Goal: Task Accomplishment & Management: Manage account settings

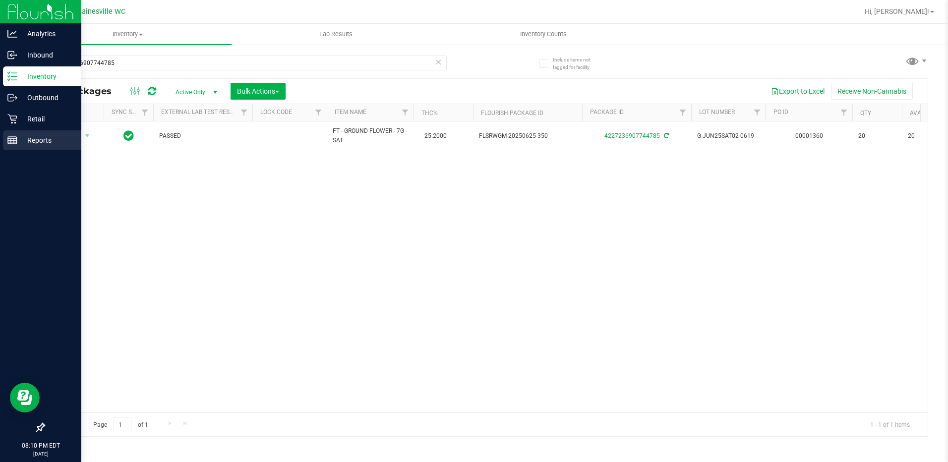
click at [53, 135] on p "Reports" at bounding box center [46, 140] width 59 height 12
click at [48, 123] on p "Retail" at bounding box center [46, 119] width 59 height 12
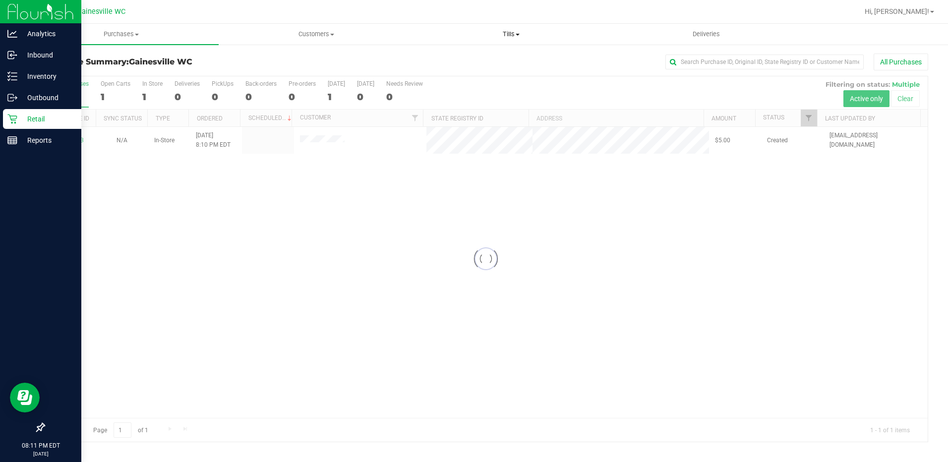
click at [511, 38] on span "Tills" at bounding box center [511, 34] width 194 height 9
click at [493, 60] on li "Manage tills" at bounding box center [511, 60] width 195 height 12
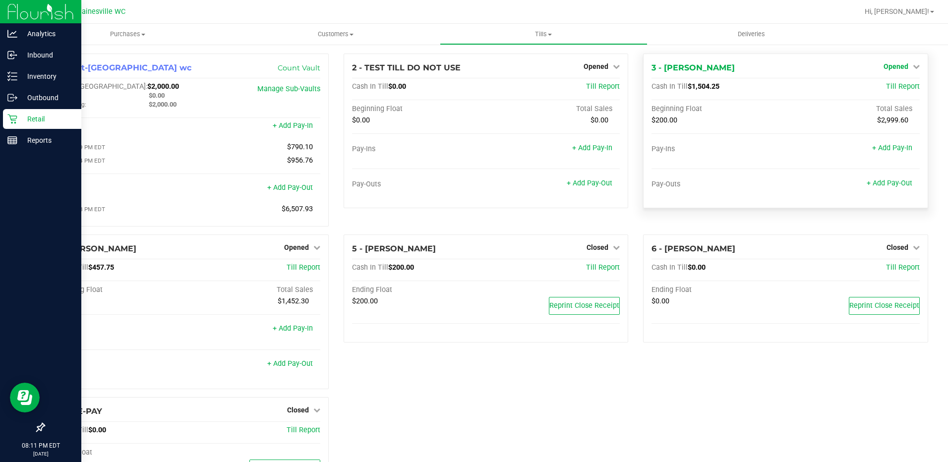
click at [897, 69] on span "Opened" at bounding box center [895, 66] width 25 height 8
click at [893, 88] on link "Close Till" at bounding box center [896, 87] width 27 height 8
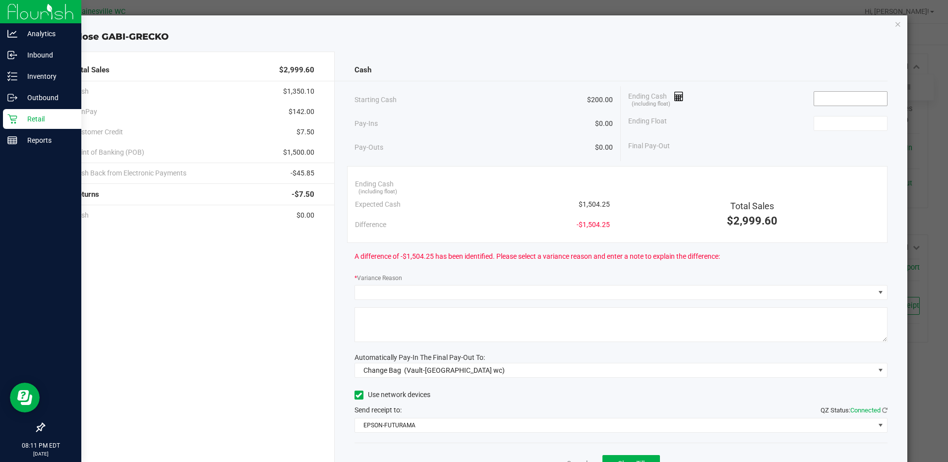
click at [830, 105] on input at bounding box center [850, 99] width 73 height 14
click at [832, 101] on input at bounding box center [850, 99] width 73 height 14
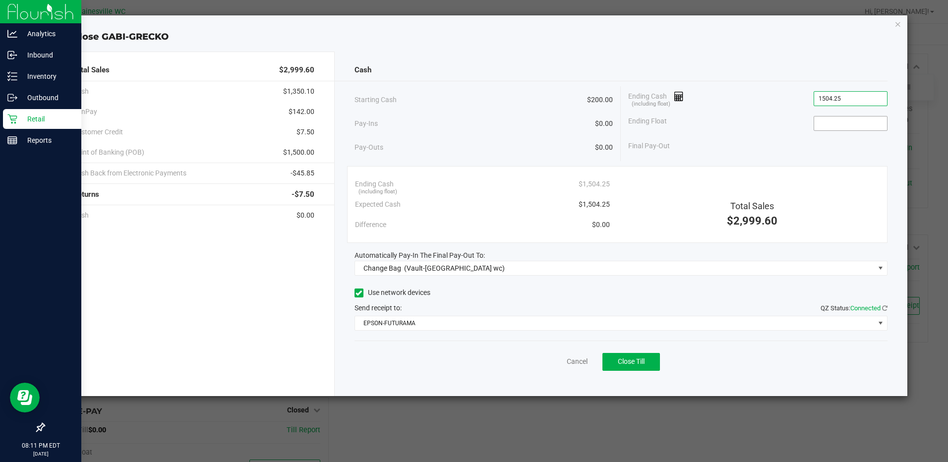
type input "$1,504.25"
click at [832, 118] on input at bounding box center [850, 123] width 73 height 14
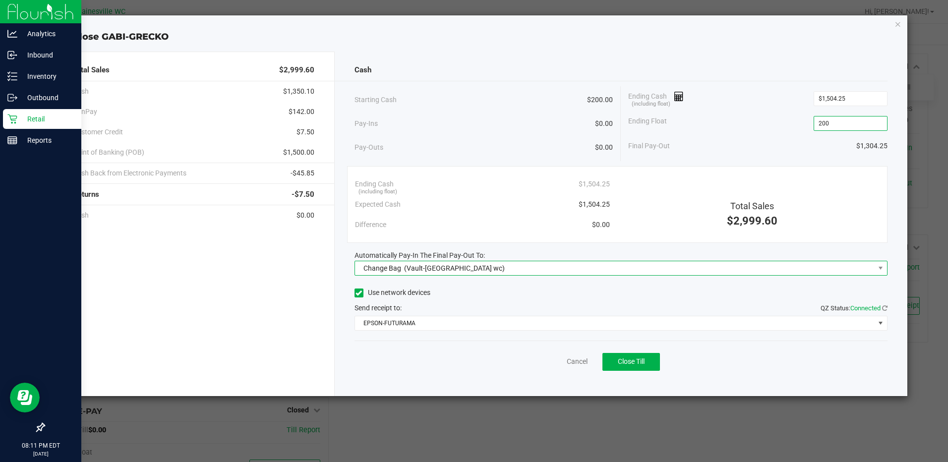
type input "$200.00"
click at [511, 275] on span "Change Bag (Vault-[GEOGRAPHIC_DATA] wc)" at bounding box center [614, 268] width 519 height 14
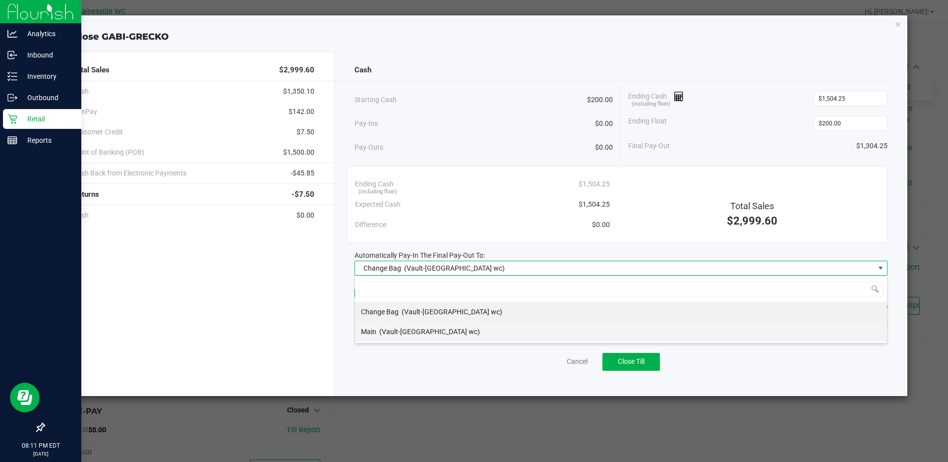
click at [435, 334] on span "(Vault-[GEOGRAPHIC_DATA] wc)" at bounding box center [429, 332] width 101 height 8
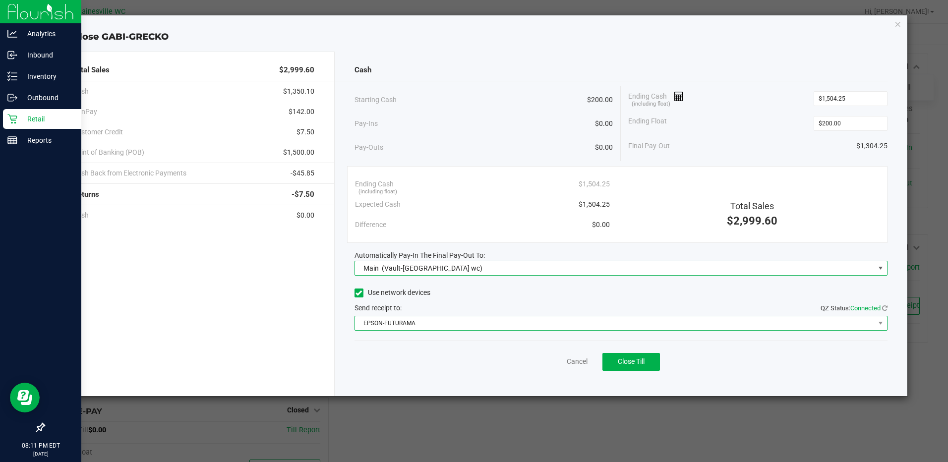
click at [435, 330] on span "EPSON-FUTURAMA" at bounding box center [614, 323] width 519 height 14
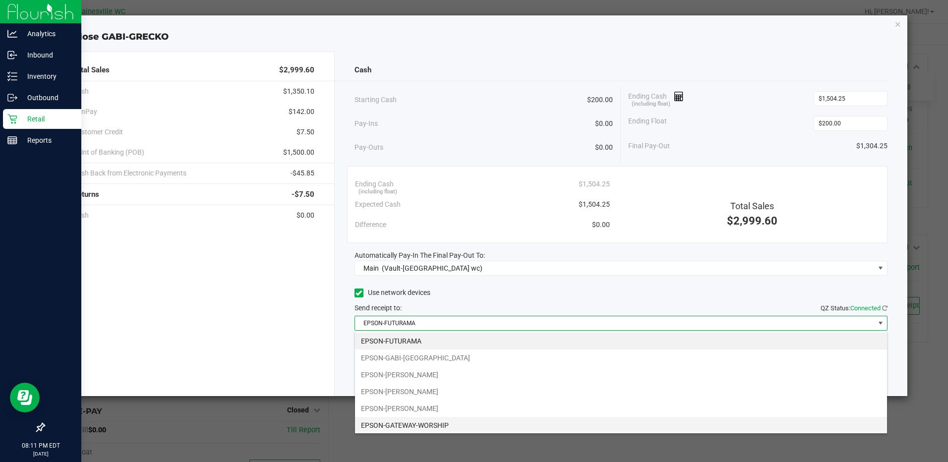
click at [423, 422] on li "EPSON-GATEWAY-WORSHIP" at bounding box center [621, 425] width 532 height 17
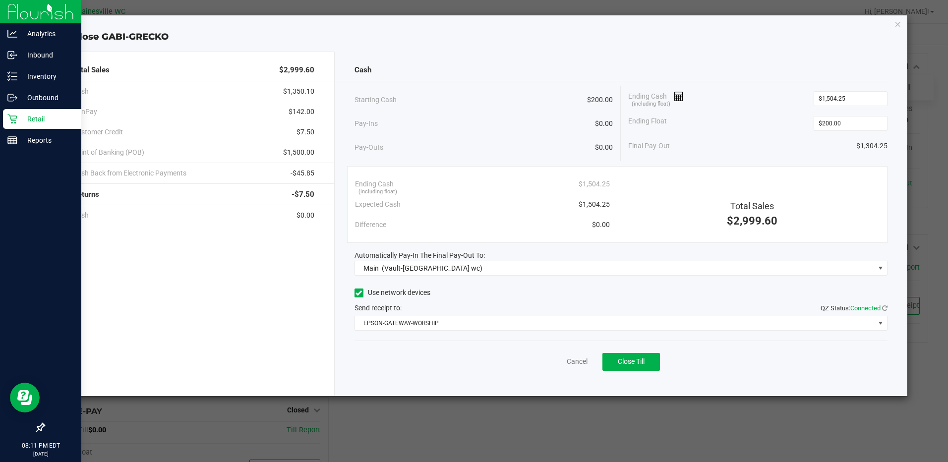
click at [436, 374] on div "Cancel Close Till" at bounding box center [620, 359] width 533 height 38
click at [630, 367] on button "Close Till" at bounding box center [630, 362] width 57 height 18
drag, startPoint x: 570, startPoint y: 364, endPoint x: 561, endPoint y: 364, distance: 8.9
click at [568, 364] on div "Dismiss Reprint Closing Receipt" at bounding box center [620, 359] width 533 height 38
click at [558, 364] on link "Dismiss" at bounding box center [555, 361] width 24 height 10
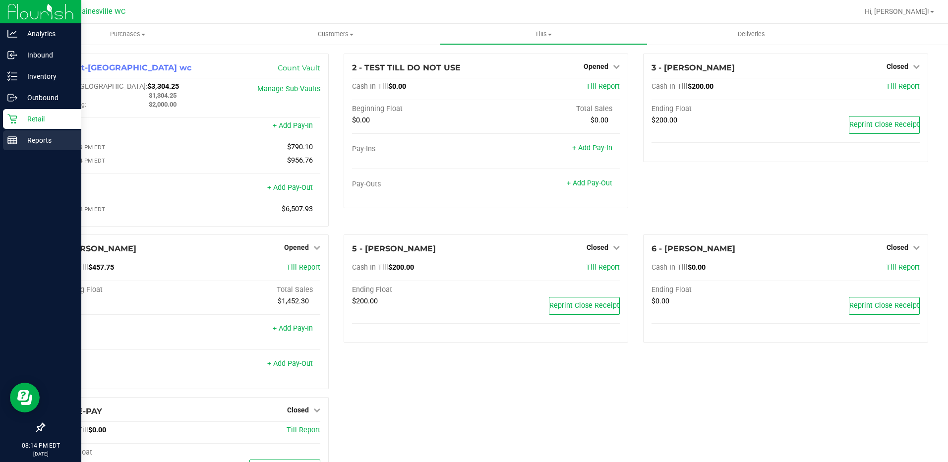
click at [30, 134] on p "Reports" at bounding box center [46, 140] width 59 height 12
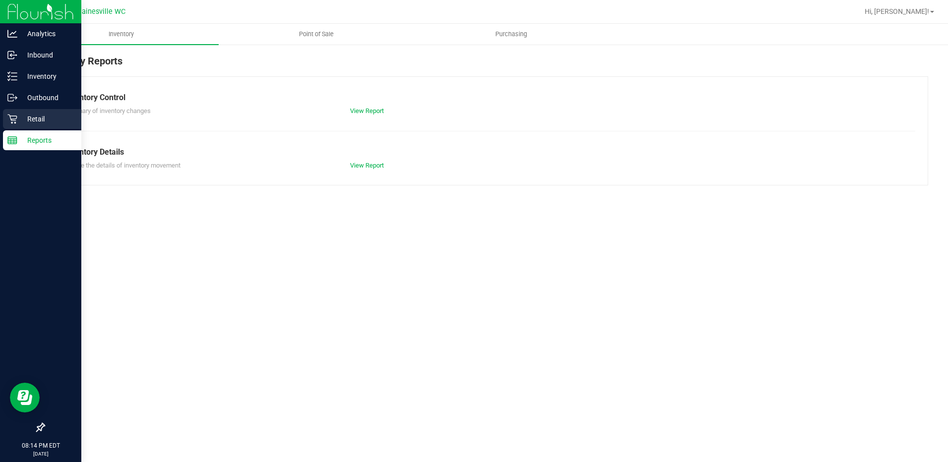
click at [34, 117] on p "Retail" at bounding box center [46, 119] width 59 height 12
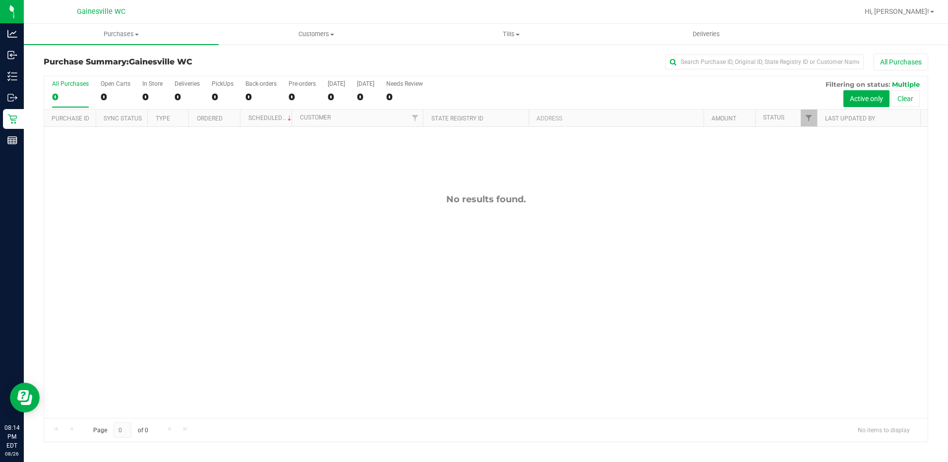
click at [347, 332] on div "No results found." at bounding box center [485, 306] width 883 height 358
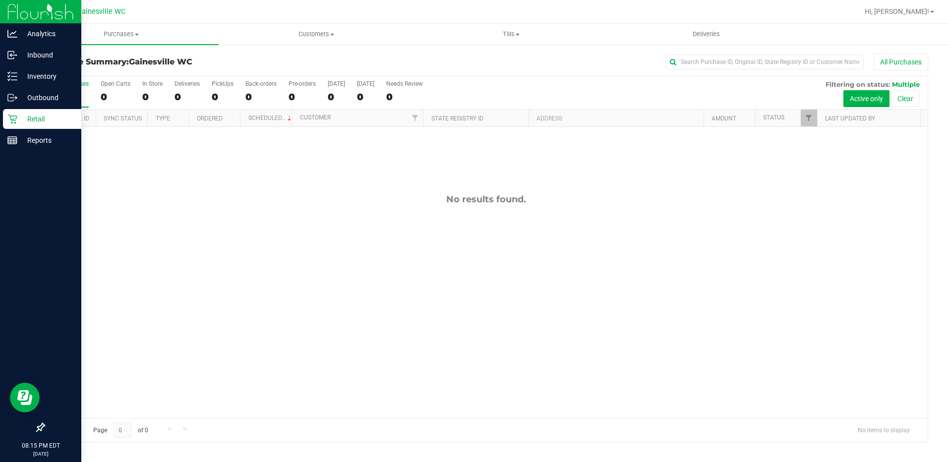
click at [41, 128] on div "Retail" at bounding box center [42, 119] width 78 height 20
click at [40, 141] on p "Reports" at bounding box center [46, 140] width 59 height 12
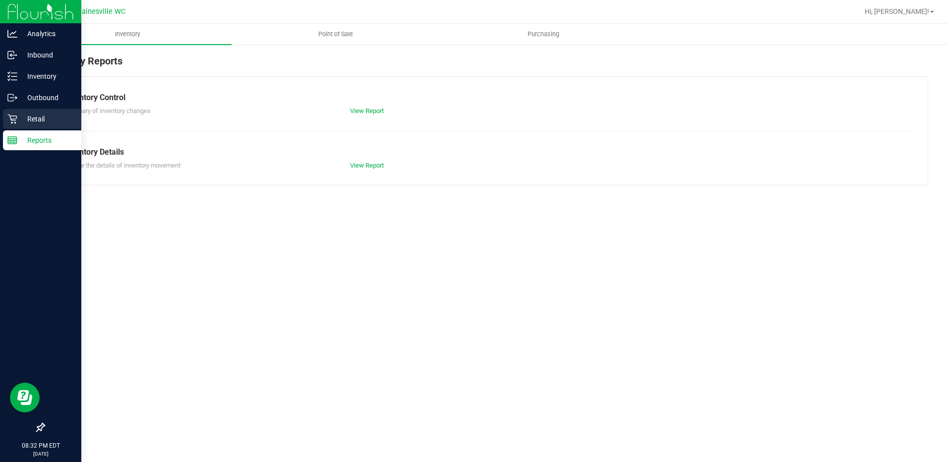
click at [56, 126] on div "Retail" at bounding box center [42, 119] width 78 height 20
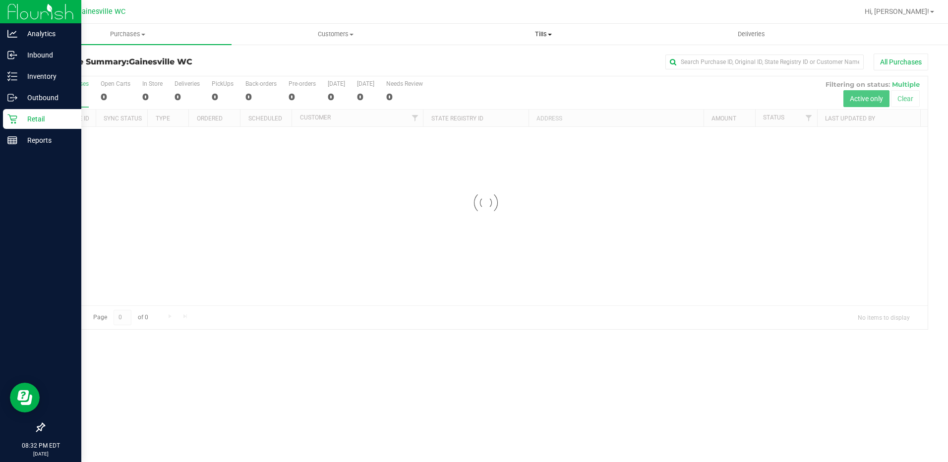
click at [524, 30] on span "Tills" at bounding box center [543, 34] width 207 height 9
click at [505, 64] on li "Manage tills" at bounding box center [544, 60] width 208 height 12
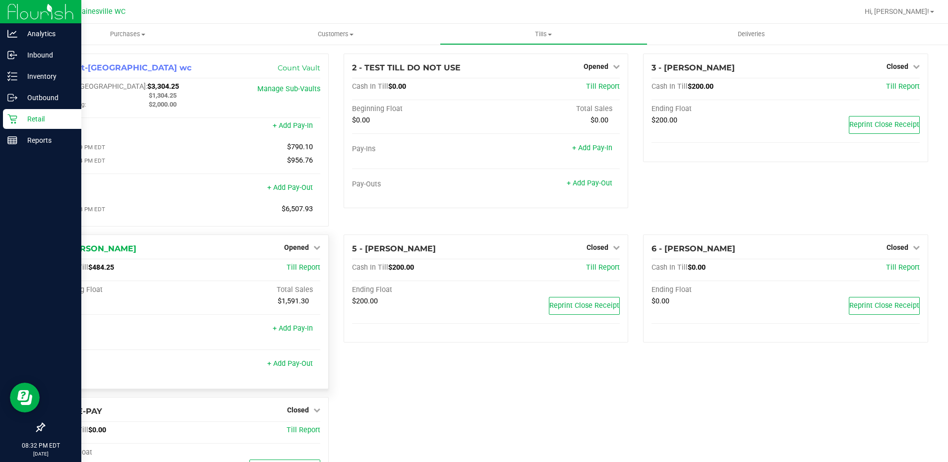
click at [296, 253] on div "Opened" at bounding box center [302, 247] width 36 height 12
click at [301, 251] on span "Opened" at bounding box center [296, 247] width 25 height 8
click at [303, 268] on link "Close Till" at bounding box center [297, 268] width 27 height 8
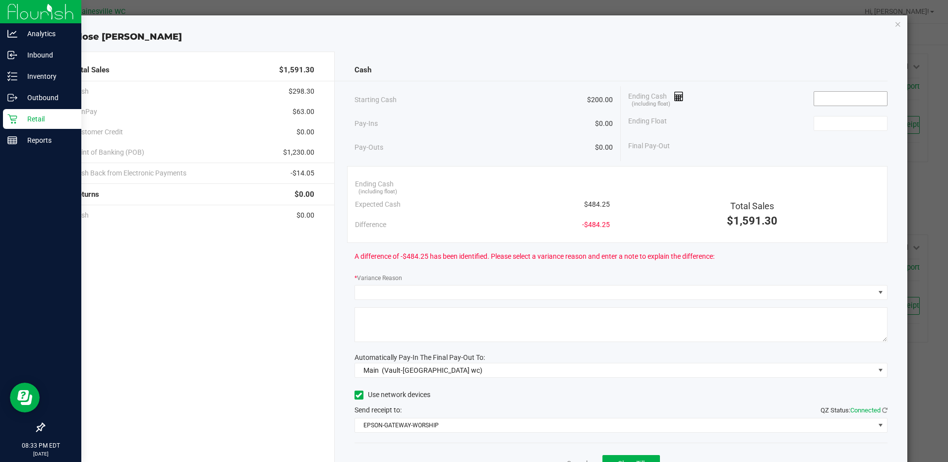
click at [814, 104] on input at bounding box center [850, 99] width 73 height 14
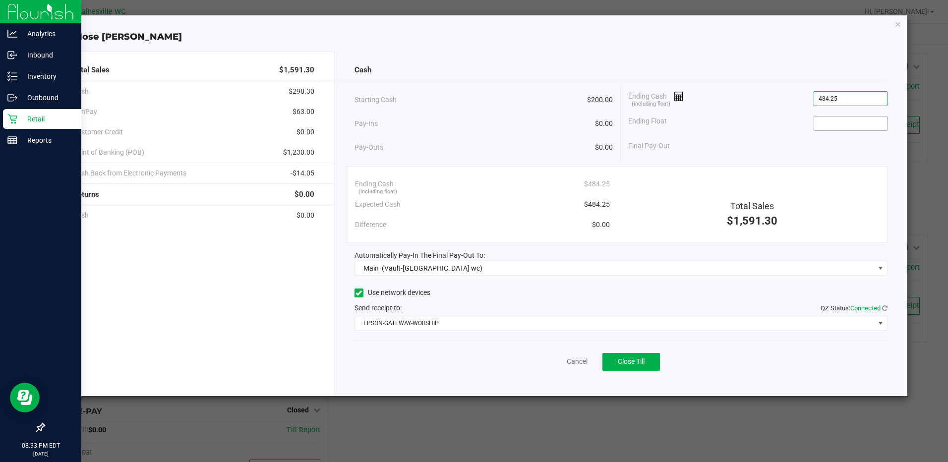
type input "$484.25"
click at [833, 122] on input at bounding box center [850, 123] width 73 height 14
type input "$200.00"
click at [631, 365] on span "Close Till" at bounding box center [630, 361] width 27 height 8
click at [551, 359] on link "Dismiss" at bounding box center [555, 361] width 24 height 10
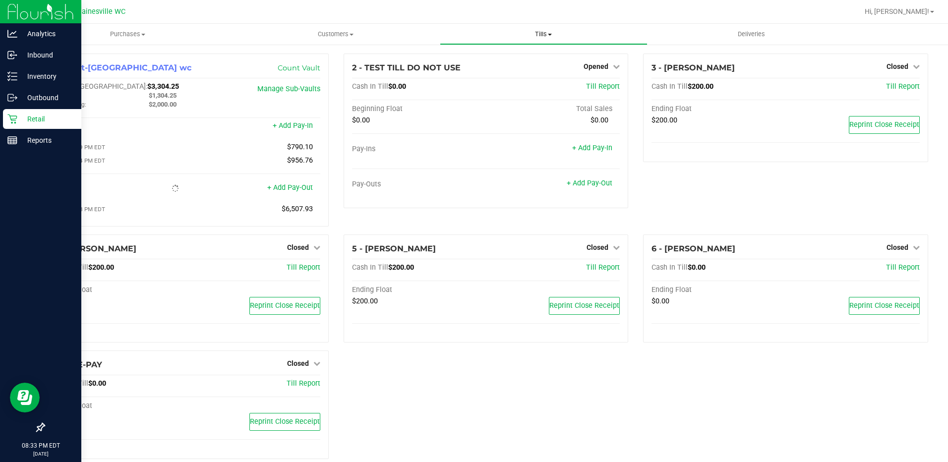
click at [532, 36] on span "Tills" at bounding box center [543, 34] width 207 height 9
click at [501, 71] on span "Reconcile e-payments" at bounding box center [489, 71] width 99 height 8
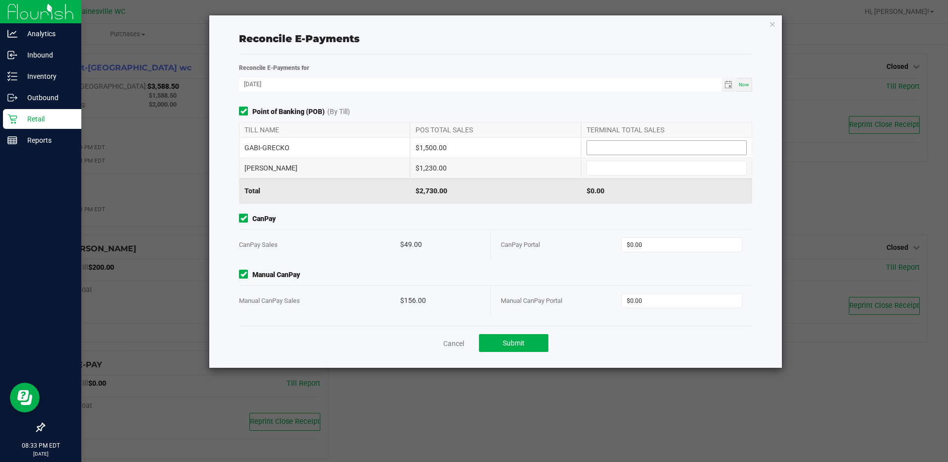
click at [636, 151] on input at bounding box center [666, 148] width 159 height 14
type input "$1,500.00"
click at [639, 170] on input at bounding box center [666, 168] width 159 height 14
type input "$1,230.00"
click at [659, 235] on div "CanPay Portal $0.00" at bounding box center [621, 244] width 241 height 30
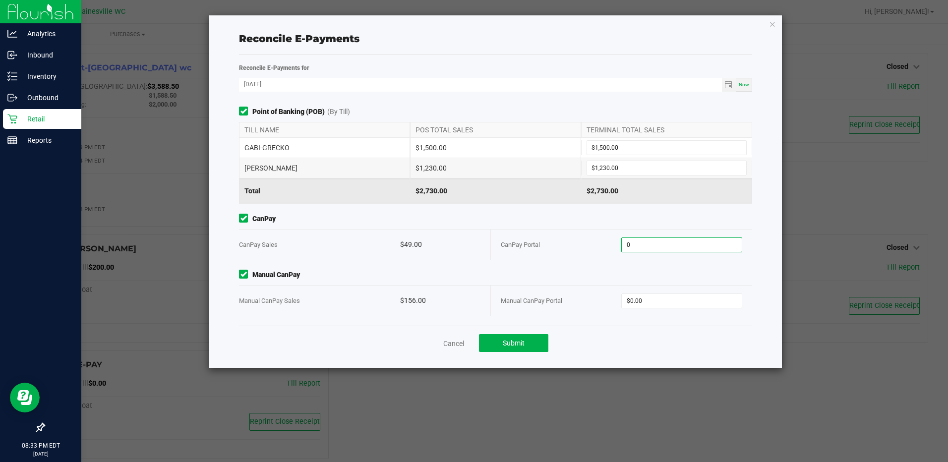
click at [662, 242] on input "0" at bounding box center [680, 245] width 119 height 14
type input "$49.00"
click at [667, 299] on input "0" at bounding box center [680, 301] width 119 height 14
type input "$156.00"
click at [651, 322] on div "Point of Banking (POB) (By Till) TILL NAME POS TOTAL SALES TERMINAL TOTAL SALES…" at bounding box center [494, 216] width 527 height 219
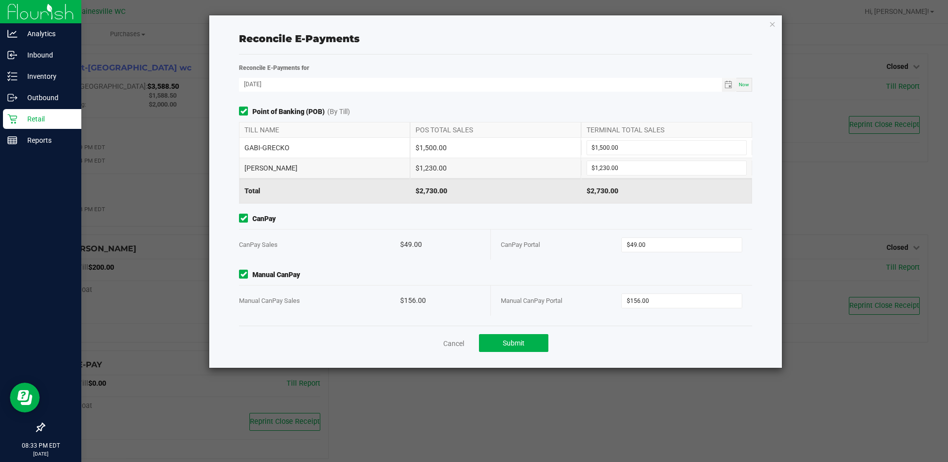
click at [557, 344] on div "Cancel Submit" at bounding box center [495, 343] width 512 height 34
click at [540, 347] on button "Submit" at bounding box center [513, 343] width 69 height 18
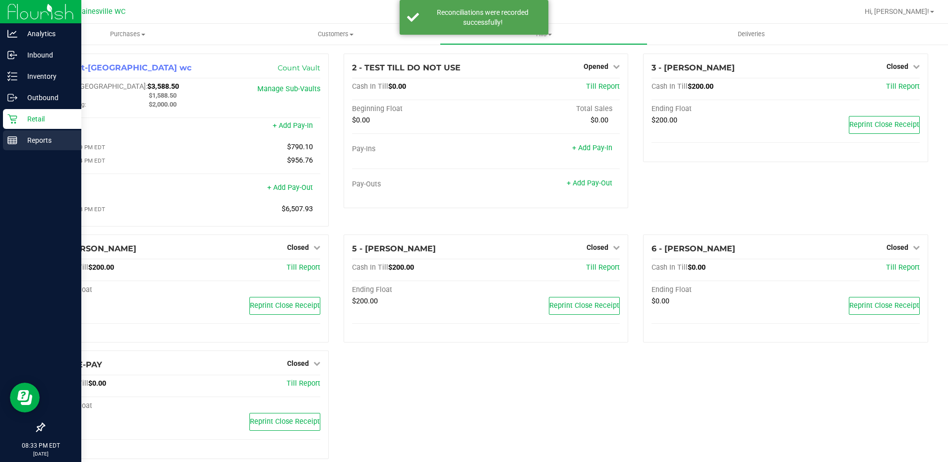
click at [18, 140] on p "Reports" at bounding box center [46, 140] width 59 height 12
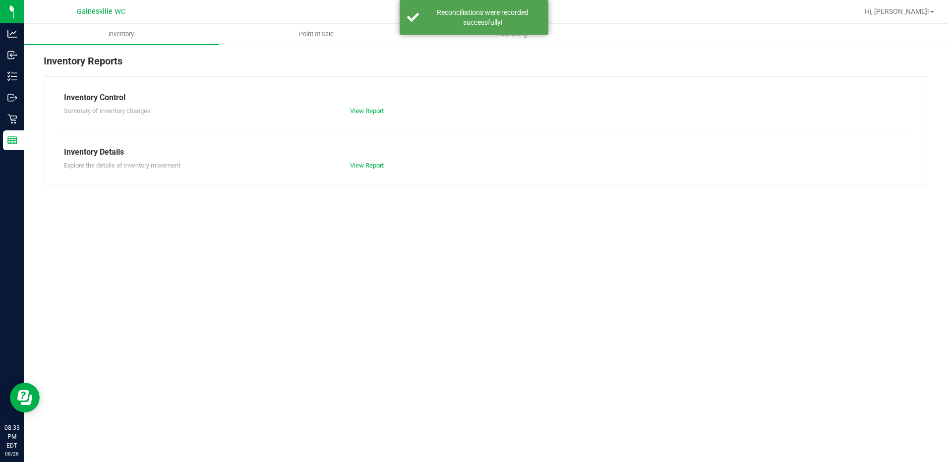
click at [325, 46] on div "Inventory Reports Inventory Control Summary of inventory changes View Report In…" at bounding box center [486, 120] width 924 height 152
click at [324, 40] on uib-tab-heading "Point of Sale" at bounding box center [316, 34] width 194 height 20
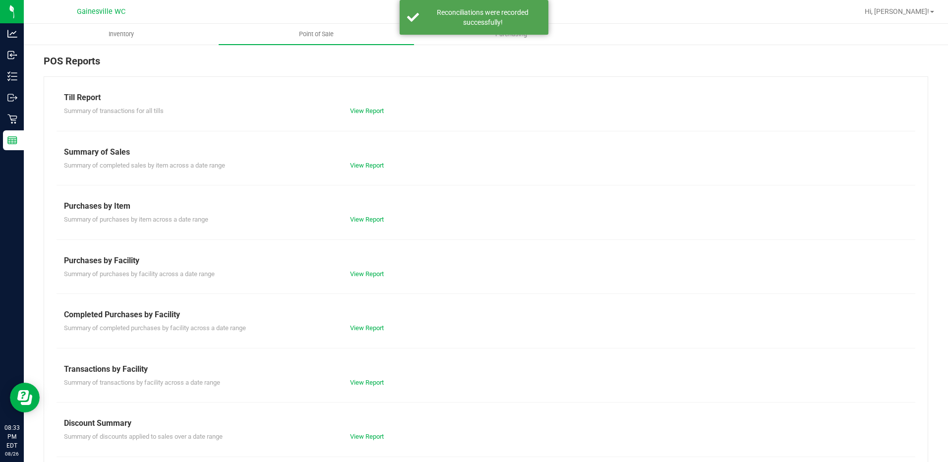
click at [360, 115] on div "View Report" at bounding box center [485, 111] width 286 height 10
click at [361, 115] on div "View Report" at bounding box center [485, 111] width 286 height 10
click at [366, 111] on link "View Report" at bounding box center [367, 110] width 34 height 7
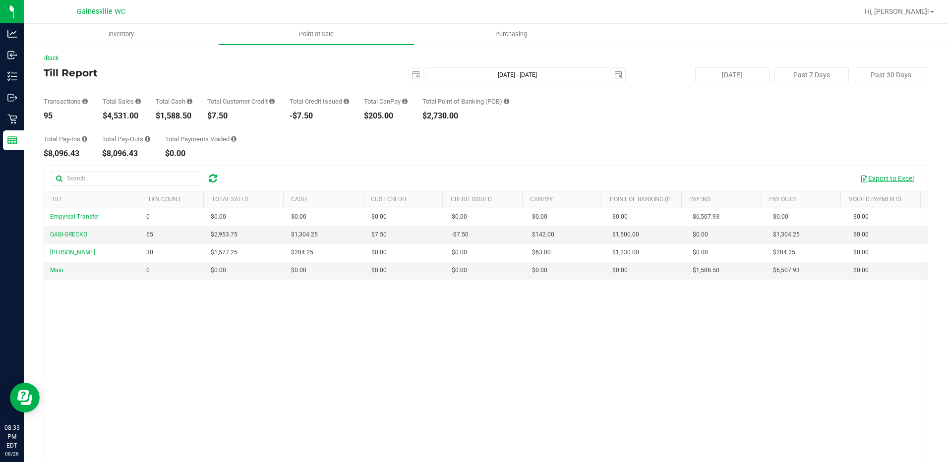
click at [872, 178] on button "Export to Excel" at bounding box center [886, 178] width 66 height 17
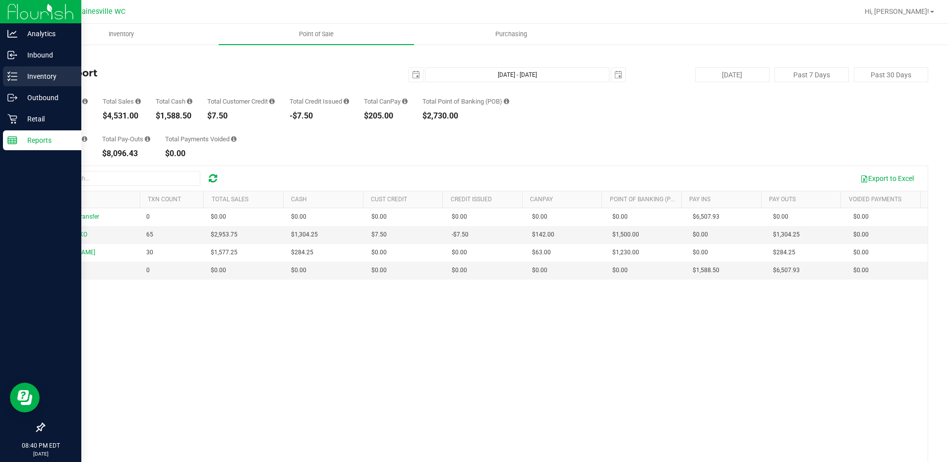
click at [52, 69] on div "Inventory" at bounding box center [42, 76] width 78 height 20
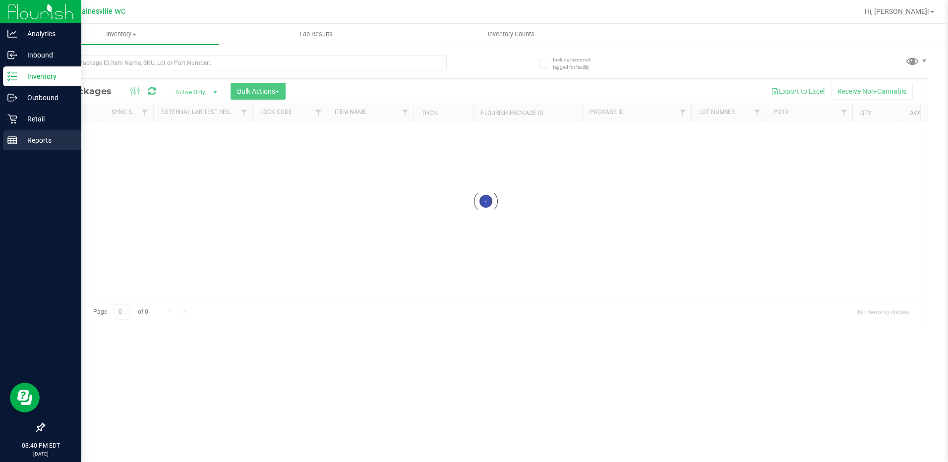
click at [34, 134] on p "Reports" at bounding box center [46, 140] width 59 height 12
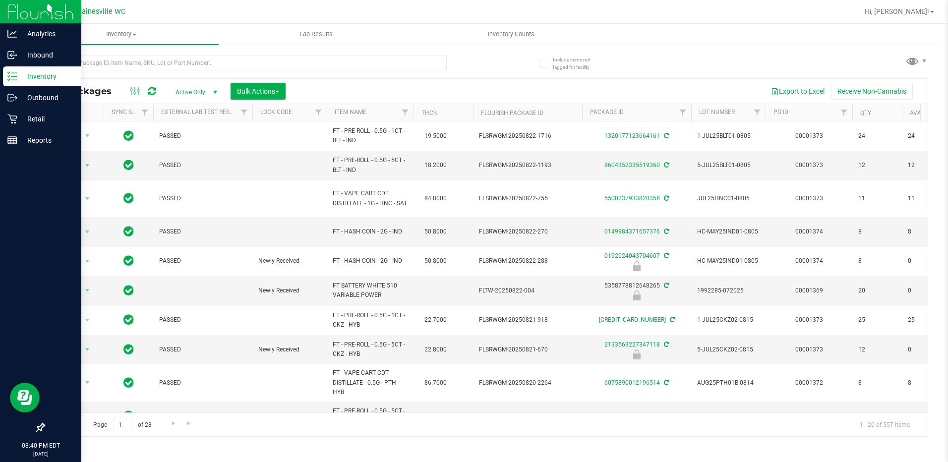
click at [52, 79] on p "Inventory" at bounding box center [46, 76] width 59 height 12
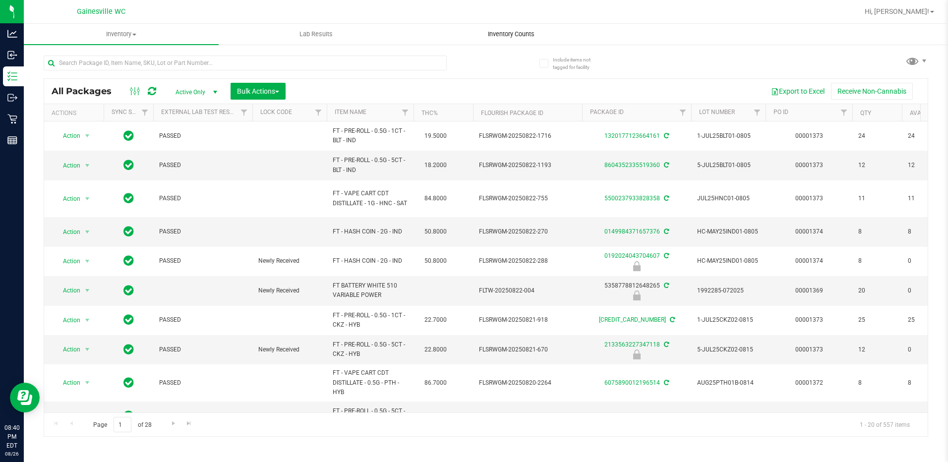
click at [488, 32] on span "Inventory Counts" at bounding box center [510, 34] width 73 height 9
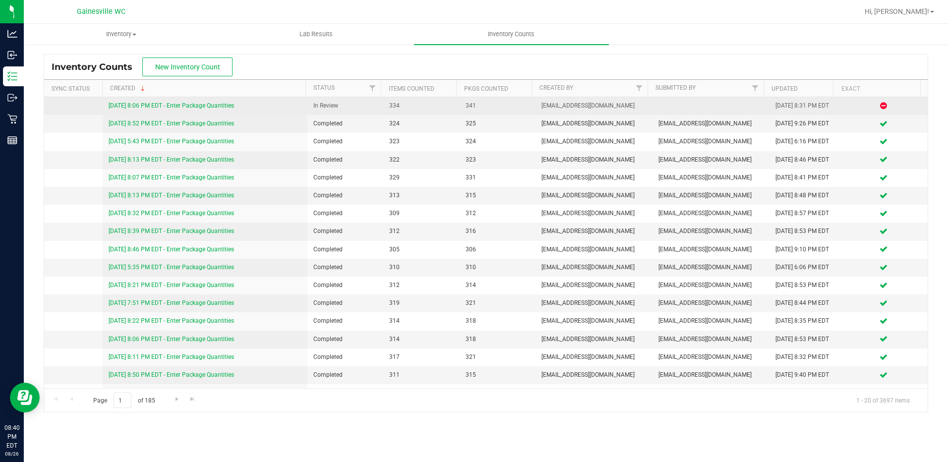
click at [206, 103] on link "[DATE] 8:06 PM EDT - Enter Package Quantities" at bounding box center [171, 105] width 125 height 7
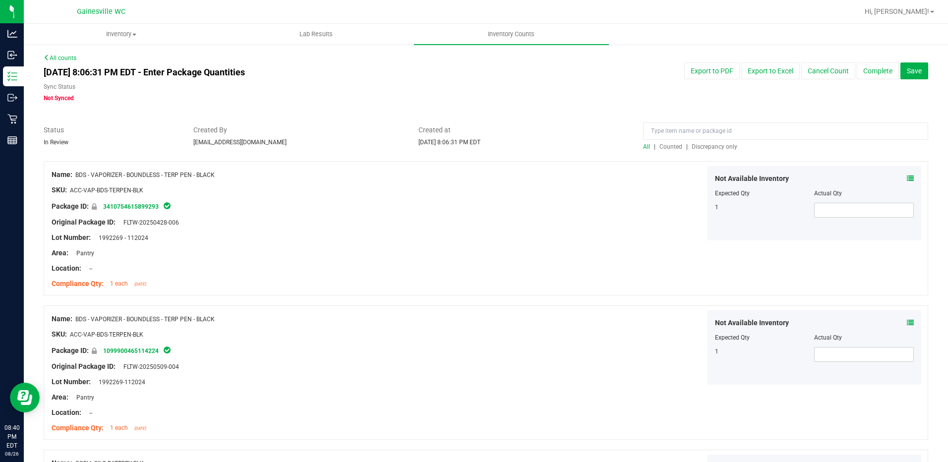
click at [723, 152] on div at bounding box center [486, 156] width 884 height 10
click at [726, 144] on span "Discrepancy only" at bounding box center [714, 146] width 46 height 7
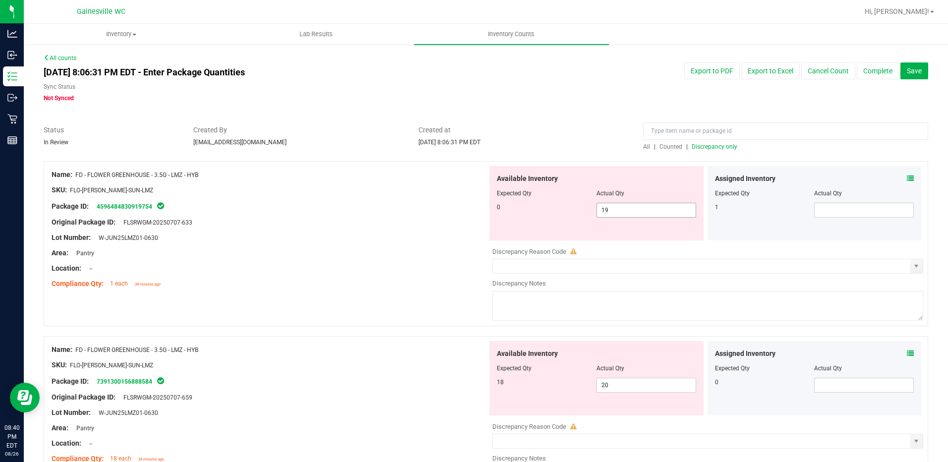
click at [635, 214] on span "19 19" at bounding box center [646, 210] width 100 height 15
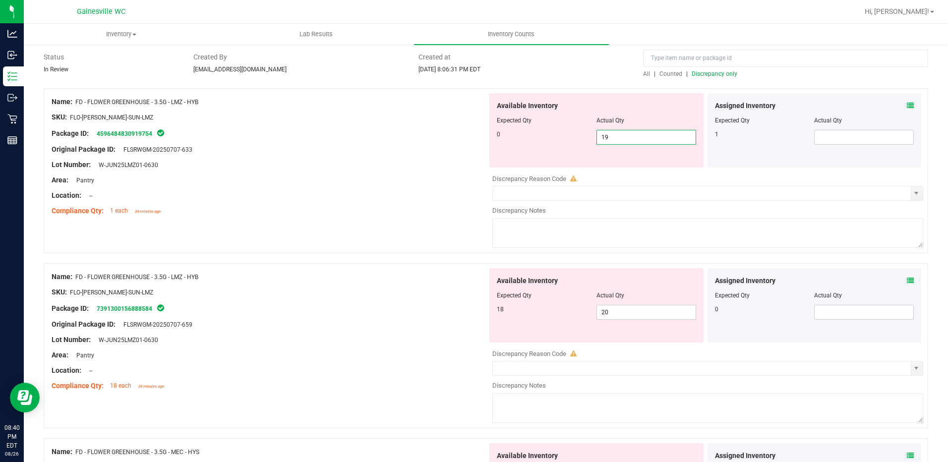
scroll to position [99, 0]
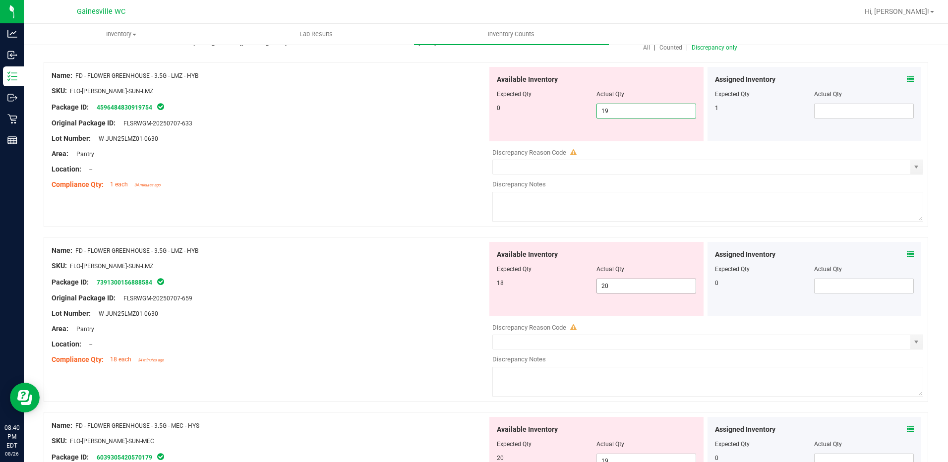
click at [650, 288] on span "20 20" at bounding box center [646, 286] width 100 height 15
click at [650, 288] on input "20" at bounding box center [646, 286] width 99 height 14
type input "18"
click at [634, 105] on span "19 19" at bounding box center [646, 111] width 100 height 15
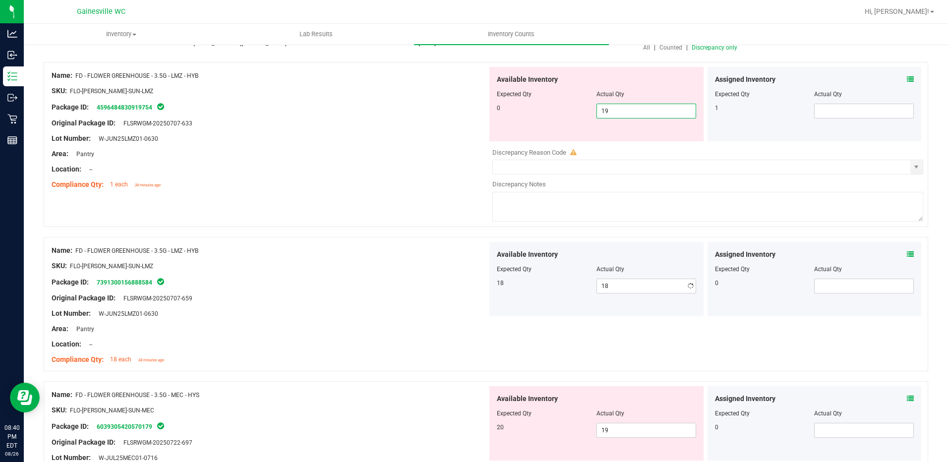
click at [634, 105] on input "19" at bounding box center [646, 111] width 99 height 14
type input "0"
click at [358, 157] on div "Area: Pantry" at bounding box center [270, 154] width 436 height 10
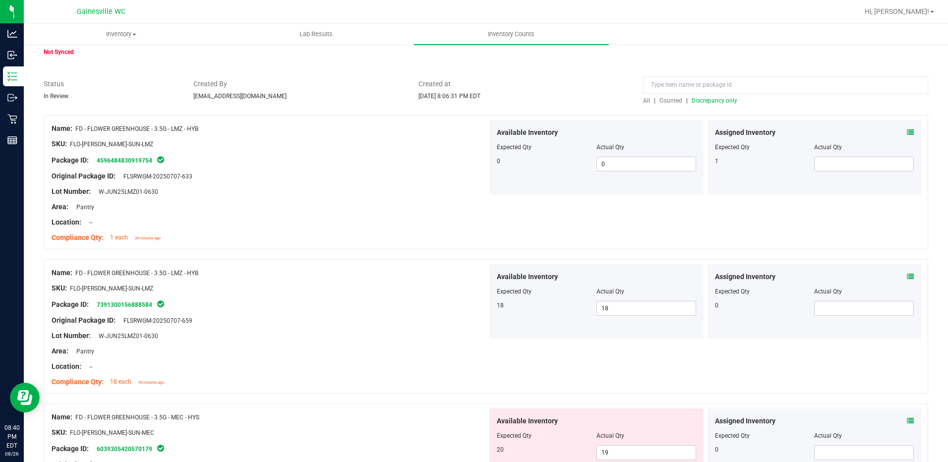
scroll to position [0, 0]
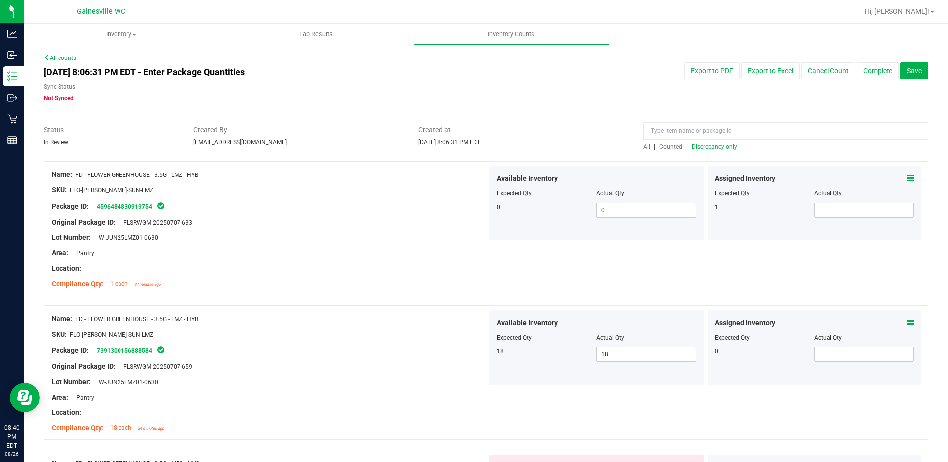
click at [712, 147] on span "Discrepancy only" at bounding box center [714, 146] width 46 height 7
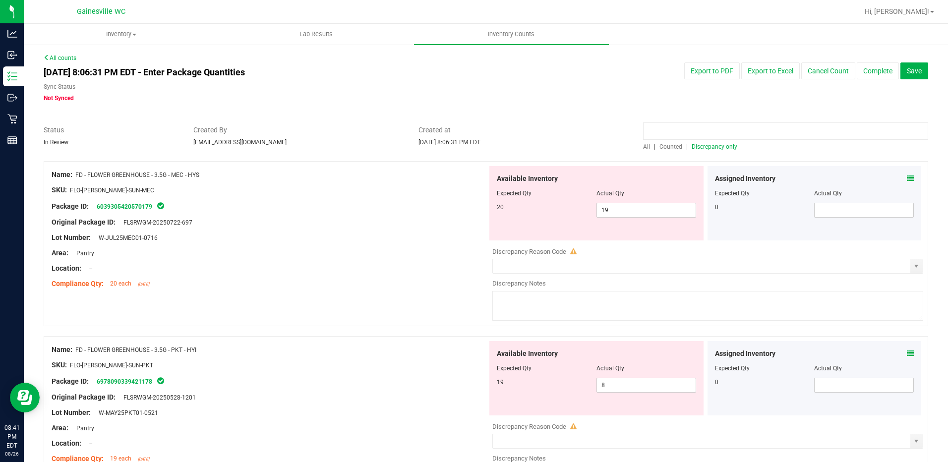
click at [672, 135] on input at bounding box center [785, 130] width 285 height 17
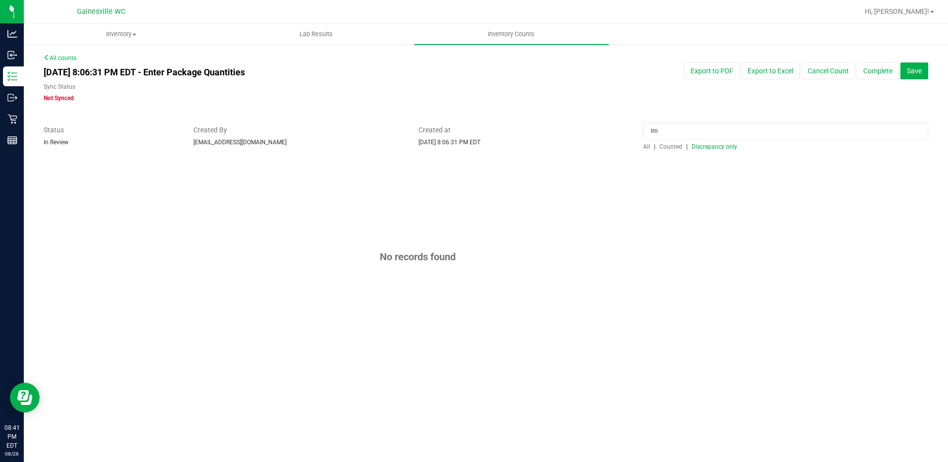
type input "l"
click at [647, 145] on span "All" at bounding box center [646, 146] width 7 height 7
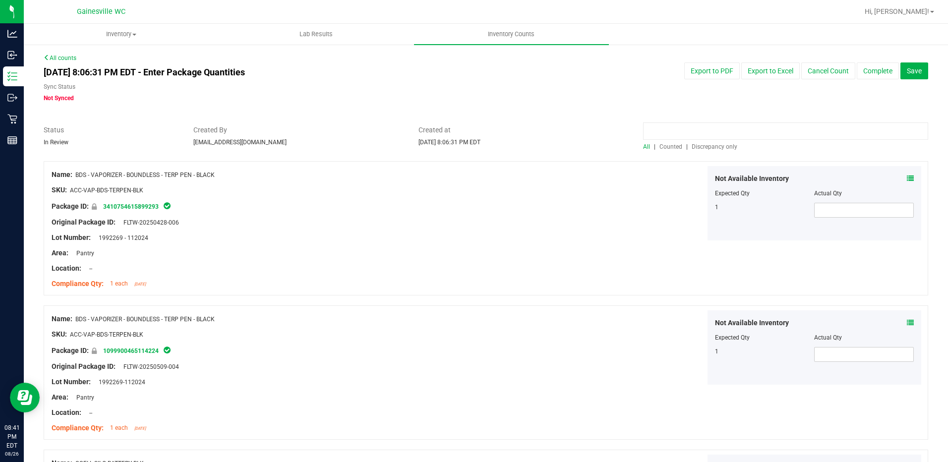
click at [667, 125] on input at bounding box center [785, 130] width 285 height 17
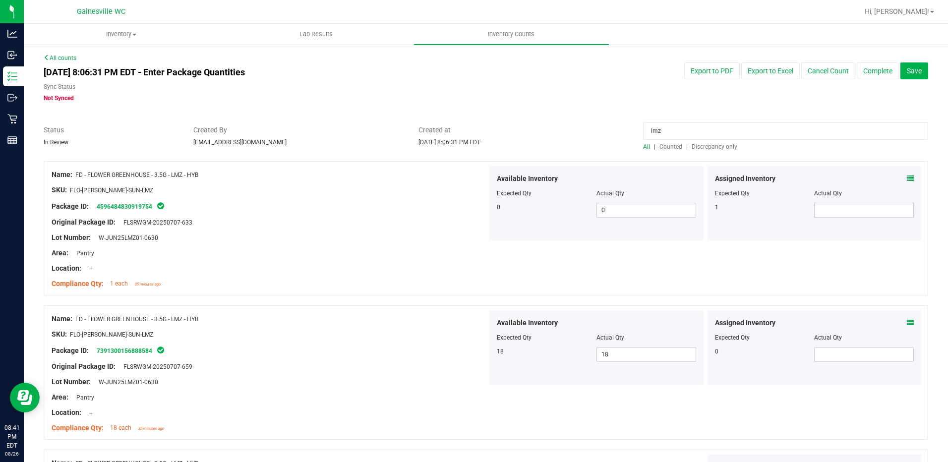
type input "lmz"
drag, startPoint x: 893, startPoint y: 173, endPoint x: 898, endPoint y: 175, distance: 5.3
click at [894, 175] on div "Assigned Inventory" at bounding box center [814, 178] width 199 height 10
click at [906, 177] on div "Assigned Inventory Expected Qty Actual Qty 1" at bounding box center [814, 203] width 214 height 74
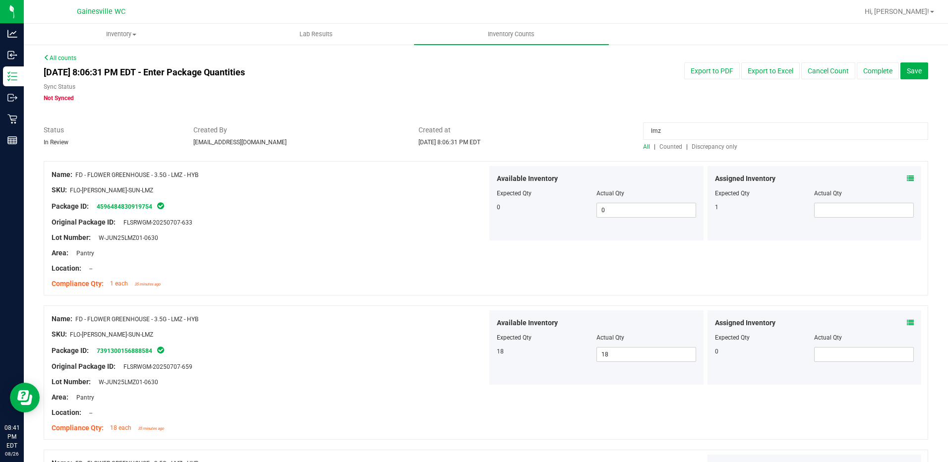
click at [906, 178] on icon at bounding box center [909, 178] width 7 height 7
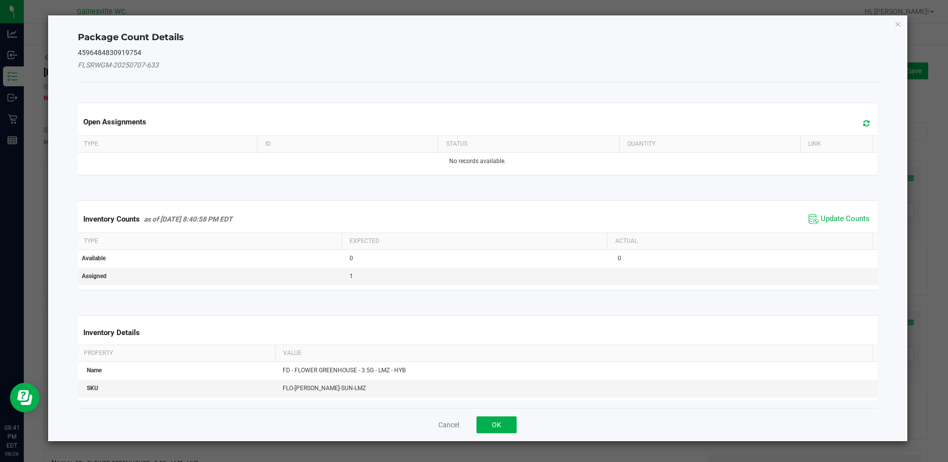
click at [861, 126] on span at bounding box center [863, 123] width 16 height 14
click at [838, 219] on span "Update Counts" at bounding box center [844, 219] width 49 height 10
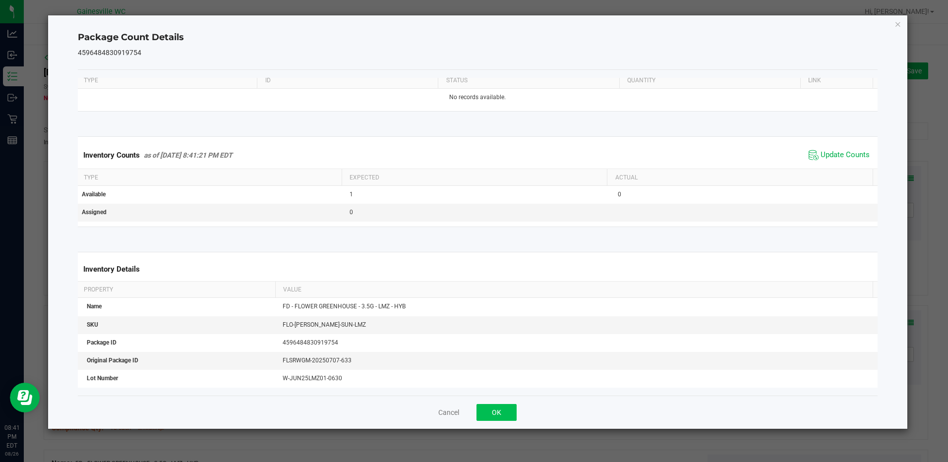
scroll to position [148, 0]
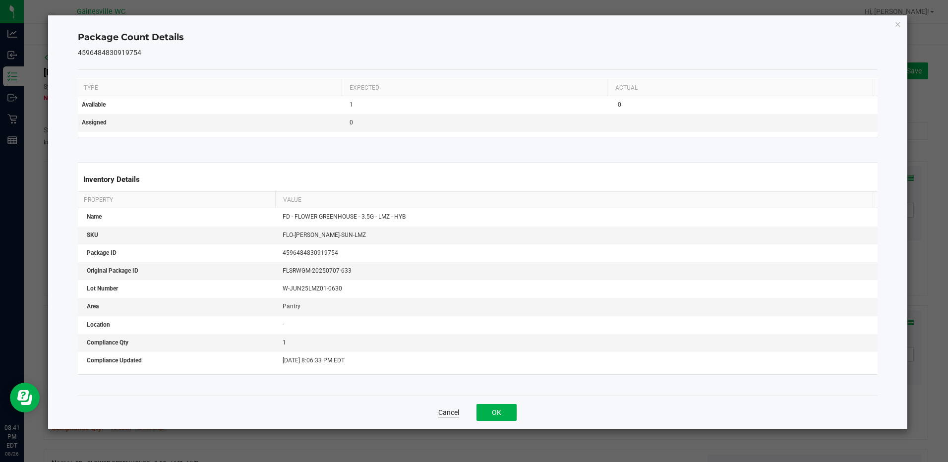
click at [446, 412] on button "Cancel" at bounding box center [448, 412] width 21 height 10
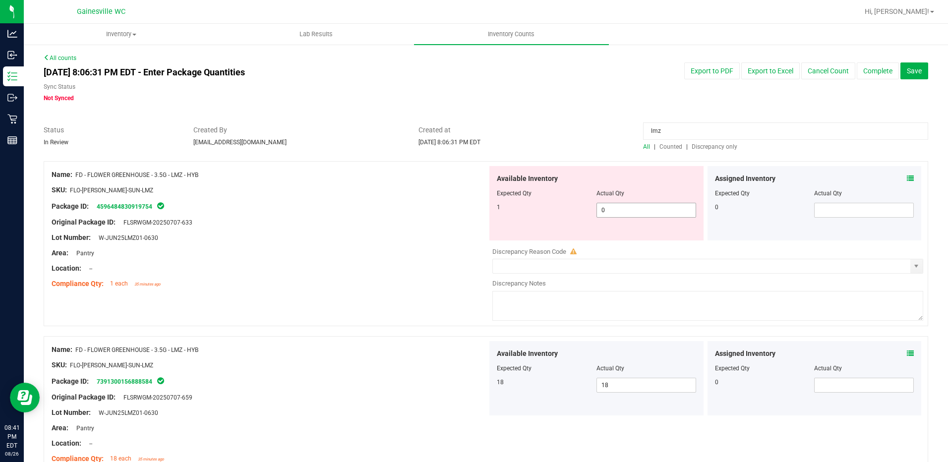
click at [641, 210] on span "0 0" at bounding box center [646, 210] width 100 height 15
click at [641, 210] on input "0" at bounding box center [646, 210] width 99 height 14
type input "0"
type input "1"
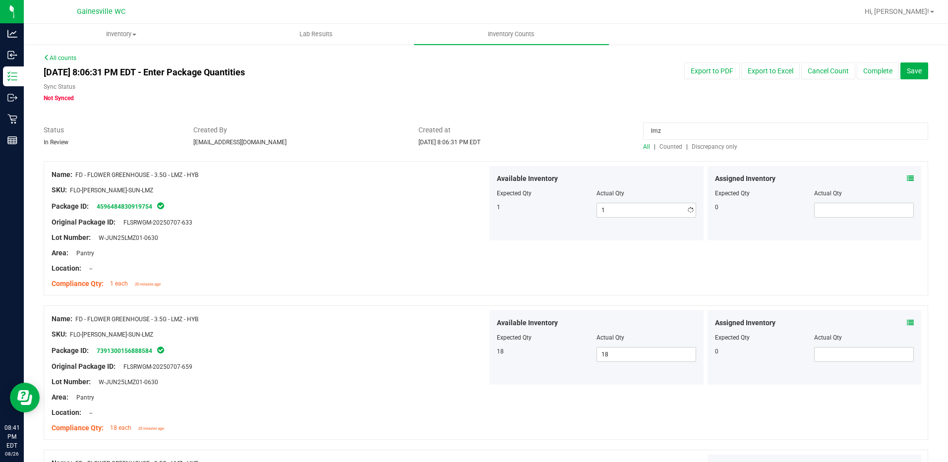
click at [589, 120] on div at bounding box center [486, 120] width 884 height 10
click at [710, 145] on span "Discrepancy only" at bounding box center [714, 146] width 46 height 7
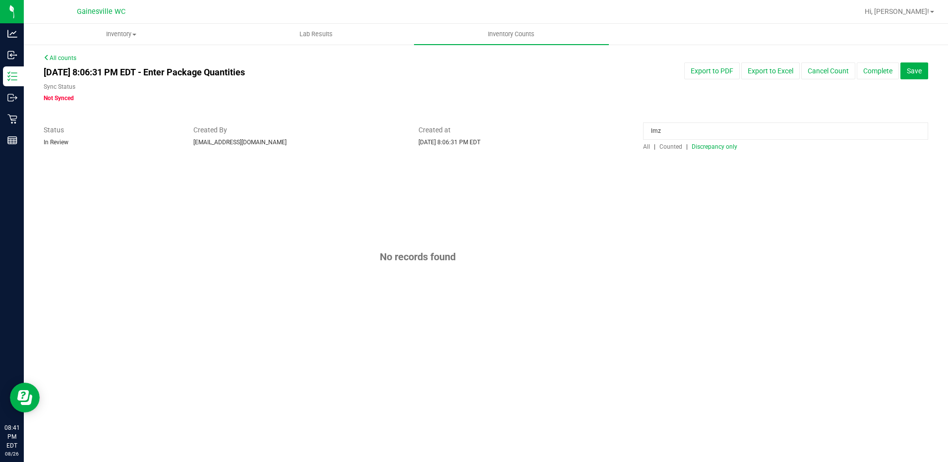
click at [670, 134] on input "lmz" at bounding box center [785, 130] width 285 height 17
click at [613, 122] on div at bounding box center [486, 120] width 884 height 10
click at [700, 147] on span "Discrepancy only" at bounding box center [714, 146] width 46 height 7
click at [701, 147] on span "Discrepancy only" at bounding box center [714, 146] width 46 height 7
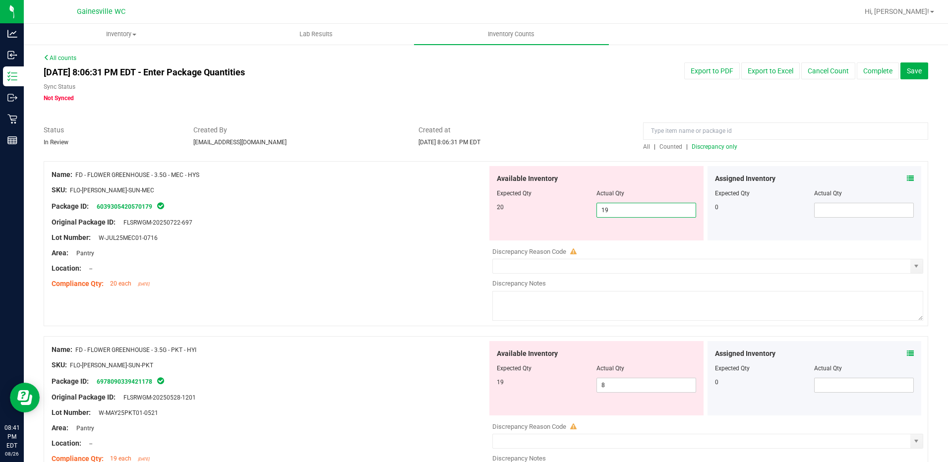
click at [612, 208] on span "19 19" at bounding box center [646, 210] width 100 height 15
click at [612, 208] on input "19" at bounding box center [646, 210] width 99 height 14
type input "2"
click at [906, 181] on icon at bounding box center [909, 178] width 7 height 7
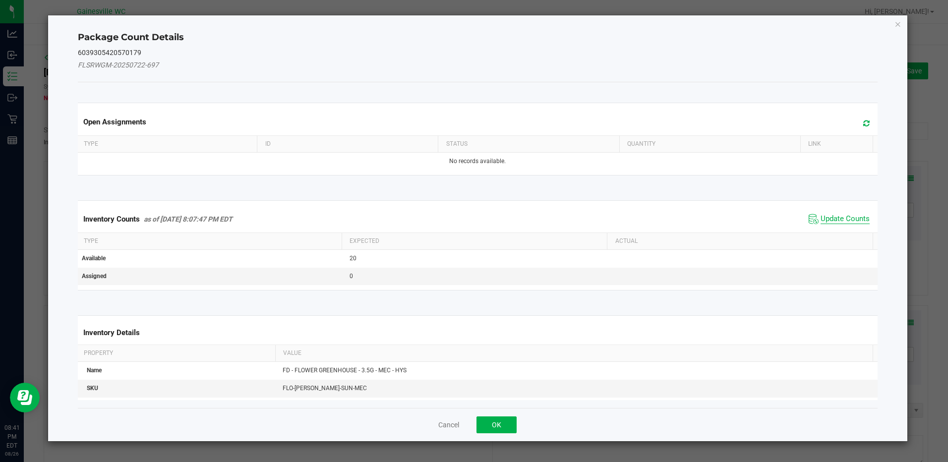
click at [844, 222] on span "Update Counts" at bounding box center [844, 219] width 49 height 10
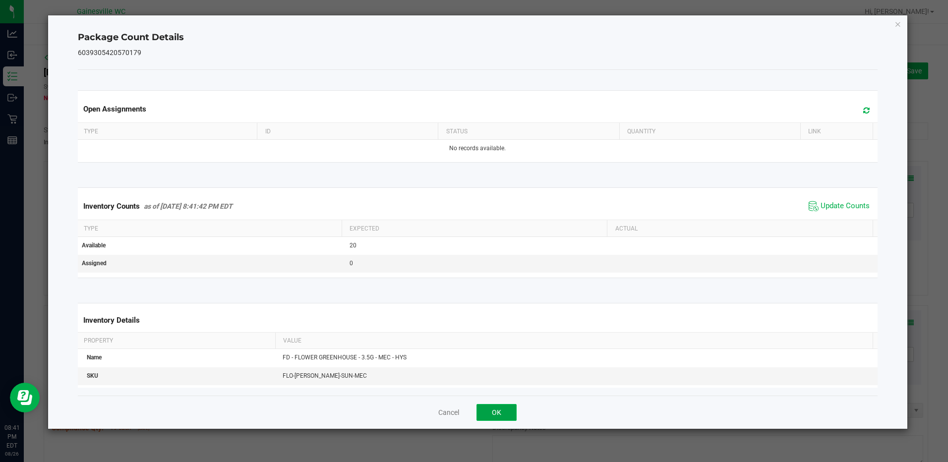
click at [496, 409] on button "OK" at bounding box center [496, 412] width 40 height 17
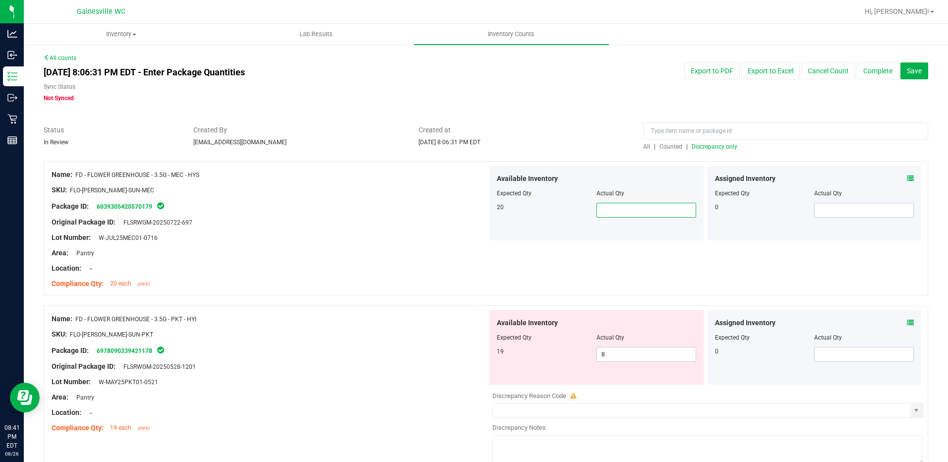
click at [636, 211] on span at bounding box center [646, 210] width 100 height 15
type input "20"
click at [592, 236] on div "Available Inventory Expected Qty Actual Qty 20 20 20" at bounding box center [596, 203] width 214 height 74
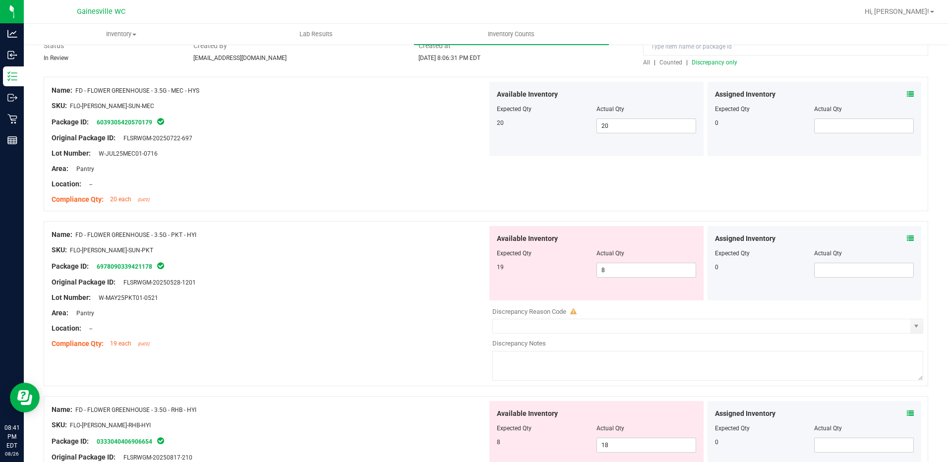
scroll to position [99, 0]
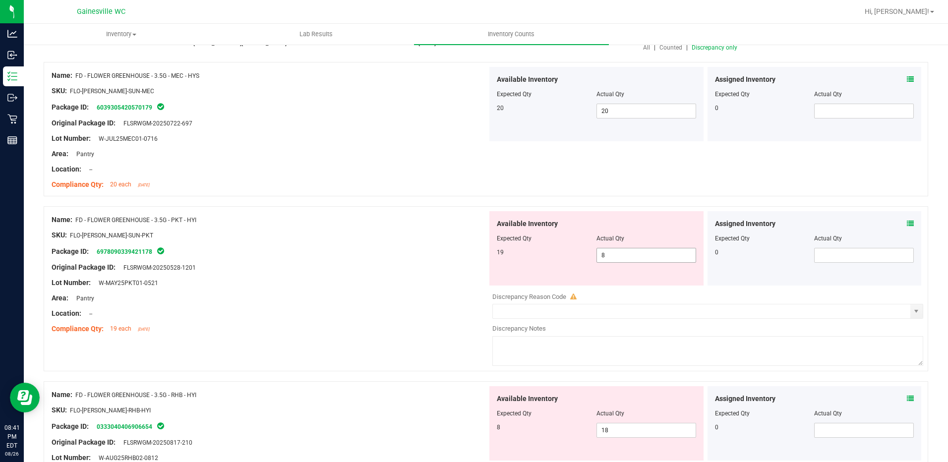
click at [636, 254] on span "8 8" at bounding box center [646, 255] width 100 height 15
click at [636, 254] on input "8" at bounding box center [646, 255] width 99 height 14
click at [906, 222] on icon at bounding box center [909, 223] width 7 height 7
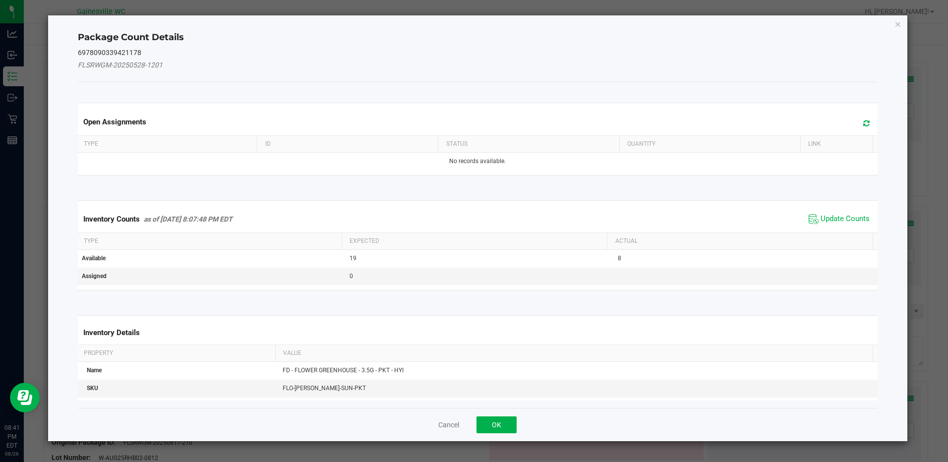
click at [837, 225] on span "Update Counts" at bounding box center [839, 219] width 66 height 15
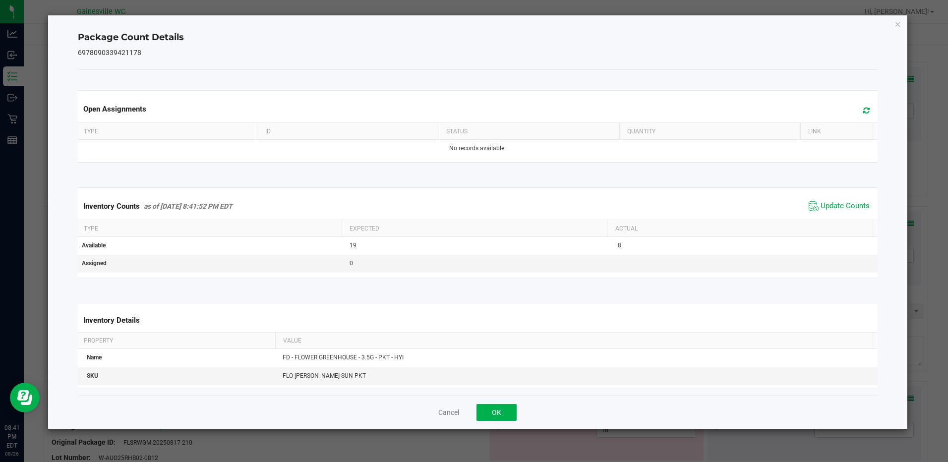
click at [863, 112] on icon at bounding box center [866, 110] width 6 height 7
click at [825, 205] on span "Update Counts" at bounding box center [844, 206] width 49 height 10
click at [489, 408] on button "OK" at bounding box center [496, 412] width 40 height 17
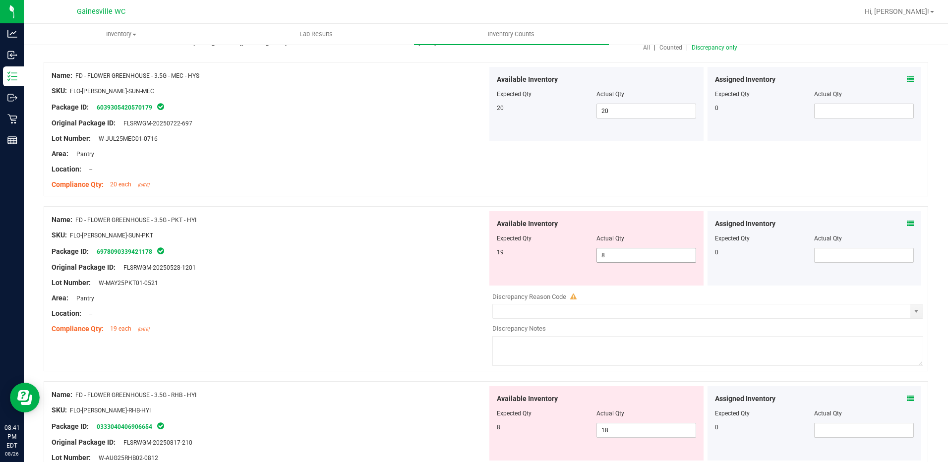
click at [618, 255] on span "8 8" at bounding box center [646, 255] width 100 height 15
click at [618, 255] on input "8" at bounding box center [646, 255] width 99 height 14
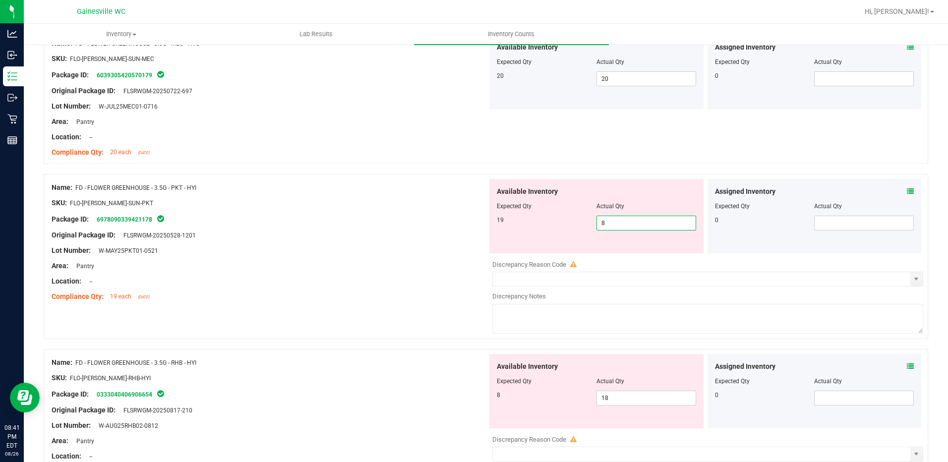
scroll to position [149, 0]
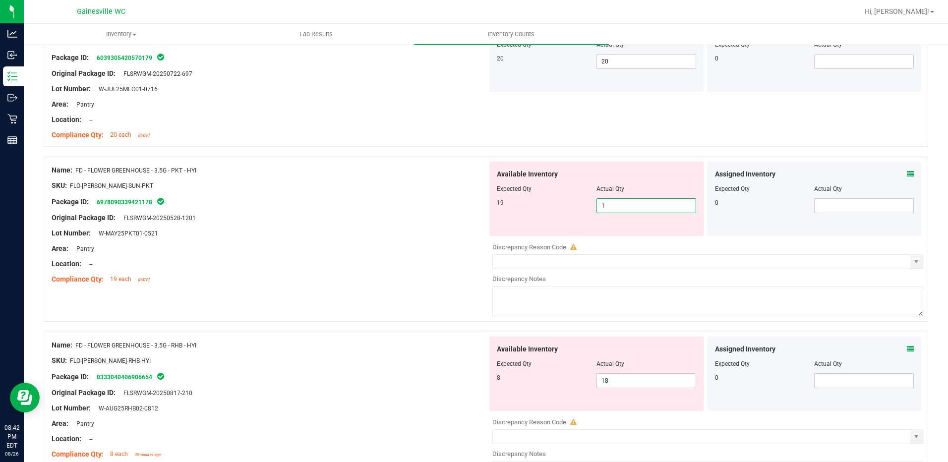
type input "19"
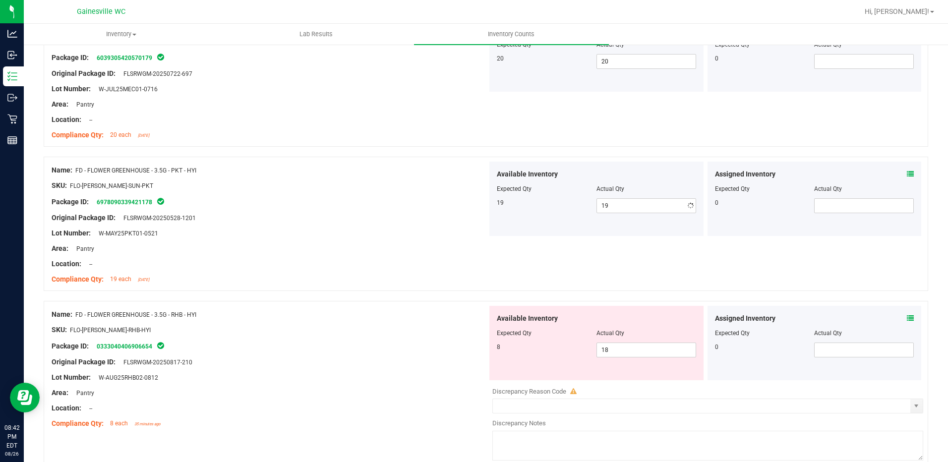
click at [436, 251] on div "Area: Pantry" at bounding box center [270, 248] width 436 height 10
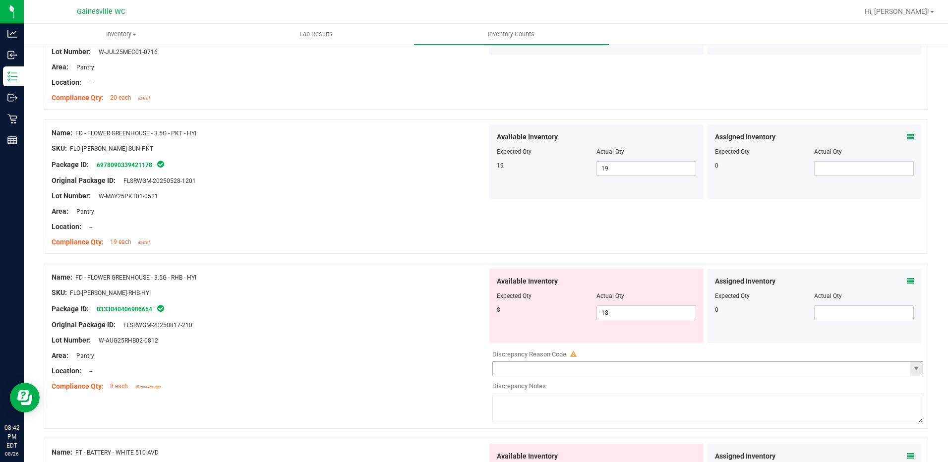
scroll to position [248, 0]
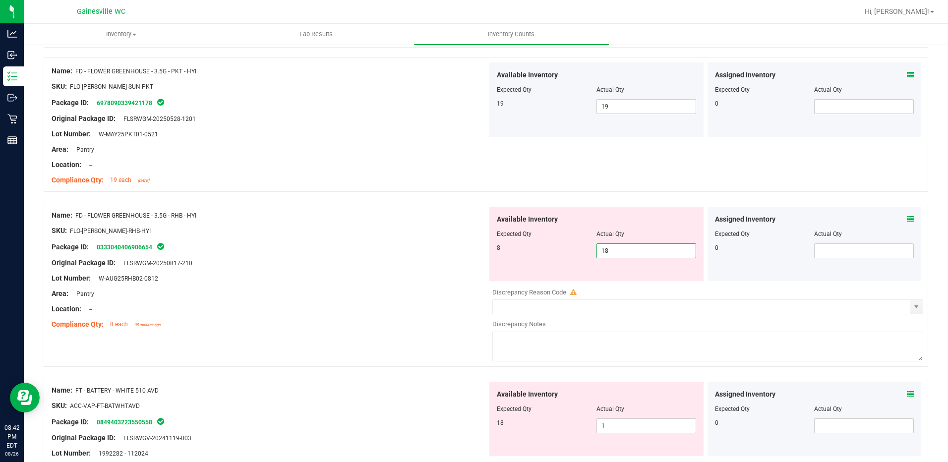
click at [649, 253] on span "18 18" at bounding box center [646, 250] width 100 height 15
click at [649, 253] on input "18" at bounding box center [646, 251] width 99 height 14
type input "8"
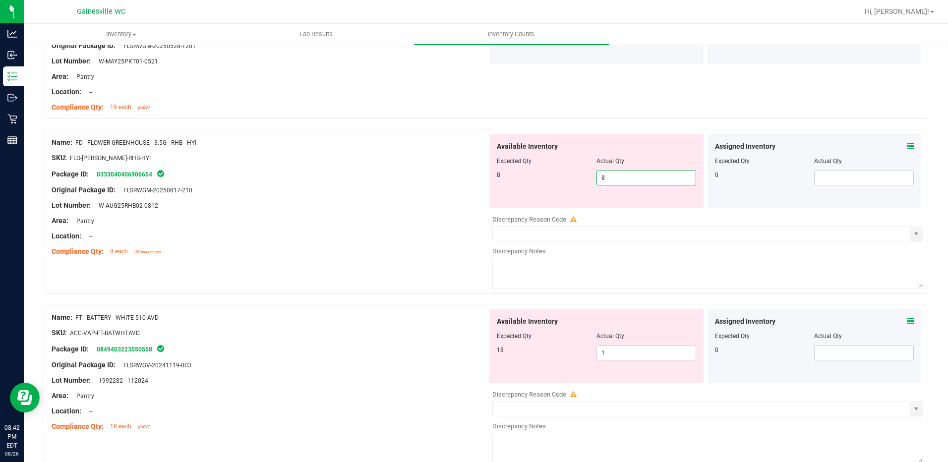
scroll to position [396, 0]
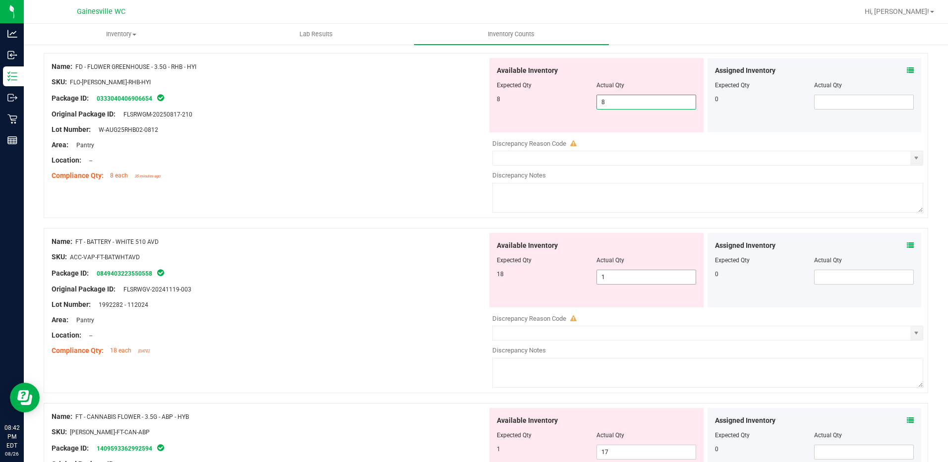
type input "8"
click at [636, 279] on div "Available Inventory Expected Qty Actual Qty 18 1 1" at bounding box center [705, 311] width 436 height 157
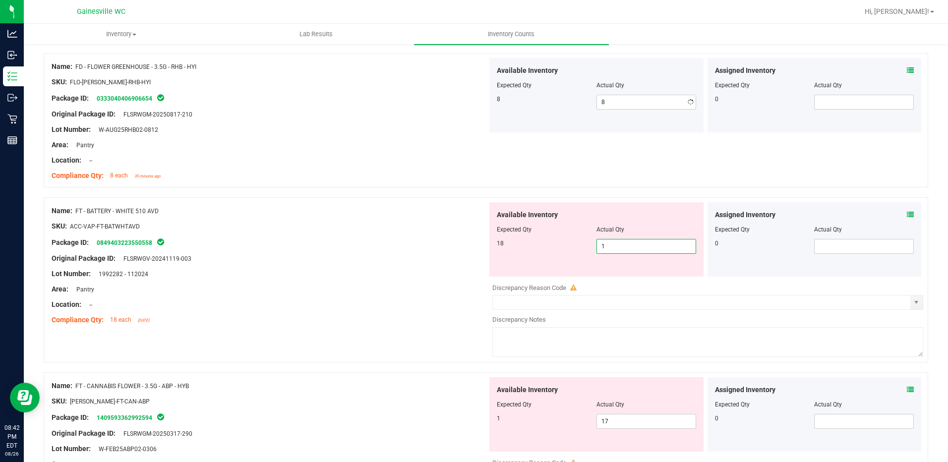
click at [636, 279] on div at bounding box center [707, 280] width 431 height 5
click at [639, 240] on span "1 1" at bounding box center [646, 246] width 100 height 15
click at [639, 240] on input "1" at bounding box center [646, 246] width 99 height 14
type input "18"
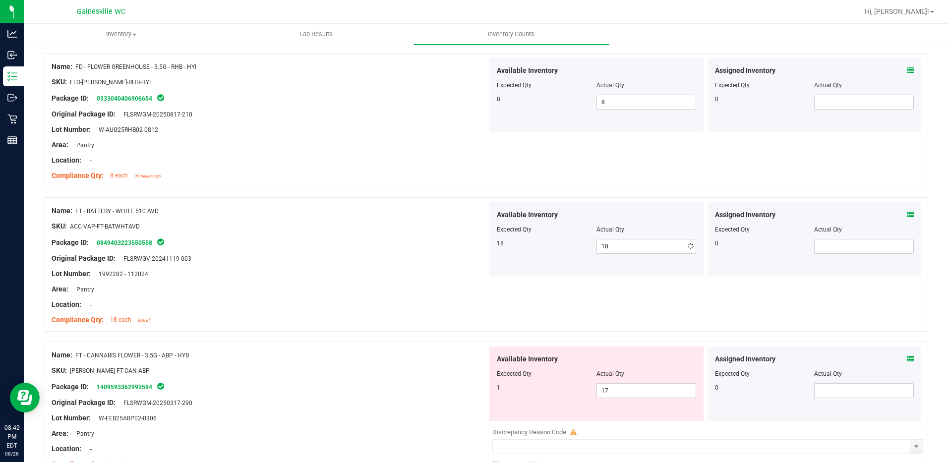
click at [597, 165] on div "Name: FD - FLOWER GREENHOUSE - 3.5G - RHB - HYI SKU: FLO-[PERSON_NAME]-RHB-HYI …" at bounding box center [486, 120] width 884 height 134
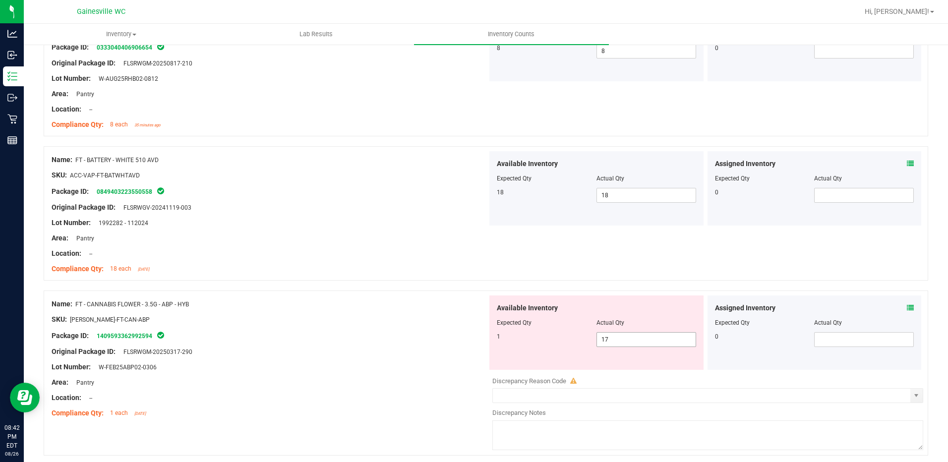
scroll to position [496, 0]
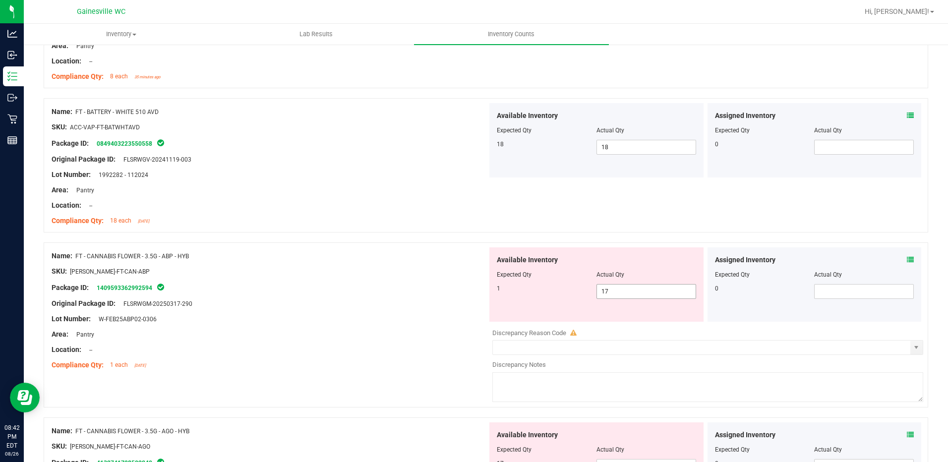
click at [627, 297] on span "17 17" at bounding box center [646, 291] width 100 height 15
click at [627, 297] on input "17" at bounding box center [646, 291] width 99 height 14
type input "1"
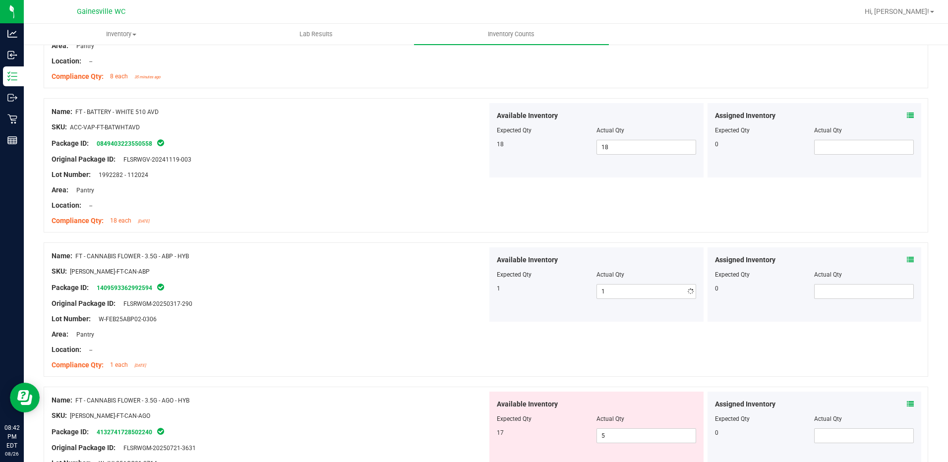
click at [446, 339] on div at bounding box center [270, 341] width 436 height 5
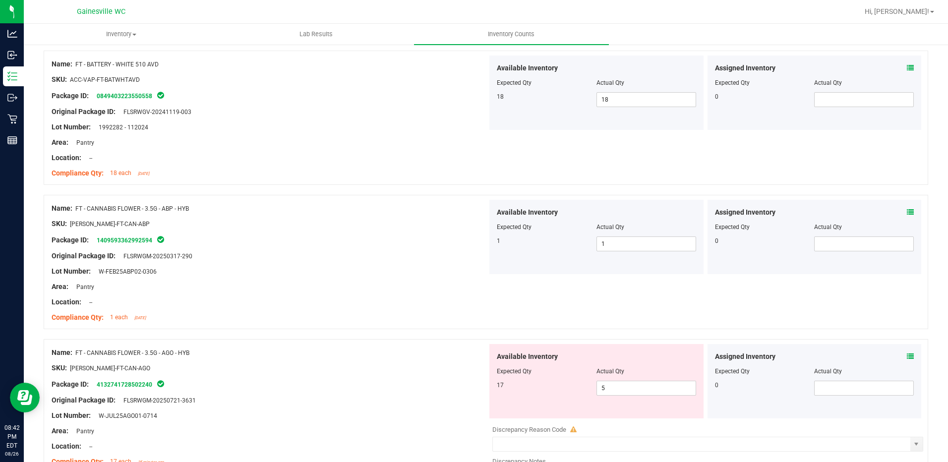
scroll to position [644, 0]
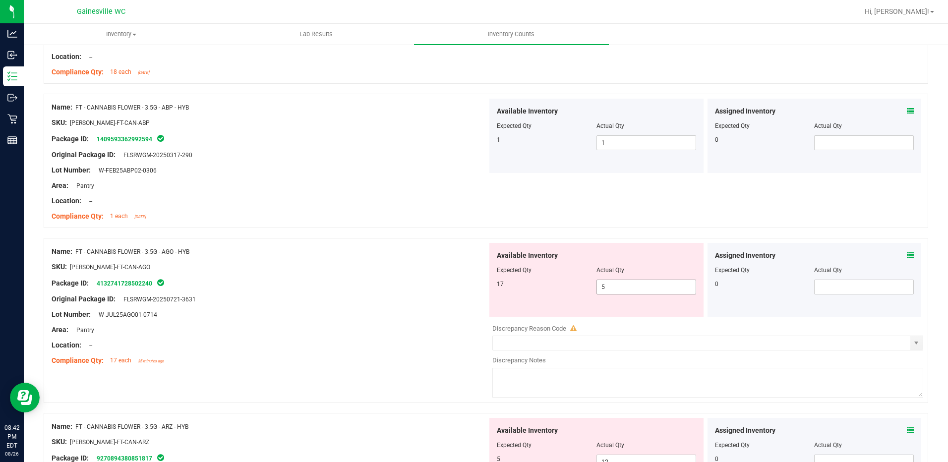
click at [665, 282] on span "5 5" at bounding box center [646, 286] width 100 height 15
click at [665, 282] on input "5" at bounding box center [646, 287] width 99 height 14
type input "17"
click at [313, 270] on div "SKU: [PERSON_NAME]-FT-CAN-AGO" at bounding box center [270, 267] width 436 height 10
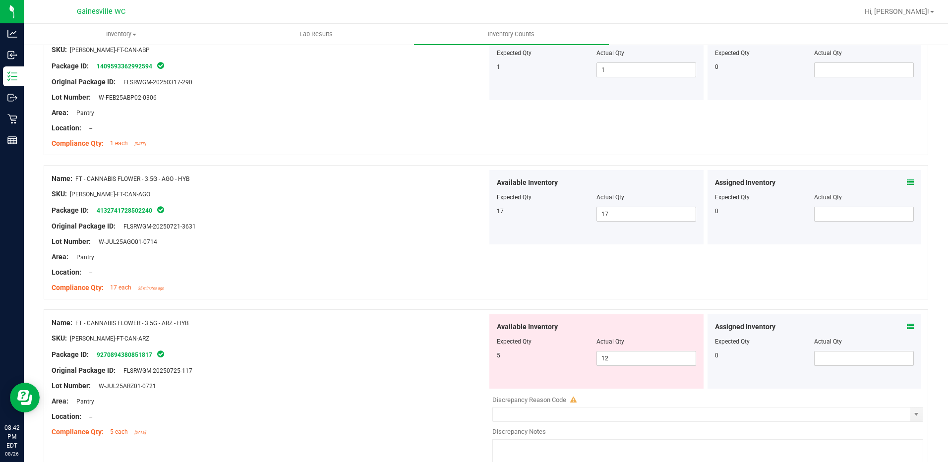
scroll to position [842, 0]
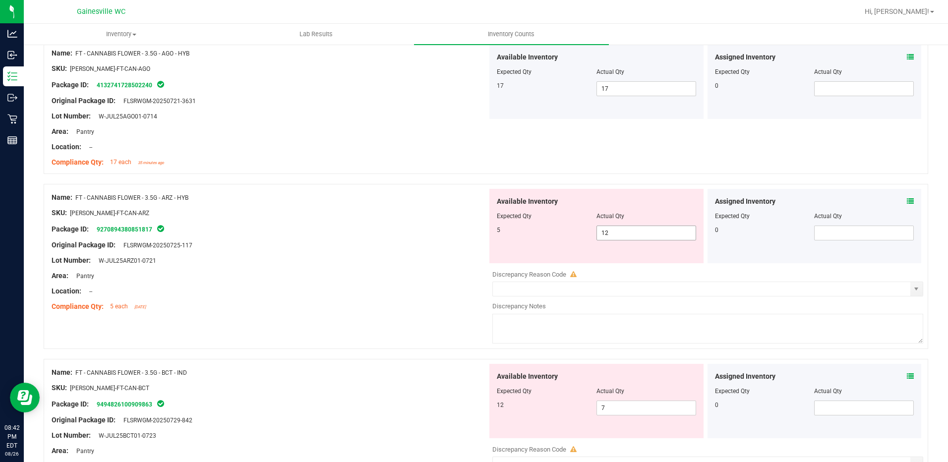
click at [624, 234] on span "12 12" at bounding box center [646, 232] width 100 height 15
click at [624, 234] on input "12" at bounding box center [646, 233] width 99 height 14
type input "5"
click at [373, 235] on div at bounding box center [270, 237] width 436 height 5
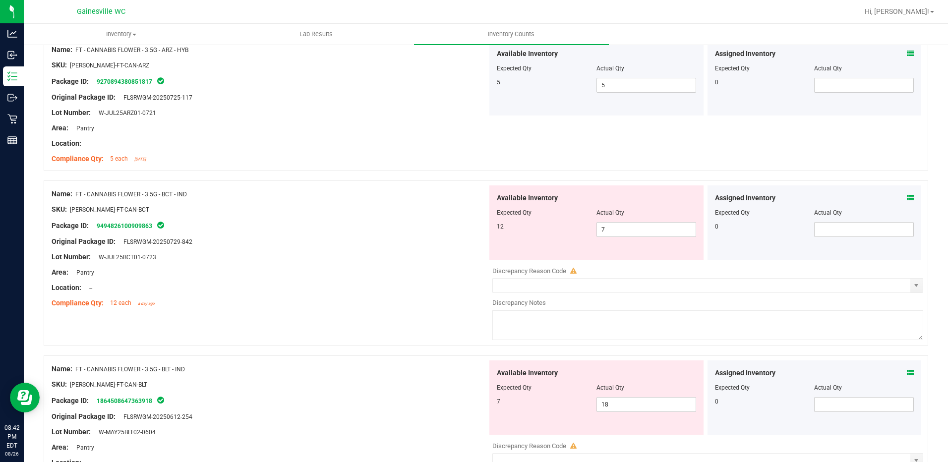
scroll to position [991, 0]
click at [651, 233] on span "7 7" at bounding box center [646, 228] width 100 height 15
click at [651, 233] on input "7" at bounding box center [646, 229] width 99 height 14
type input "12"
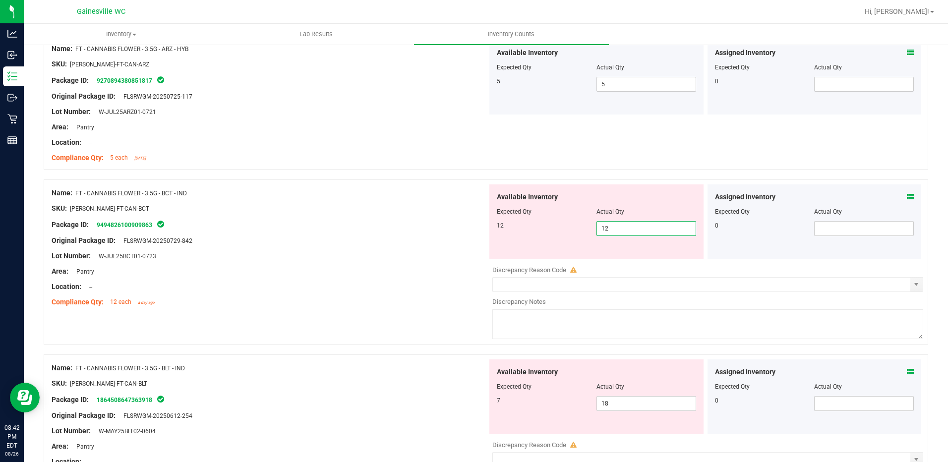
click at [403, 232] on div at bounding box center [270, 232] width 436 height 5
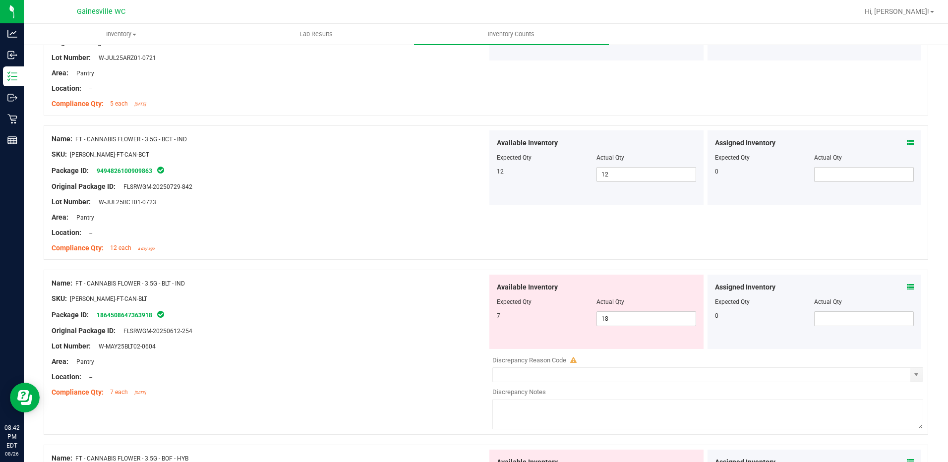
scroll to position [1090, 0]
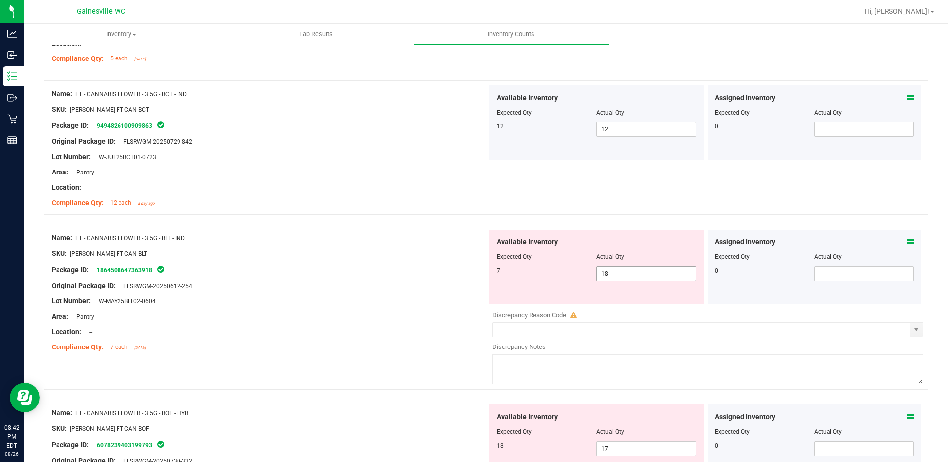
click at [622, 275] on span "18 18" at bounding box center [646, 273] width 100 height 15
click at [622, 275] on input "18" at bounding box center [646, 274] width 99 height 14
type input "7"
click at [350, 284] on div "Original Package ID: FLSRWGM-20250612-254" at bounding box center [270, 285] width 436 height 10
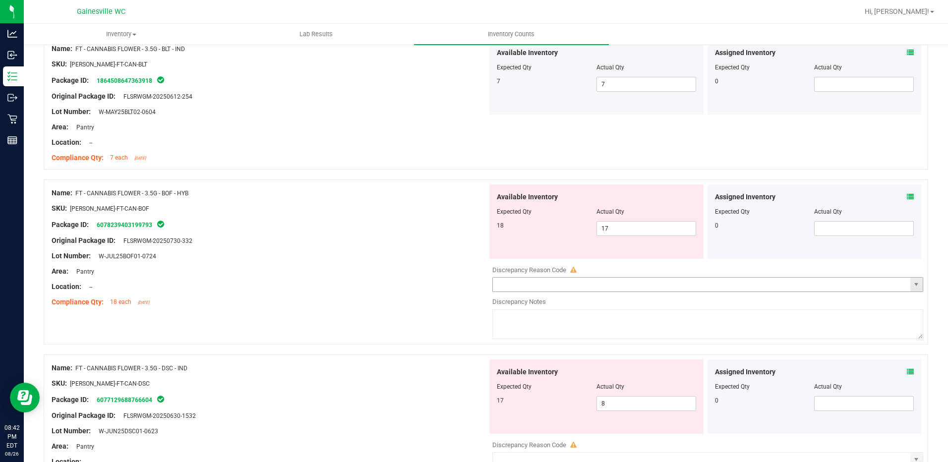
scroll to position [1288, 0]
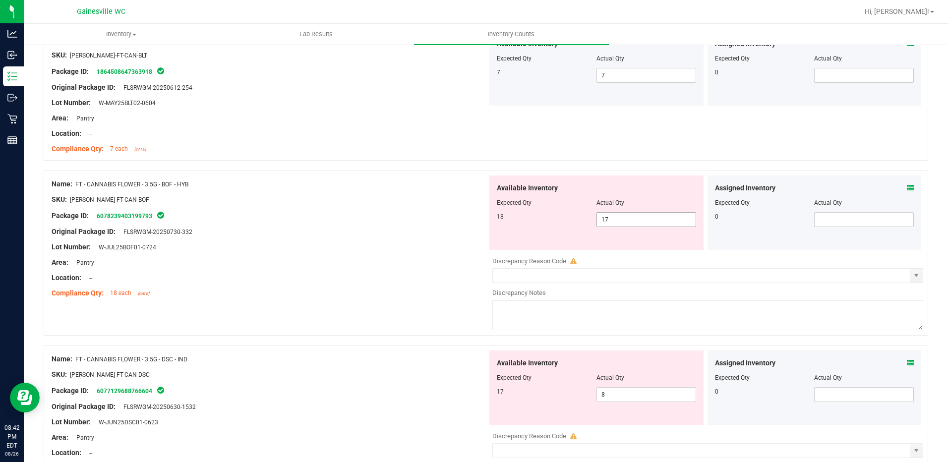
click at [629, 220] on span "17 17" at bounding box center [646, 219] width 100 height 15
click at [629, 220] on input "17" at bounding box center [646, 220] width 99 height 14
type input "18"
click at [397, 217] on div "Package ID: 6078239403199793" at bounding box center [270, 216] width 436 height 12
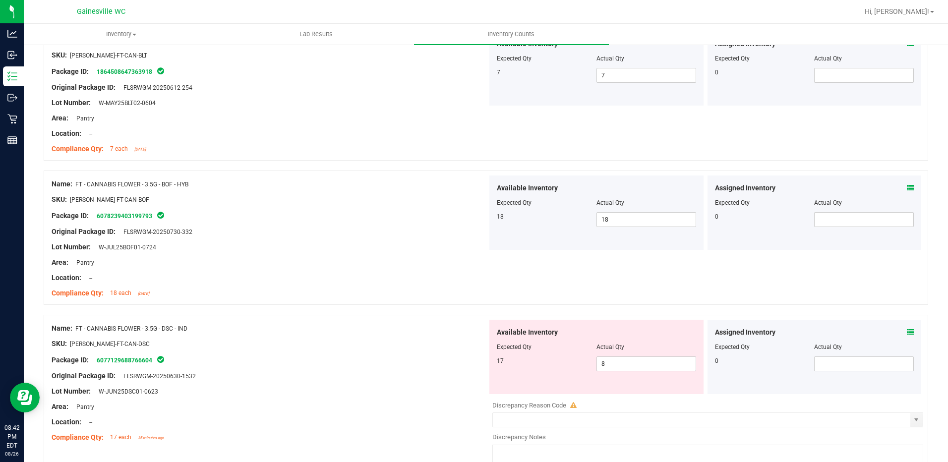
scroll to position [1388, 0]
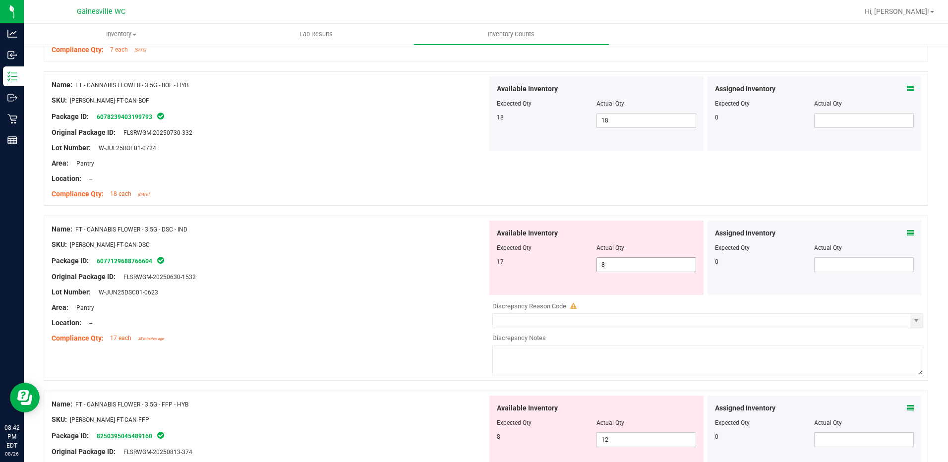
click at [611, 262] on span "8 8" at bounding box center [646, 264] width 100 height 15
click at [611, 262] on input "8" at bounding box center [646, 265] width 99 height 14
type input "0"
type input "17"
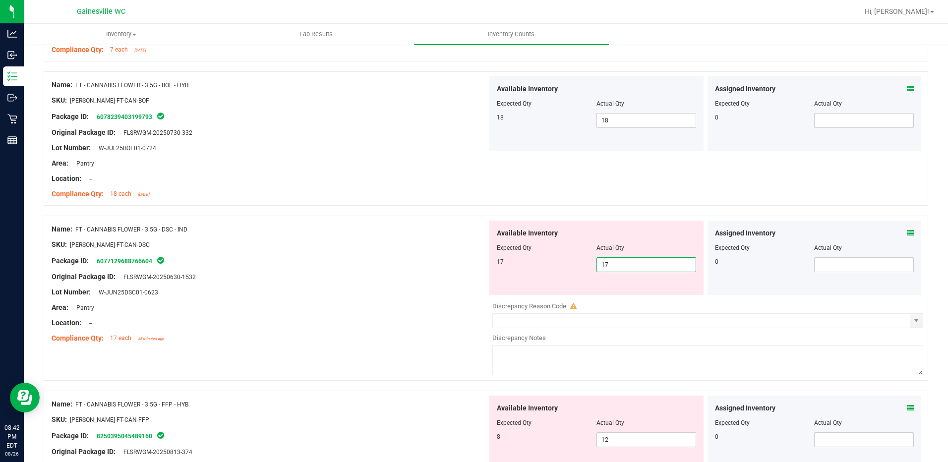
click at [437, 278] on div "Original Package ID: FLSRWGM-20250630-1532" at bounding box center [270, 277] width 436 height 10
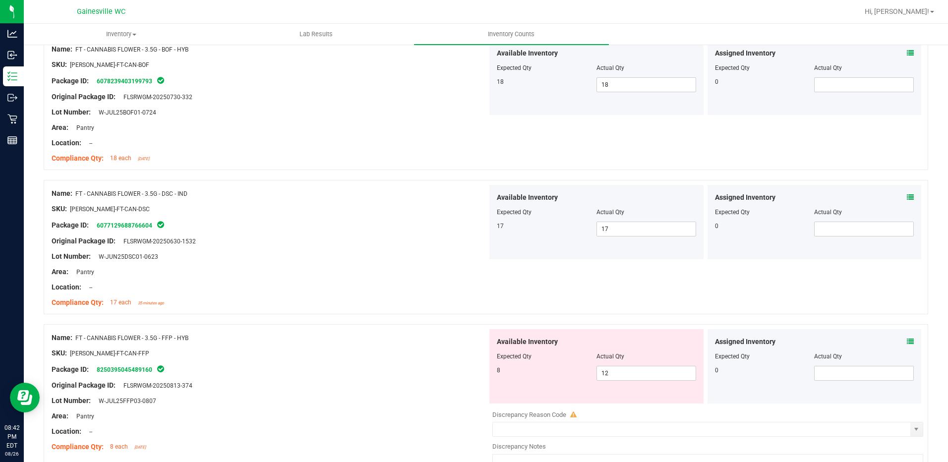
scroll to position [1536, 0]
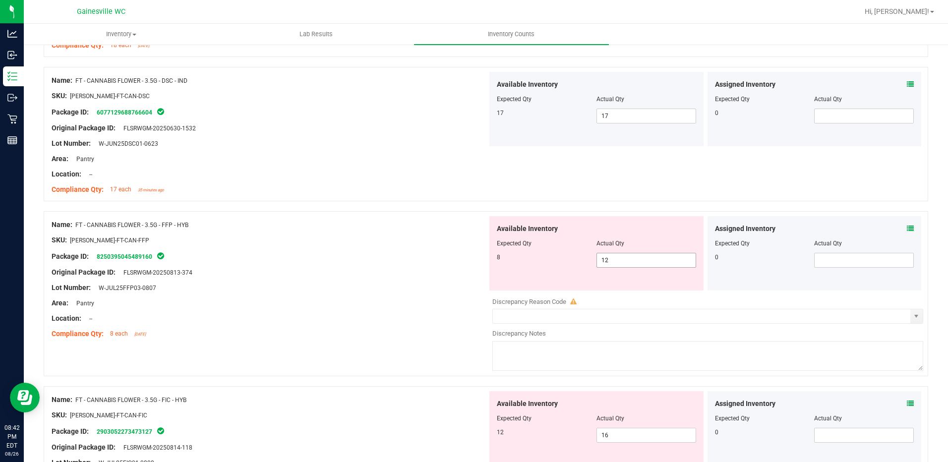
click at [628, 258] on span "12 12" at bounding box center [646, 260] width 100 height 15
click at [628, 258] on input "12" at bounding box center [646, 260] width 99 height 14
type input "8"
click at [349, 282] on div "Lot Number: W-JUL25FFP03-0807" at bounding box center [270, 287] width 436 height 10
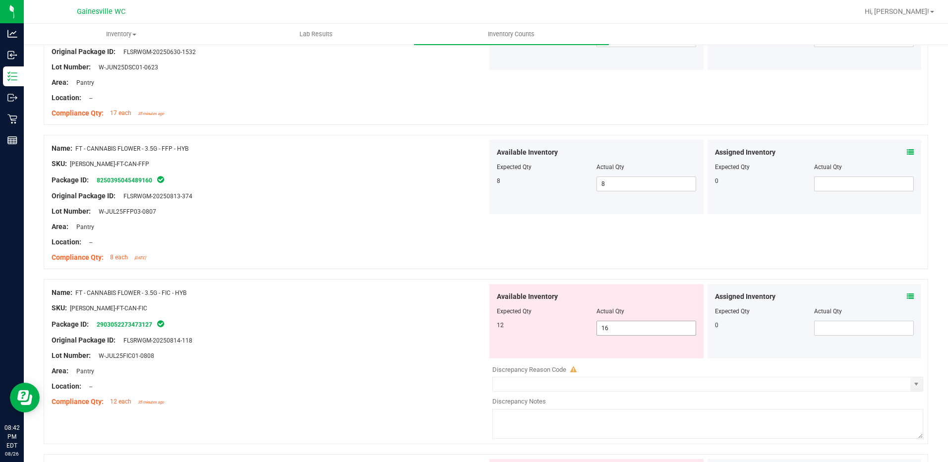
scroll to position [1685, 0]
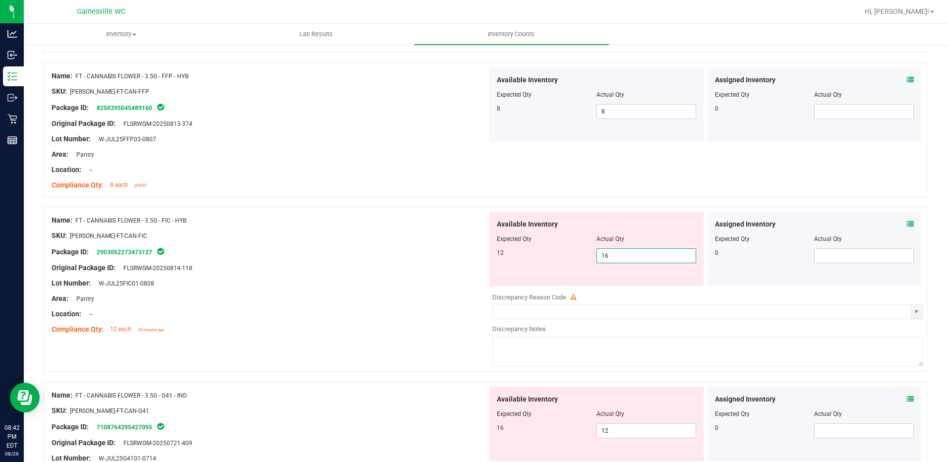
click at [633, 257] on span "16 16" at bounding box center [646, 255] width 100 height 15
click at [633, 257] on input "16" at bounding box center [646, 256] width 99 height 14
type input "12"
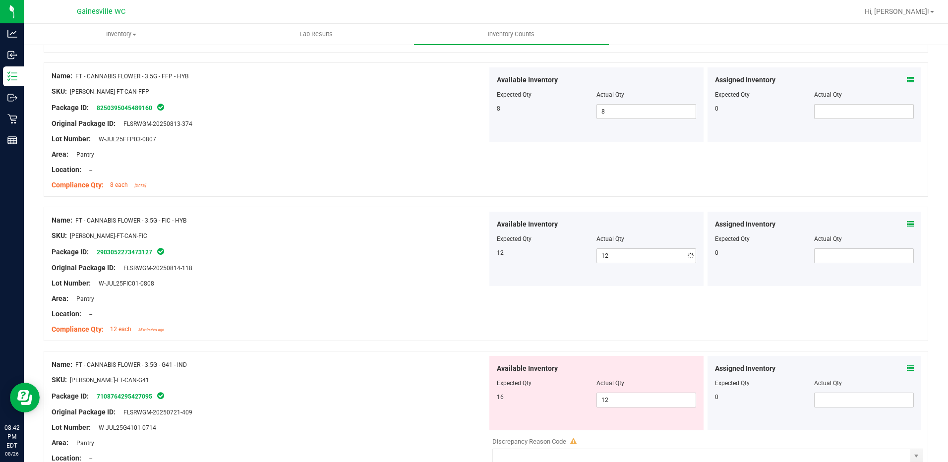
click at [400, 253] on div "Package ID: 2903052273473127" at bounding box center [270, 252] width 436 height 12
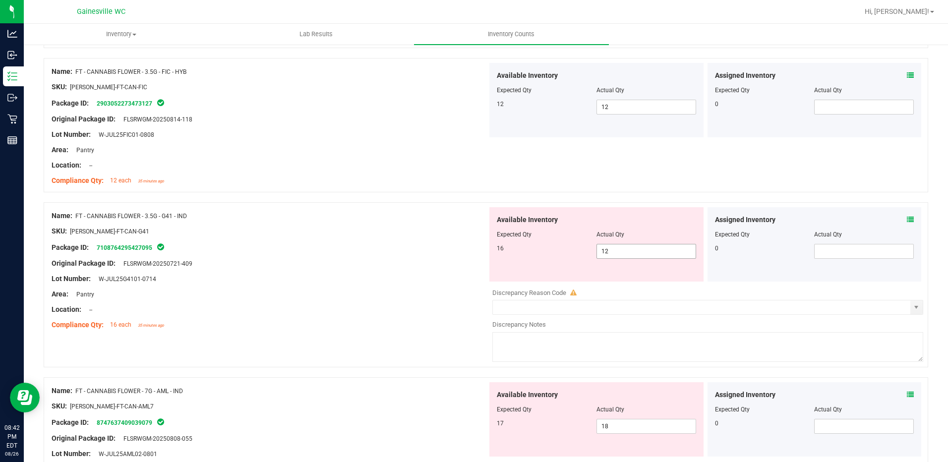
click at [617, 256] on span "12 12" at bounding box center [646, 251] width 100 height 15
click at [617, 256] on input "12" at bounding box center [646, 251] width 99 height 14
type input "16"
click at [340, 220] on div "Name: FT - CANNABIS FLOWER - 3.5G - G41 - IND" at bounding box center [270, 216] width 436 height 10
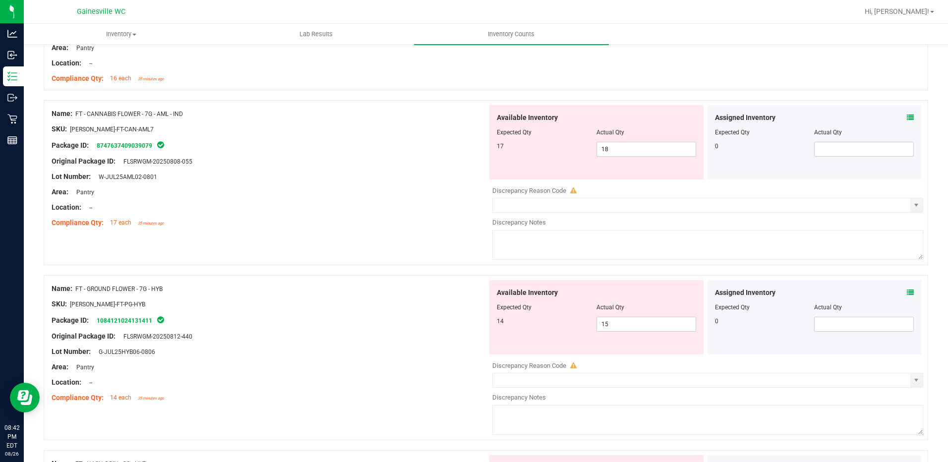
scroll to position [2081, 0]
click at [654, 140] on span "18 18" at bounding box center [646, 147] width 100 height 15
click at [654, 141] on input "18" at bounding box center [646, 148] width 99 height 14
type input "17"
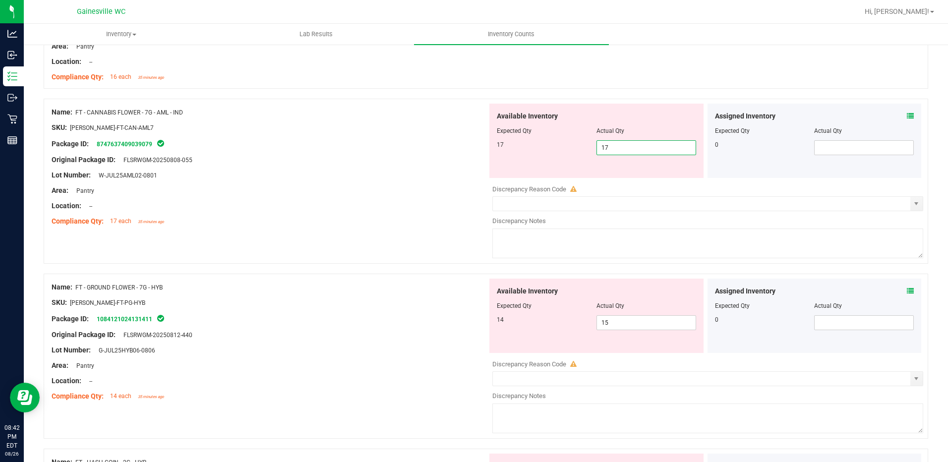
click at [420, 178] on div "Lot Number: W-JUL25AML02-0801" at bounding box center [270, 175] width 436 height 10
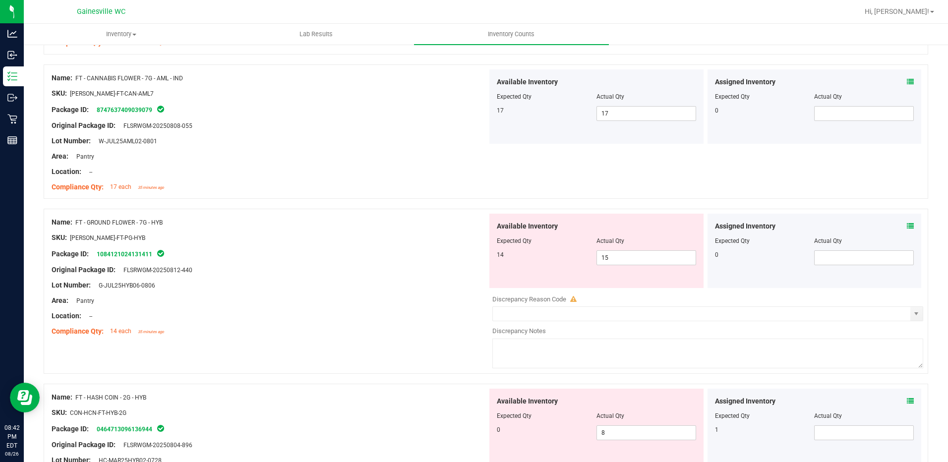
scroll to position [2131, 0]
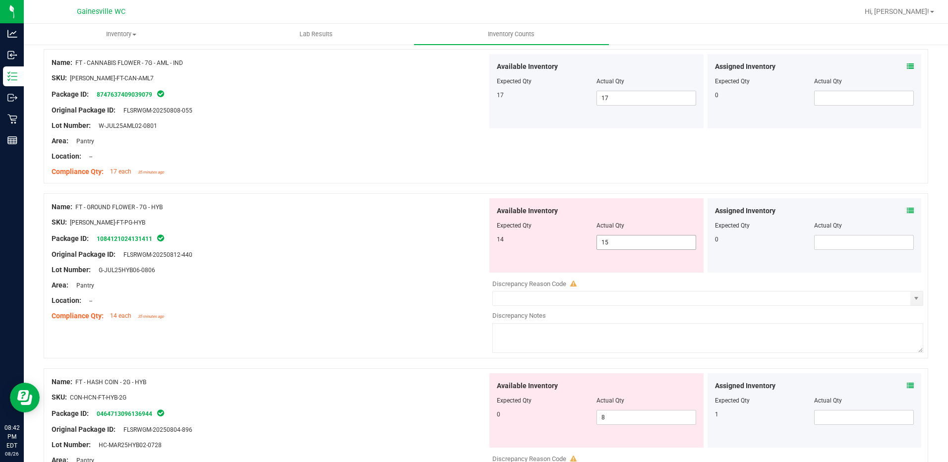
click at [651, 241] on span "15 15" at bounding box center [646, 242] width 100 height 15
click at [651, 241] on input "15" at bounding box center [646, 242] width 99 height 14
type input "0"
type input "14"
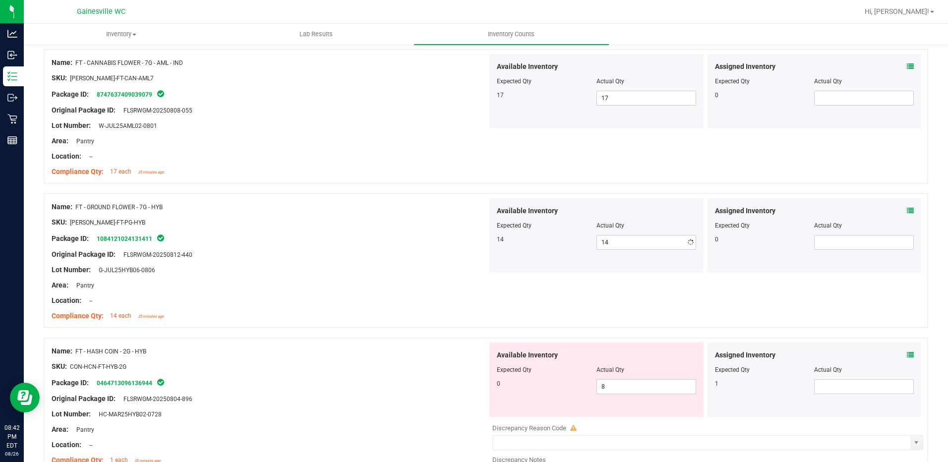
click at [430, 247] on div at bounding box center [270, 246] width 436 height 5
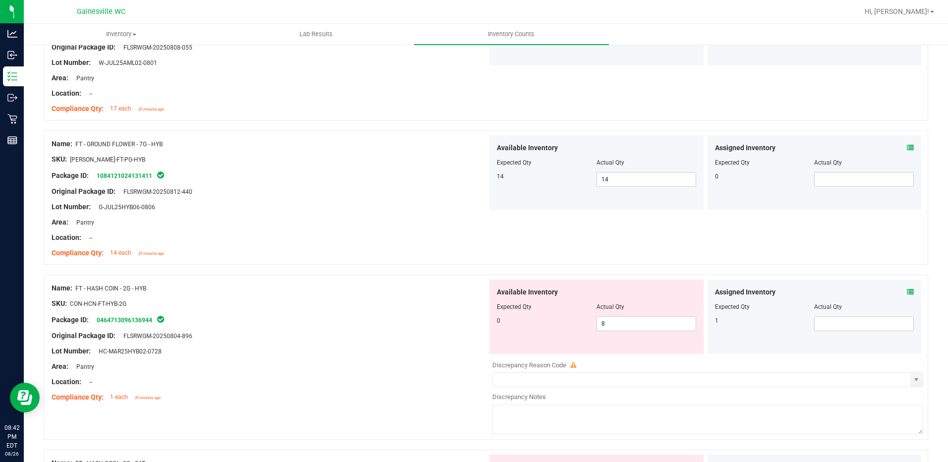
scroll to position [2280, 0]
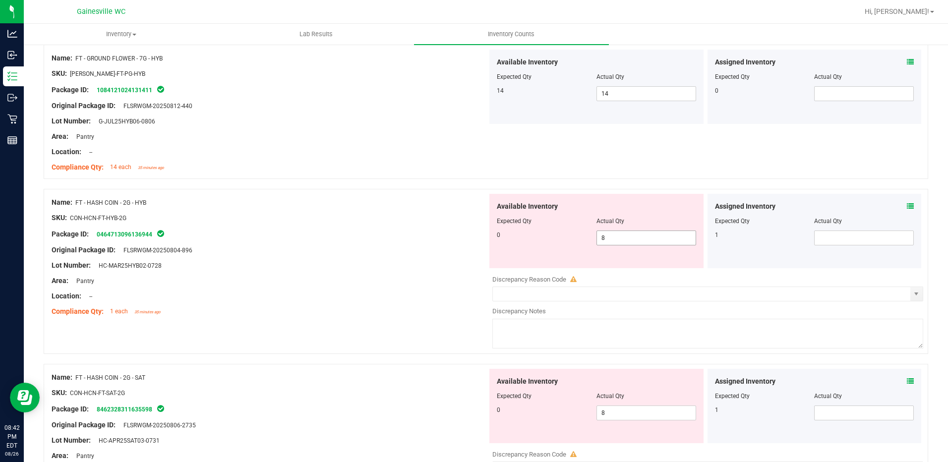
click at [610, 242] on span "8 8" at bounding box center [646, 237] width 100 height 15
click at [610, 242] on input "8" at bounding box center [646, 238] width 99 height 14
type input "0"
click at [290, 249] on div "Original Package ID: FLSRWGM-20250804-896" at bounding box center [270, 250] width 436 height 10
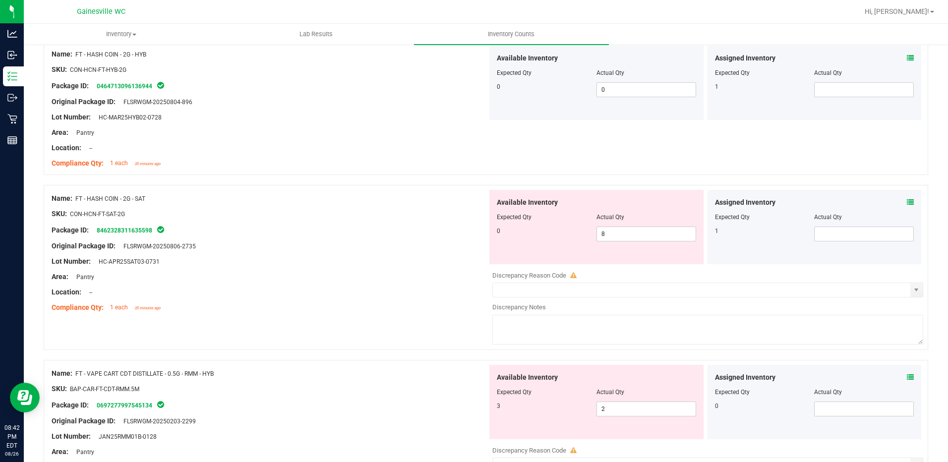
scroll to position [2428, 0]
click at [625, 232] on span "8 8" at bounding box center [646, 233] width 100 height 15
click at [625, 232] on input "8" at bounding box center [646, 233] width 99 height 14
type input "0"
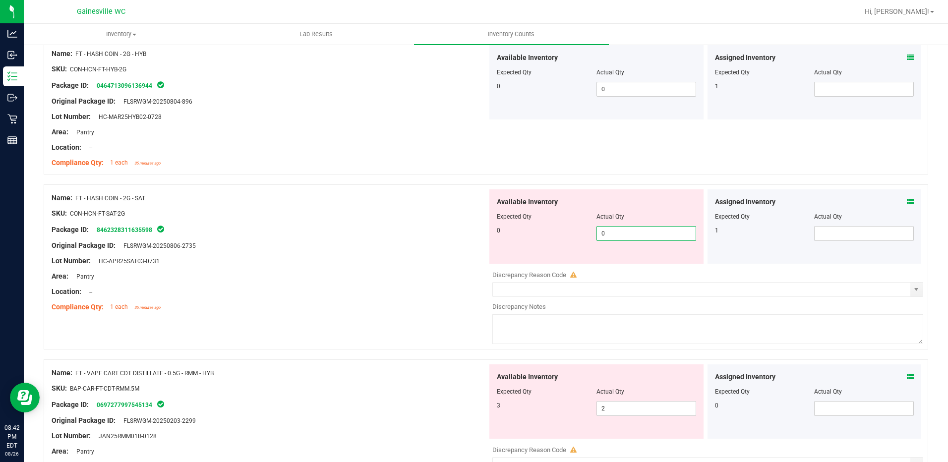
click at [411, 242] on div "Original Package ID: FLSRWGM-20250806-2735" at bounding box center [270, 245] width 436 height 10
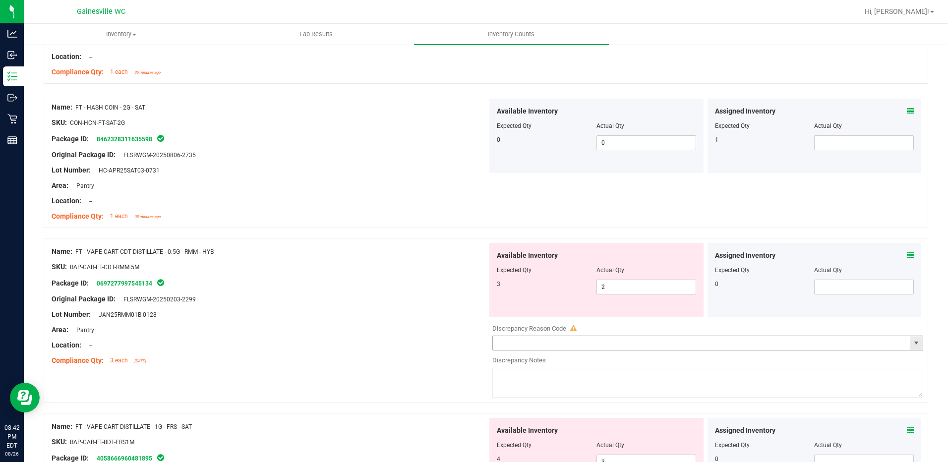
scroll to position [2676, 0]
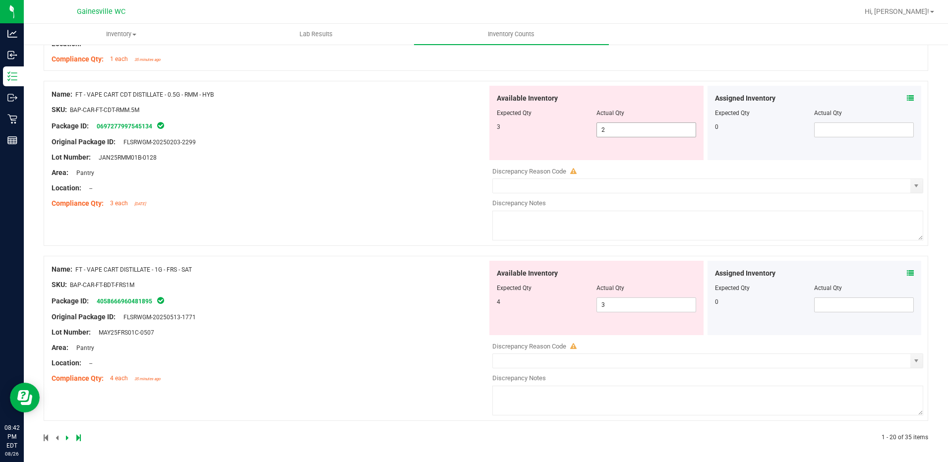
click at [639, 134] on span "2 2" at bounding box center [646, 129] width 100 height 15
click at [639, 134] on input "2" at bounding box center [646, 130] width 99 height 14
type input "3"
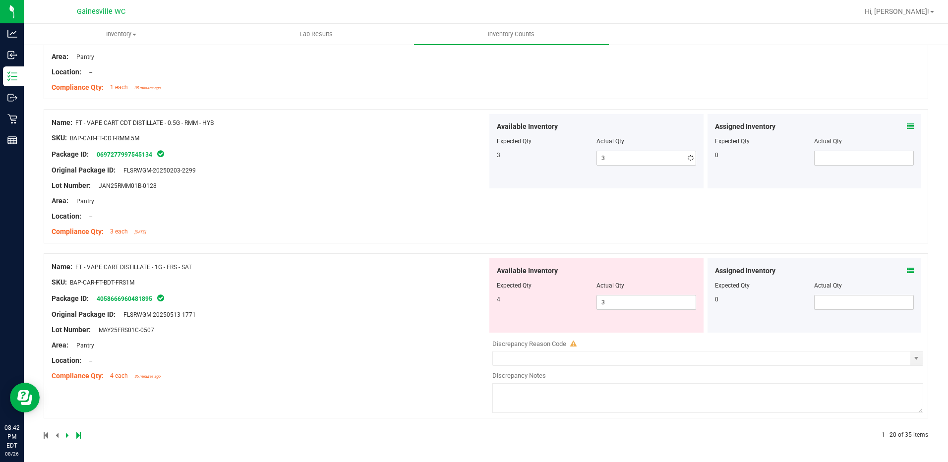
click at [378, 131] on div "Name: FT - VAPE CART CDT DISTILLATE - 0.5G - RMM - HYB SKU: BAP-CAR-FT-CDT-RMM.…" at bounding box center [270, 177] width 436 height 126
click at [627, 308] on span "3 3" at bounding box center [646, 302] width 100 height 15
click at [627, 308] on input "3" at bounding box center [646, 302] width 99 height 14
type input "4"
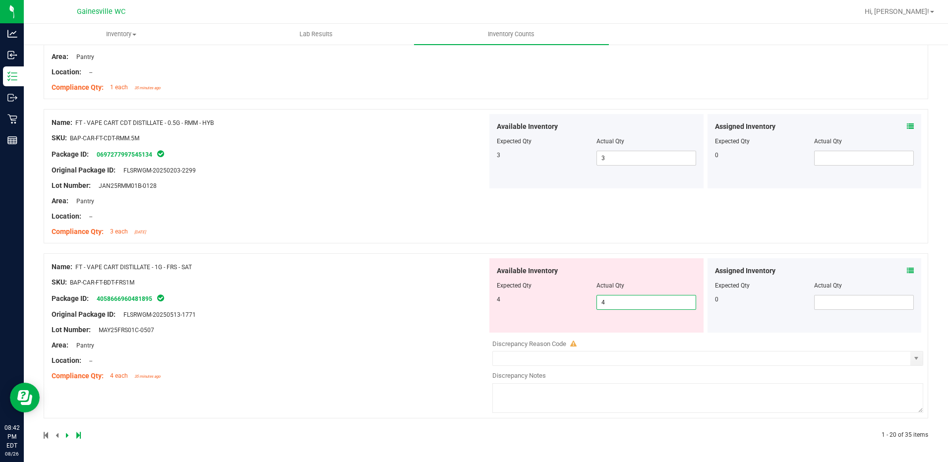
type input "4"
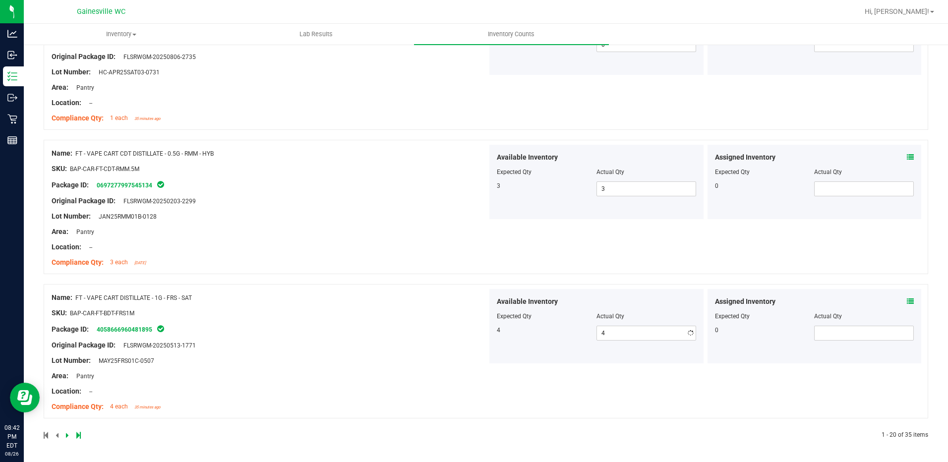
click at [444, 287] on div "Name: FT - VAPE CART DISTILLATE - 1G - FRS - SAT SKU: BAP-CAR-FT-BDT-FRS1M Pack…" at bounding box center [486, 351] width 884 height 134
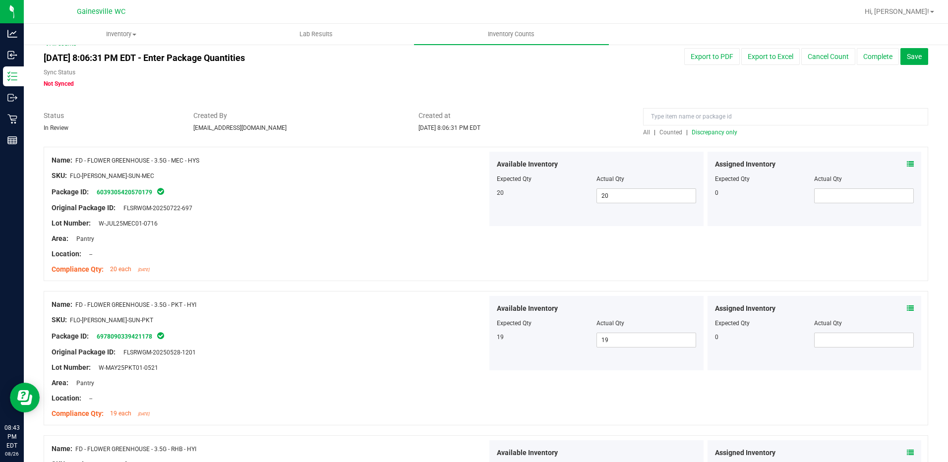
scroll to position [0, 0]
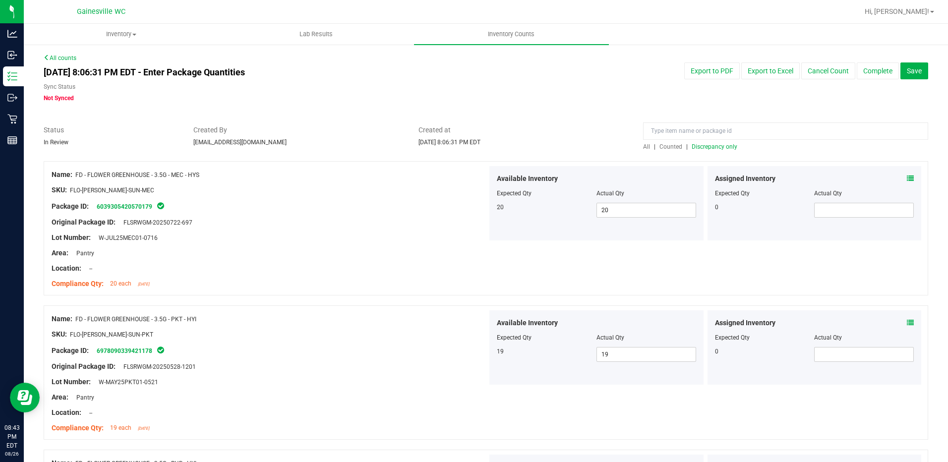
click at [702, 149] on span "Discrepancy only" at bounding box center [714, 146] width 46 height 7
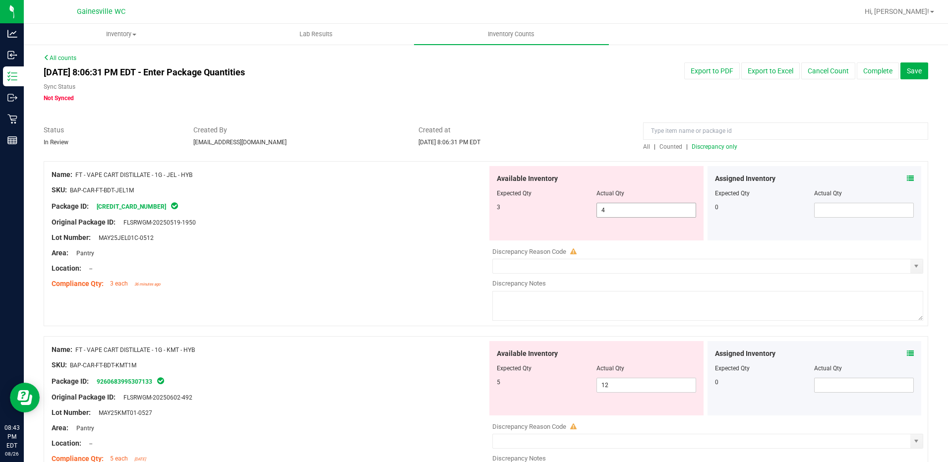
click at [630, 206] on span "4 4" at bounding box center [646, 210] width 100 height 15
click at [630, 206] on input "4" at bounding box center [646, 210] width 99 height 14
type input "3"
click at [583, 117] on div at bounding box center [486, 120] width 884 height 10
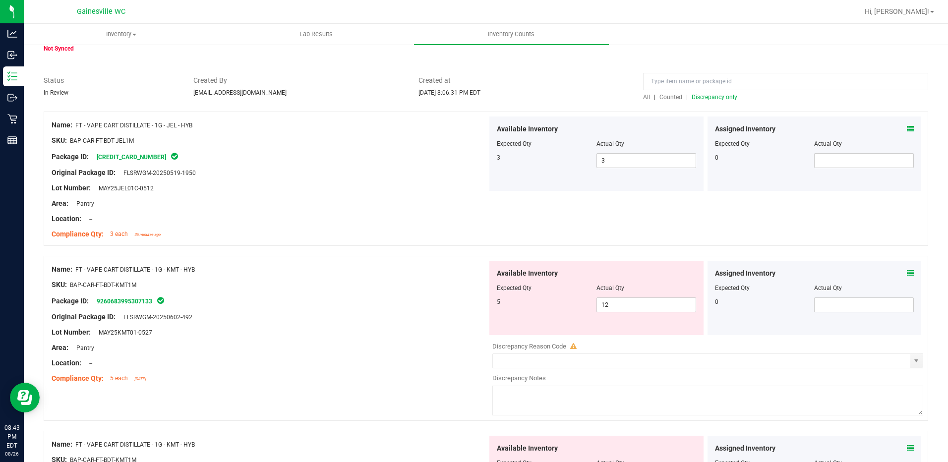
scroll to position [149, 0]
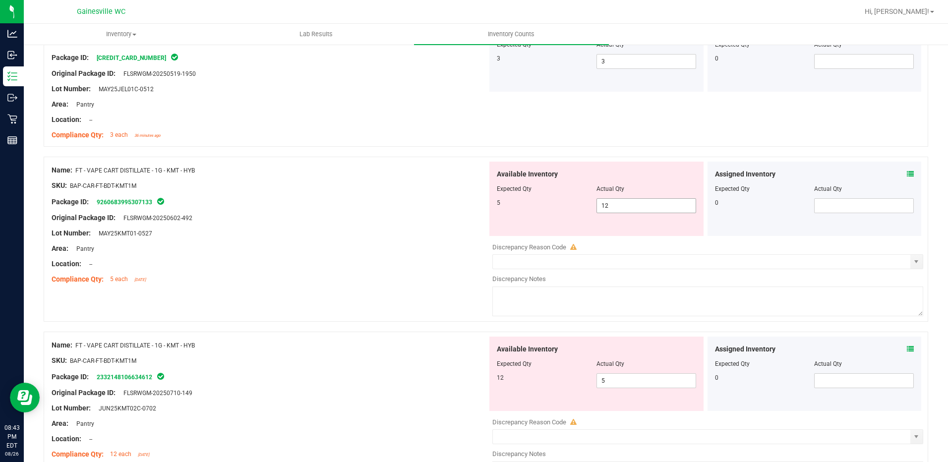
click at [622, 205] on span "12 12" at bounding box center [646, 205] width 100 height 15
click at [622, 205] on input "12" at bounding box center [646, 206] width 99 height 14
type input "5"
click at [403, 235] on div "Lot Number: MAY25KMT01-0527" at bounding box center [270, 233] width 436 height 10
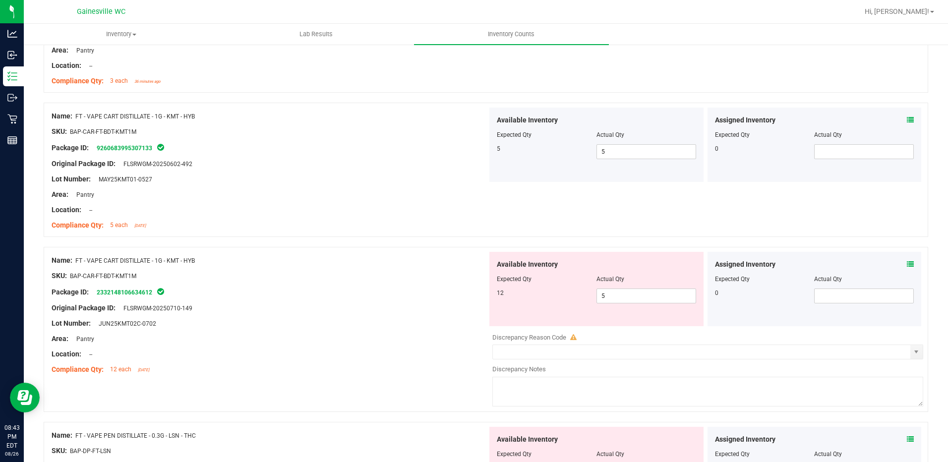
scroll to position [297, 0]
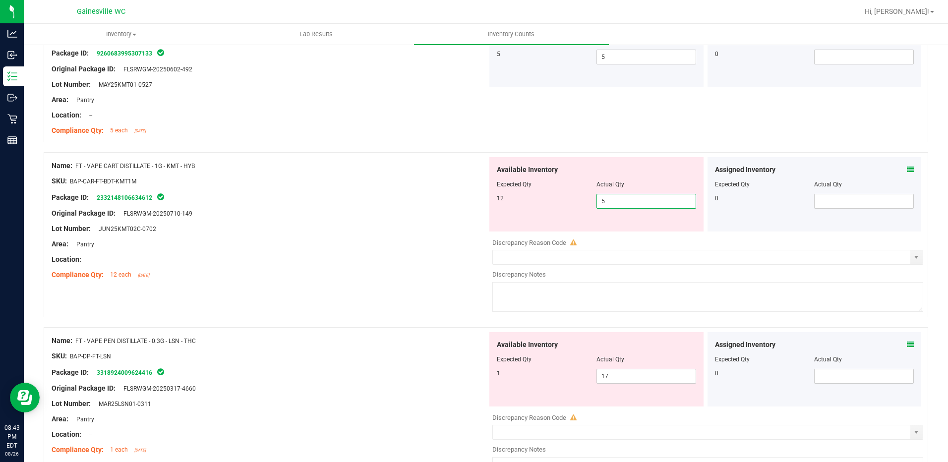
click at [637, 196] on span "5 5" at bounding box center [646, 201] width 100 height 15
click at [637, 196] on input "5" at bounding box center [646, 201] width 99 height 14
type input "12"
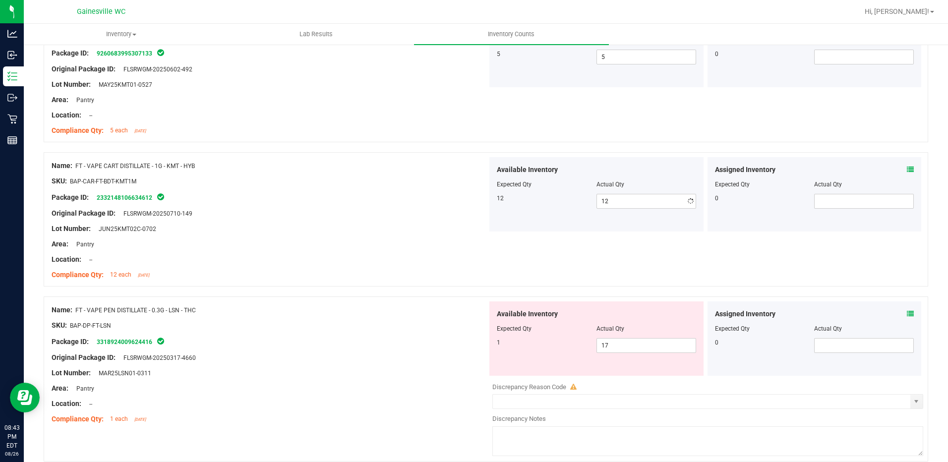
click at [417, 198] on div "Package ID: 2332148106634612" at bounding box center [270, 197] width 436 height 12
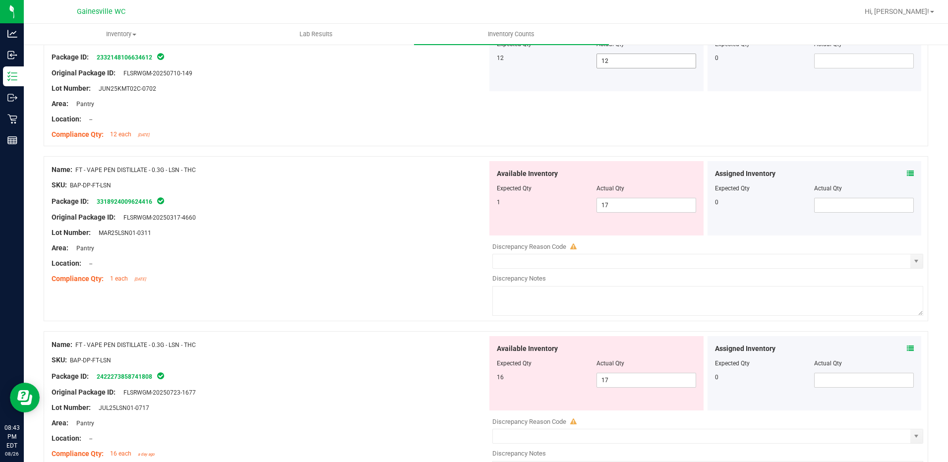
scroll to position [446, 0]
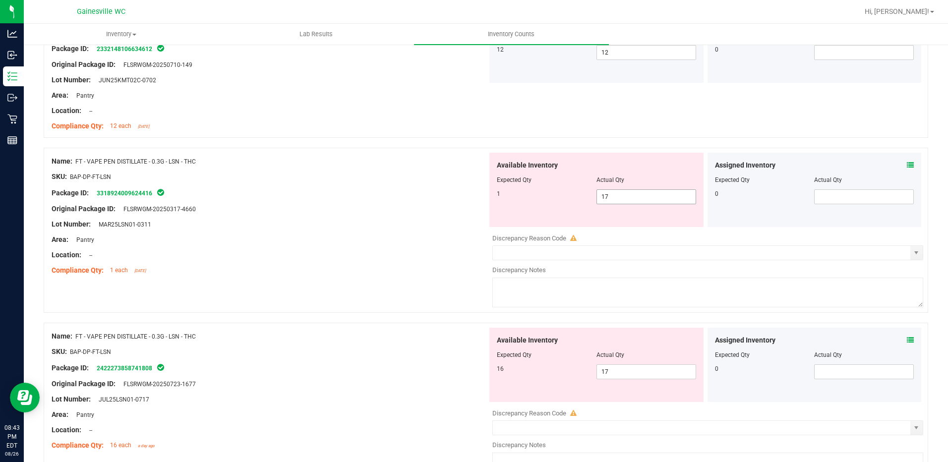
click at [628, 196] on span "17 17" at bounding box center [646, 196] width 100 height 15
click at [628, 196] on input "17" at bounding box center [646, 197] width 99 height 14
type input "1"
click at [469, 238] on div "Area: Pantry" at bounding box center [270, 239] width 436 height 10
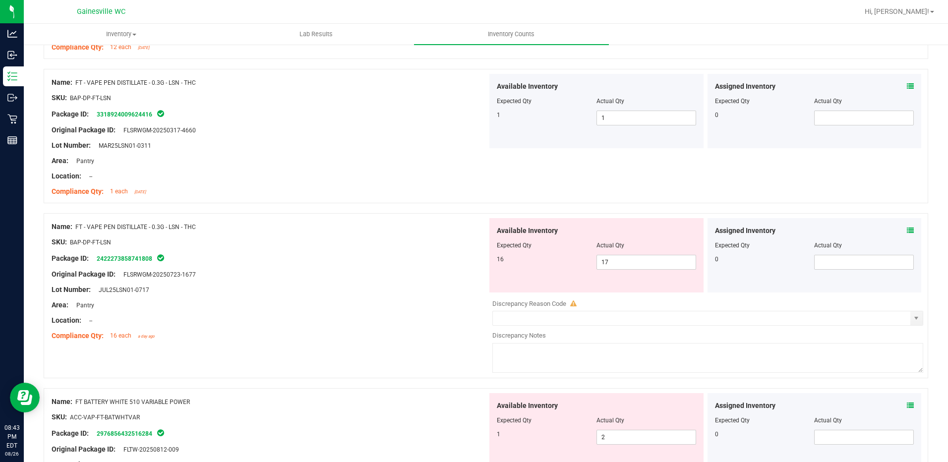
scroll to position [595, 0]
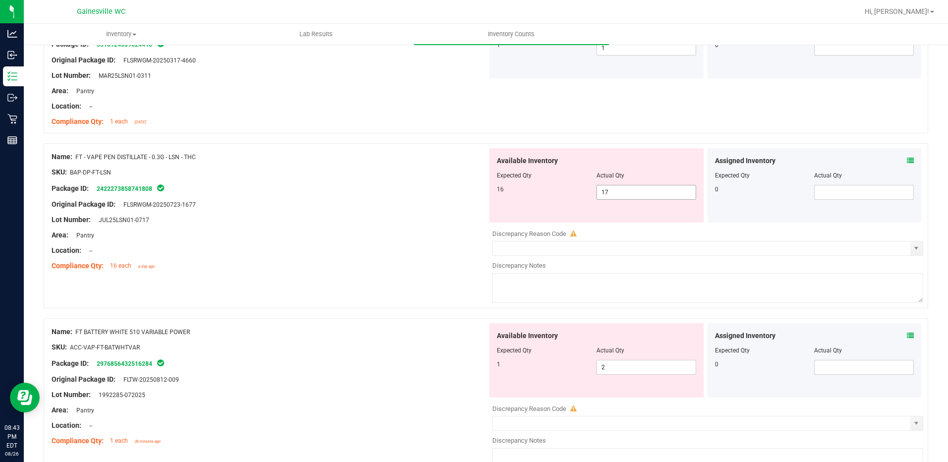
click at [633, 194] on span "17 17" at bounding box center [646, 192] width 100 height 15
click at [633, 194] on input "17" at bounding box center [646, 192] width 99 height 14
type input "1"
click at [395, 225] on div at bounding box center [270, 227] width 436 height 5
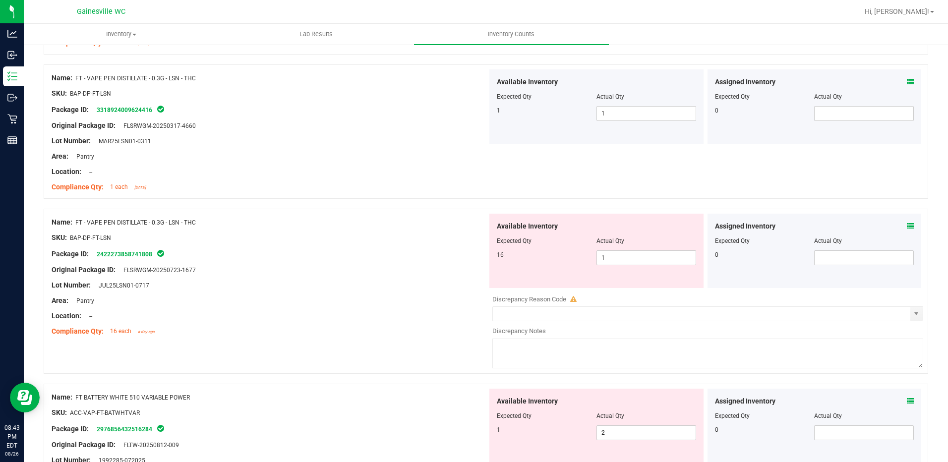
scroll to position [446, 0]
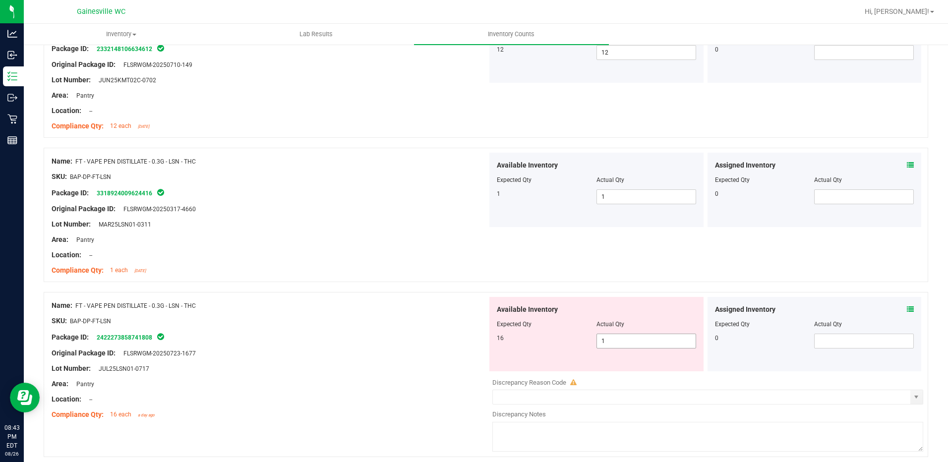
click at [623, 335] on span "1 1" at bounding box center [646, 341] width 100 height 15
type input "16"
click at [250, 335] on div "Package ID: 2422273858741808" at bounding box center [270, 337] width 436 height 12
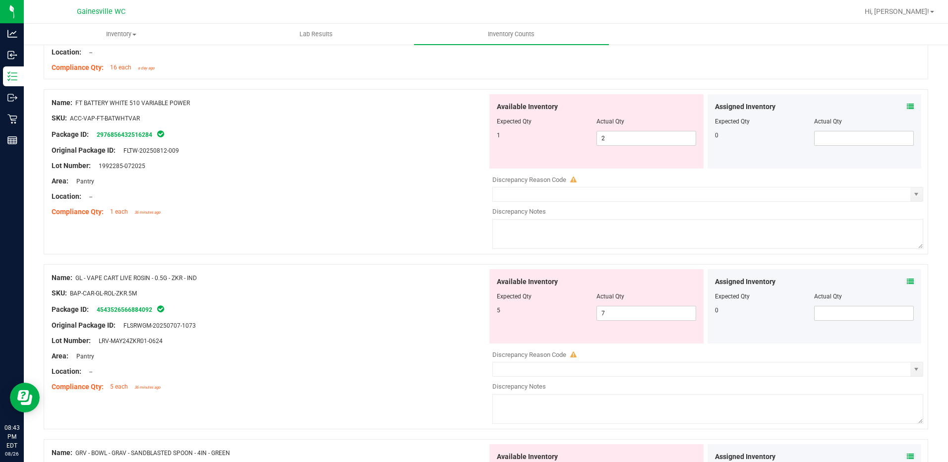
click at [641, 127] on div at bounding box center [596, 128] width 199 height 5
click at [634, 131] on span "2 2" at bounding box center [646, 138] width 100 height 15
click at [628, 134] on span "2 2" at bounding box center [646, 138] width 100 height 15
click at [627, 134] on input "2" at bounding box center [646, 138] width 99 height 14
type input "1"
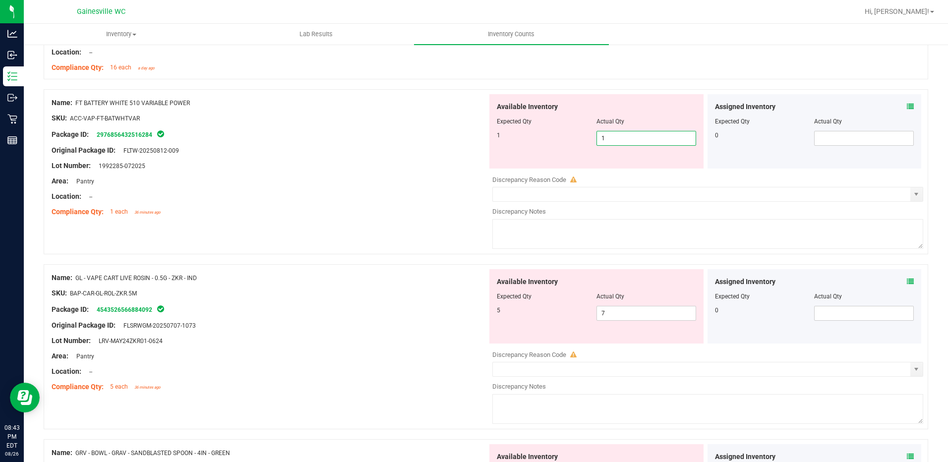
type input "1"
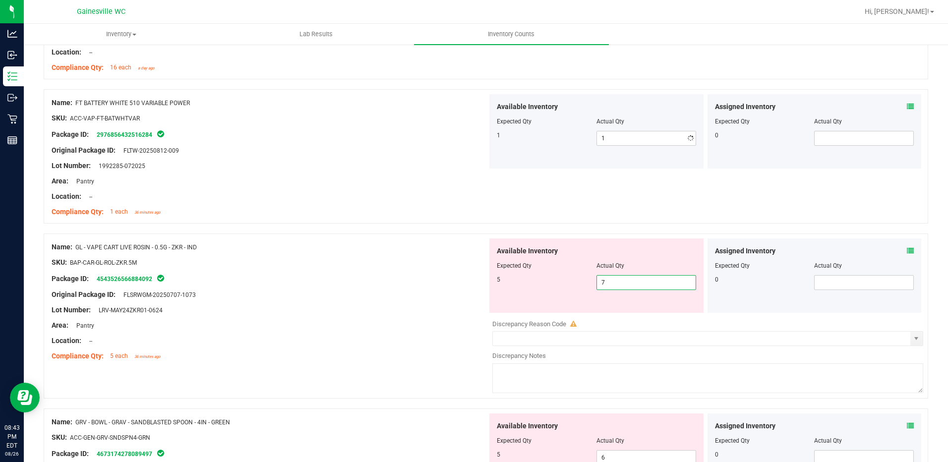
click at [605, 316] on div "Available Inventory Expected Qty Actual Qty 5 7 7" at bounding box center [705, 316] width 436 height 157
click at [605, 316] on div at bounding box center [707, 316] width 431 height 5
click at [623, 284] on span "7 7" at bounding box center [646, 282] width 100 height 15
click at [623, 284] on input "7" at bounding box center [646, 283] width 99 height 14
type input "5"
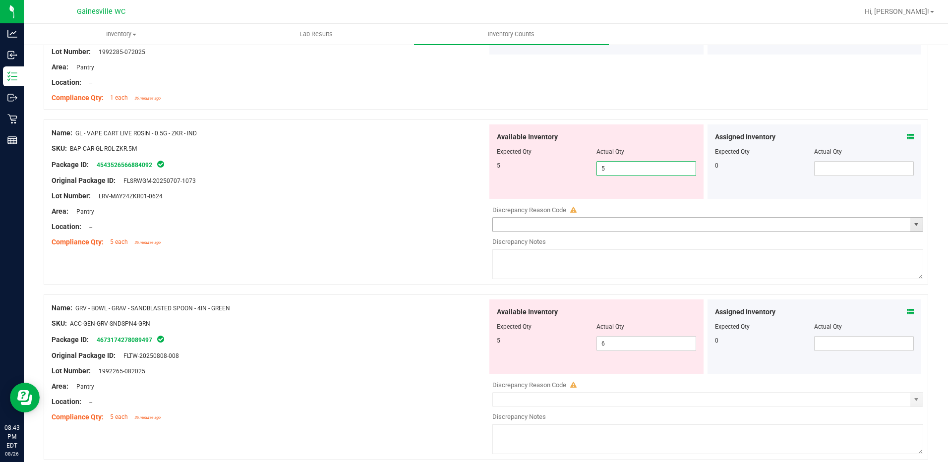
scroll to position [942, 0]
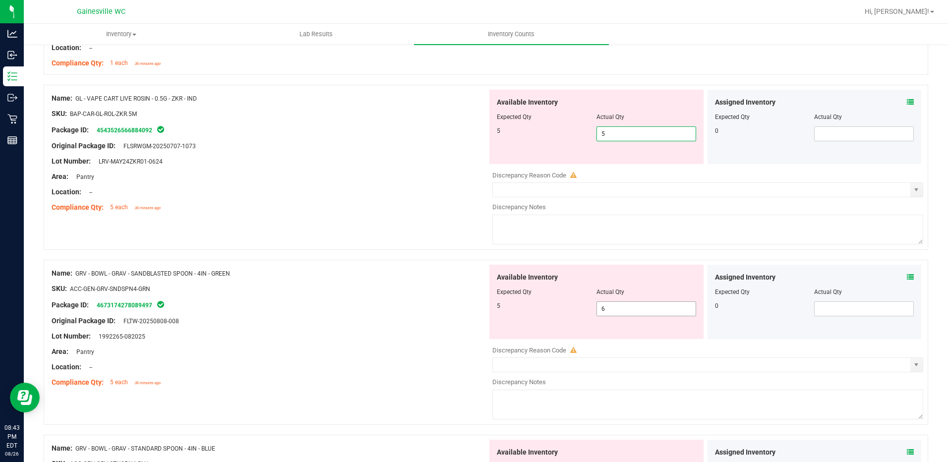
type input "5"
click at [613, 308] on div "Available Inventory Expected Qty Actual Qty 5 6 6" at bounding box center [705, 343] width 436 height 157
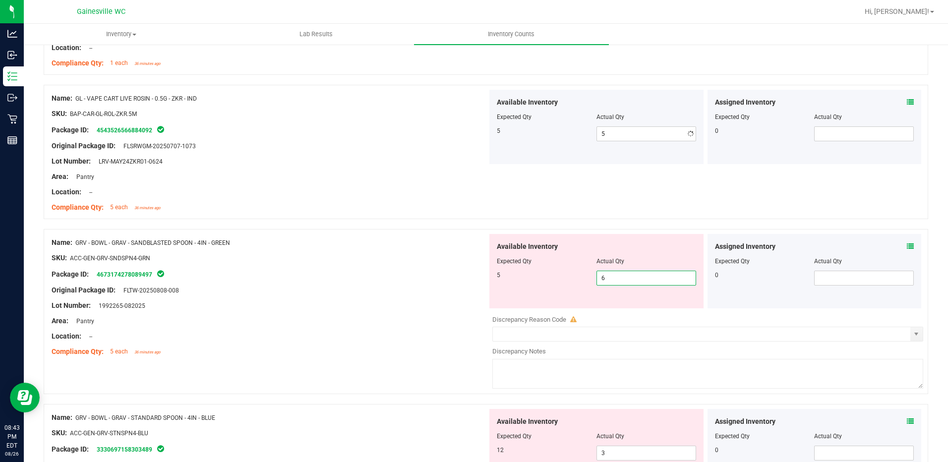
click at [613, 308] on div at bounding box center [705, 308] width 436 height 1
click at [628, 275] on span "6 6" at bounding box center [646, 278] width 100 height 15
click at [628, 275] on input "6" at bounding box center [646, 278] width 99 height 14
type input "5"
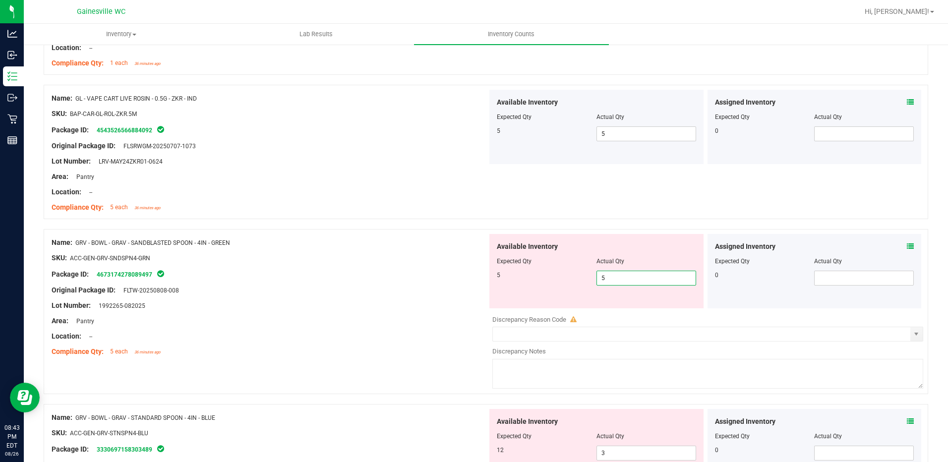
click at [430, 274] on div "Package ID: 4673174278089497" at bounding box center [270, 274] width 436 height 12
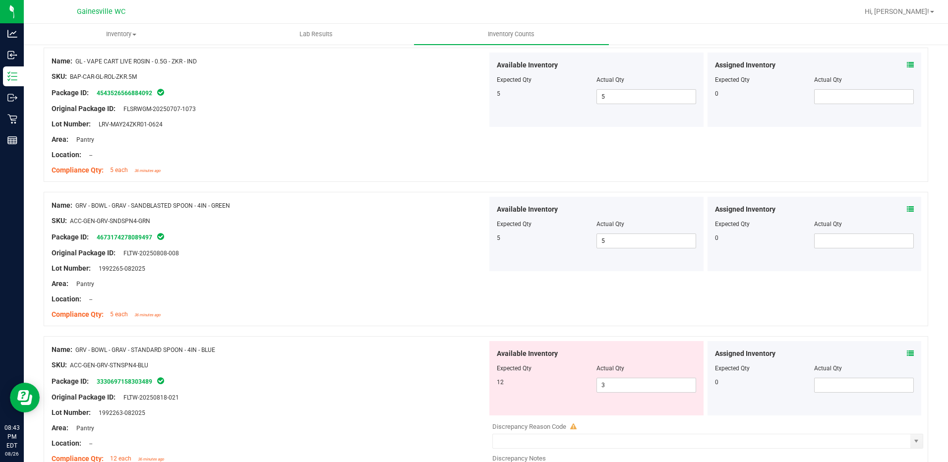
scroll to position [1041, 0]
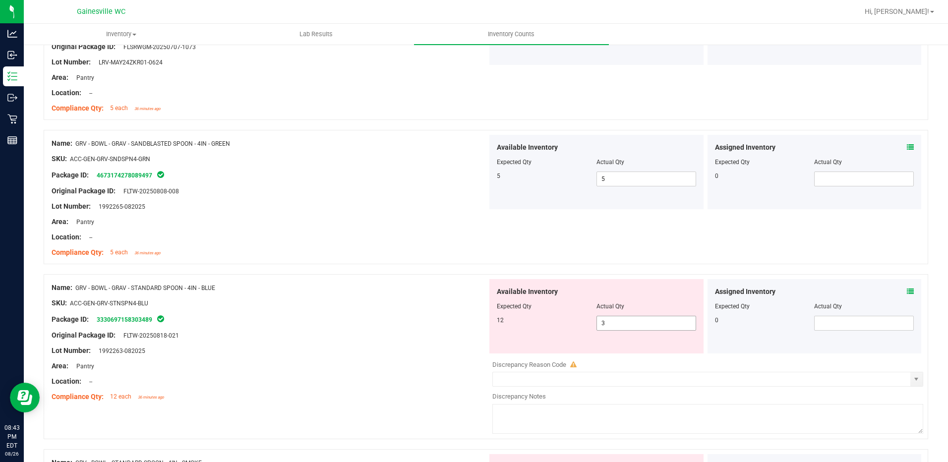
click at [609, 326] on span "3 3" at bounding box center [646, 323] width 100 height 15
click at [609, 326] on input "3" at bounding box center [646, 323] width 99 height 14
type input "12"
click at [416, 298] on div "SKU: ACC-GEN-GRV-STNSPN4-BLU" at bounding box center [270, 303] width 436 height 10
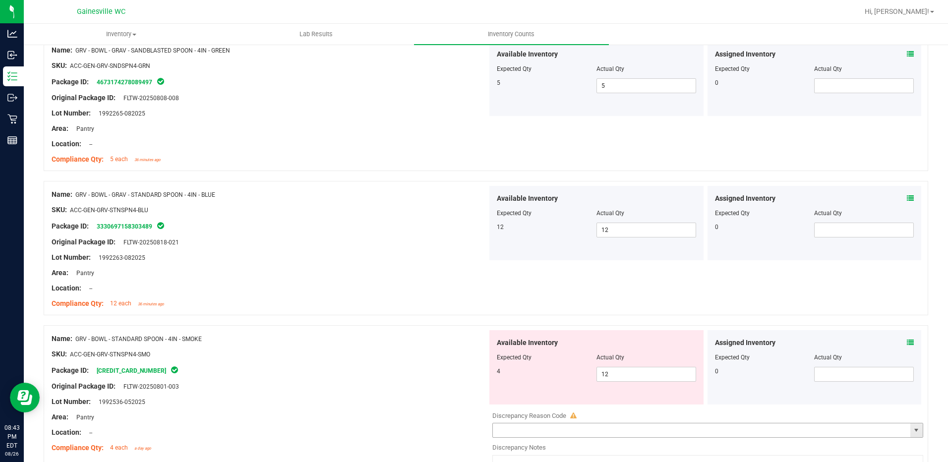
scroll to position [1338, 0]
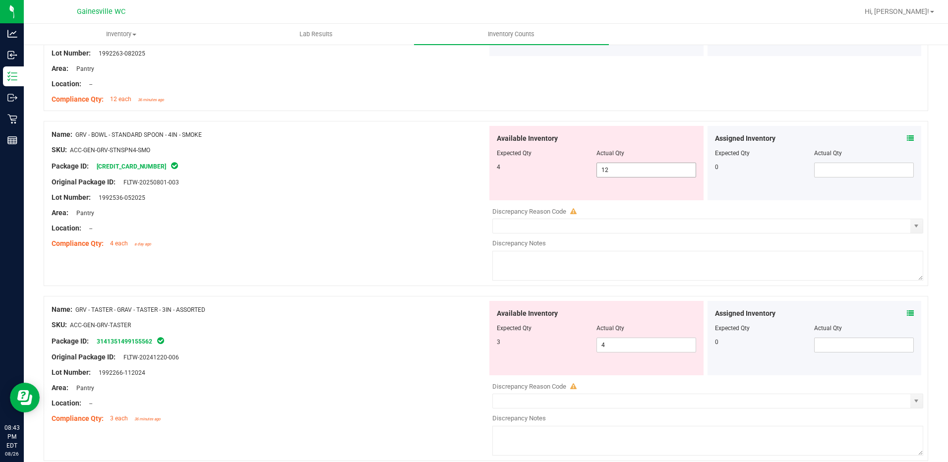
click at [619, 171] on span "12 12" at bounding box center [646, 170] width 100 height 15
click at [619, 171] on input "12" at bounding box center [646, 170] width 99 height 14
type input "4"
click at [466, 171] on div "Package ID: [CREDIT_CARD_NUMBER]" at bounding box center [270, 166] width 436 height 12
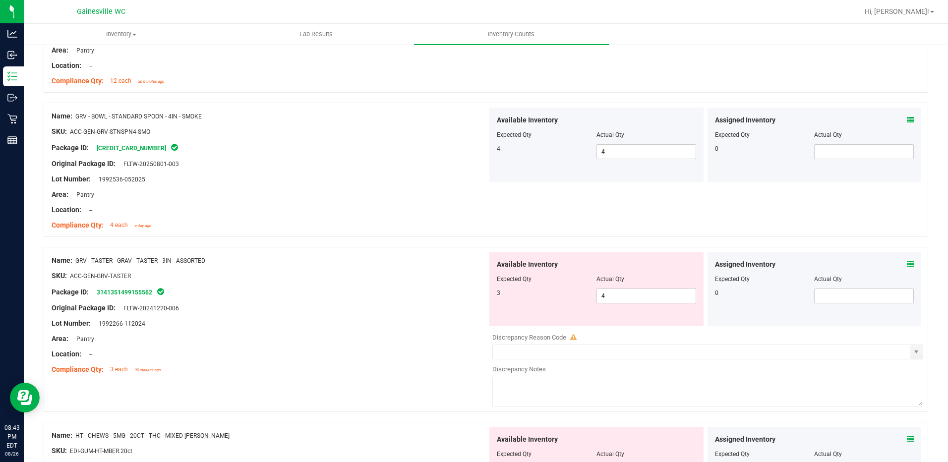
scroll to position [1388, 0]
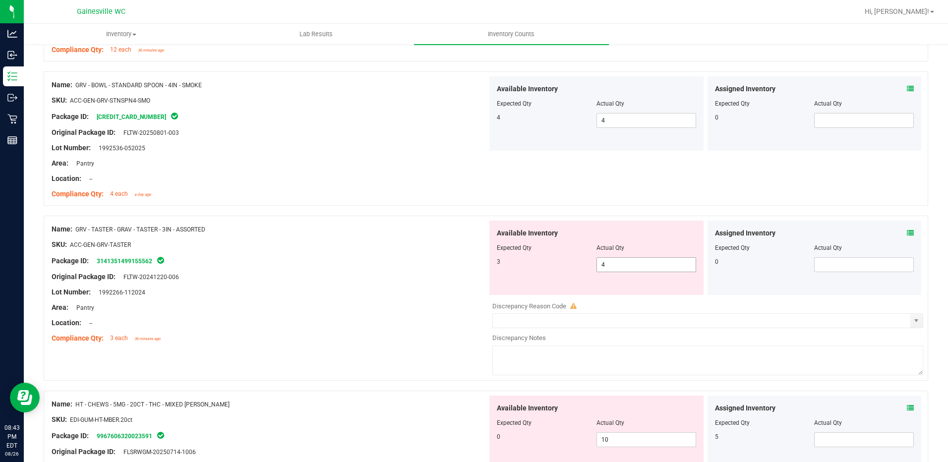
click at [627, 264] on span "4 4" at bounding box center [646, 264] width 100 height 15
click at [627, 264] on input "4" at bounding box center [646, 265] width 99 height 14
type input "3"
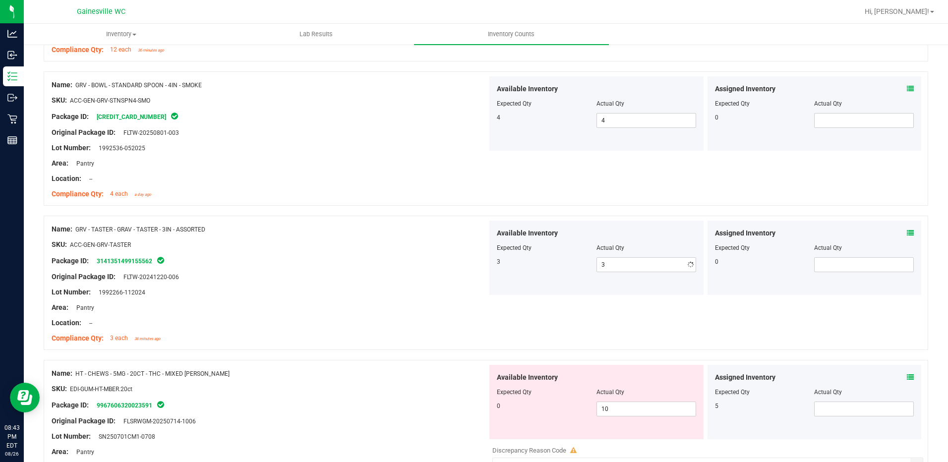
click at [398, 264] on div "Package ID: 3141351499155562" at bounding box center [270, 261] width 436 height 12
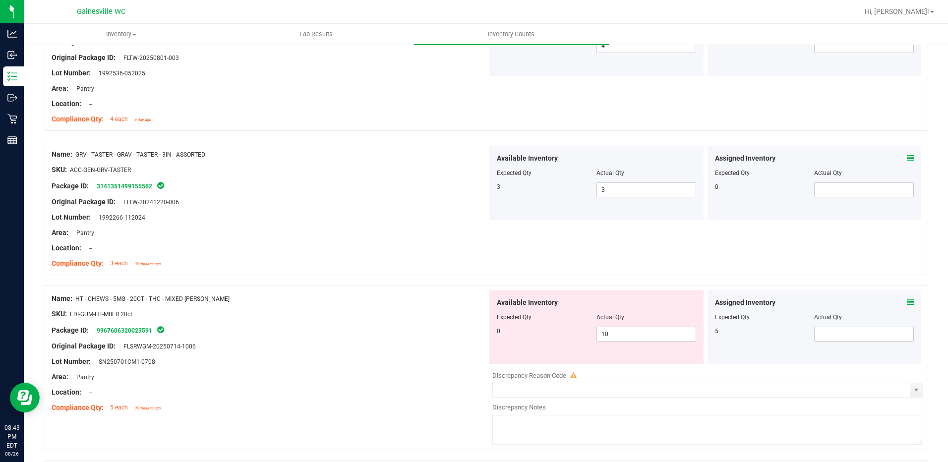
scroll to position [1536, 0]
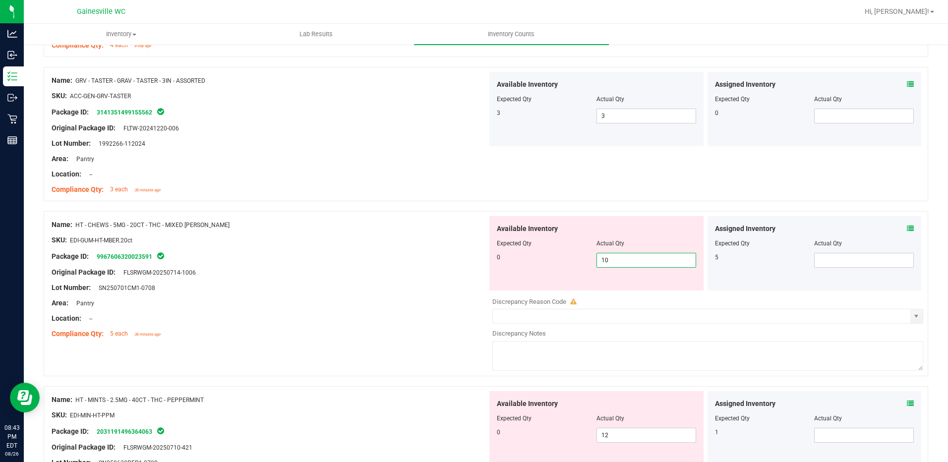
click at [612, 261] on span "10 10" at bounding box center [646, 260] width 100 height 15
click at [612, 261] on input "10" at bounding box center [646, 260] width 99 height 14
type input "0"
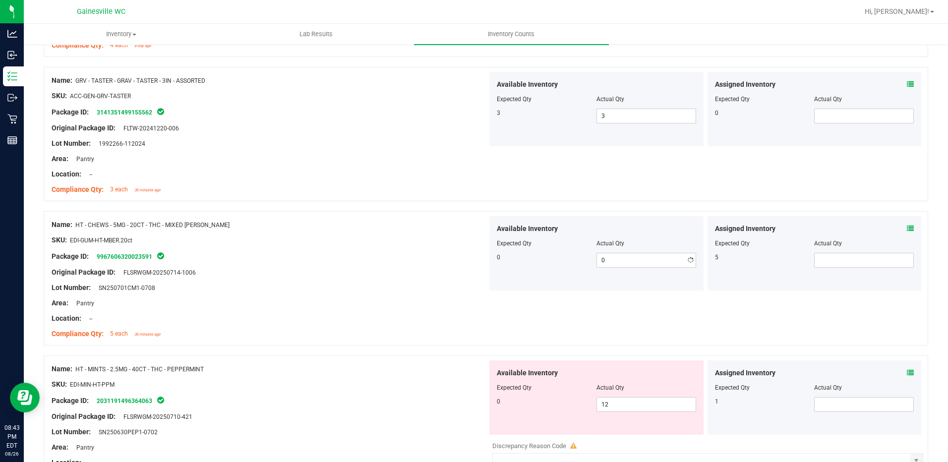
click at [406, 267] on div "Original Package ID: FLSRWGM-20250714-1006" at bounding box center [270, 272] width 436 height 10
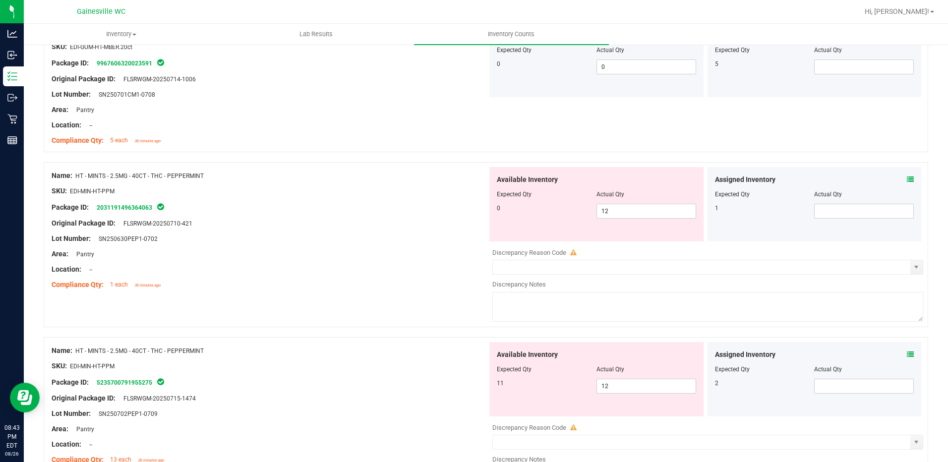
scroll to position [1734, 0]
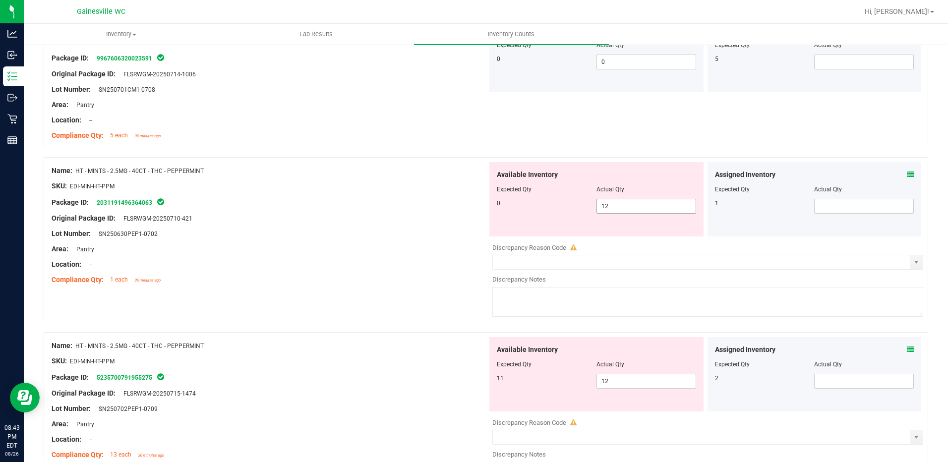
click at [614, 203] on span "12 12" at bounding box center [646, 206] width 100 height 15
click at [614, 202] on input "12" at bounding box center [646, 206] width 99 height 14
type input "0"
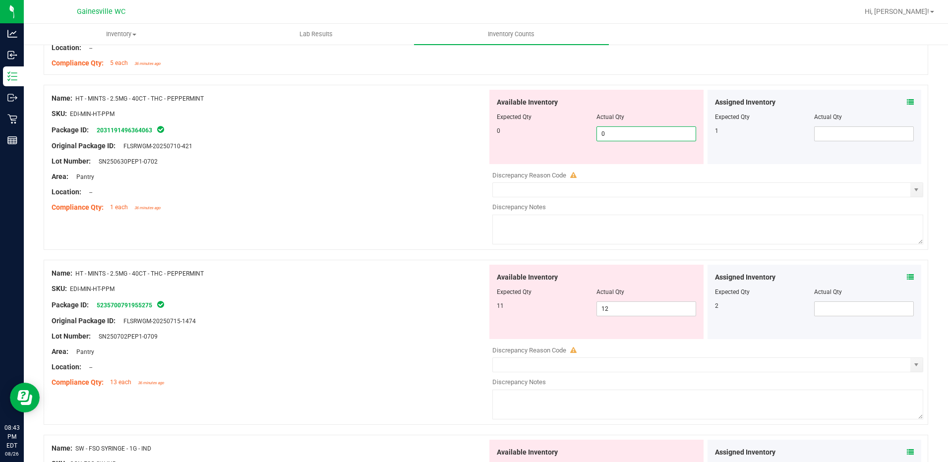
scroll to position [1883, 0]
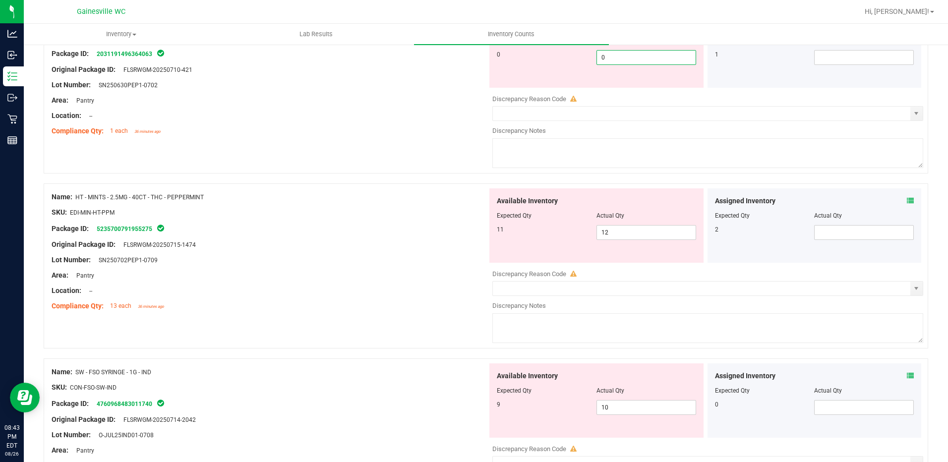
type input "0"
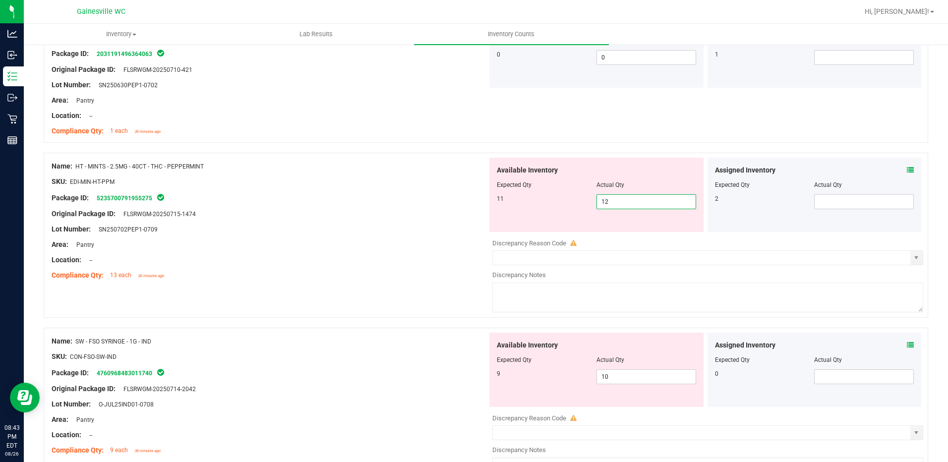
click at [614, 201] on span "12 12" at bounding box center [646, 201] width 100 height 15
click at [614, 201] on input "12" at bounding box center [646, 202] width 99 height 14
type input "11"
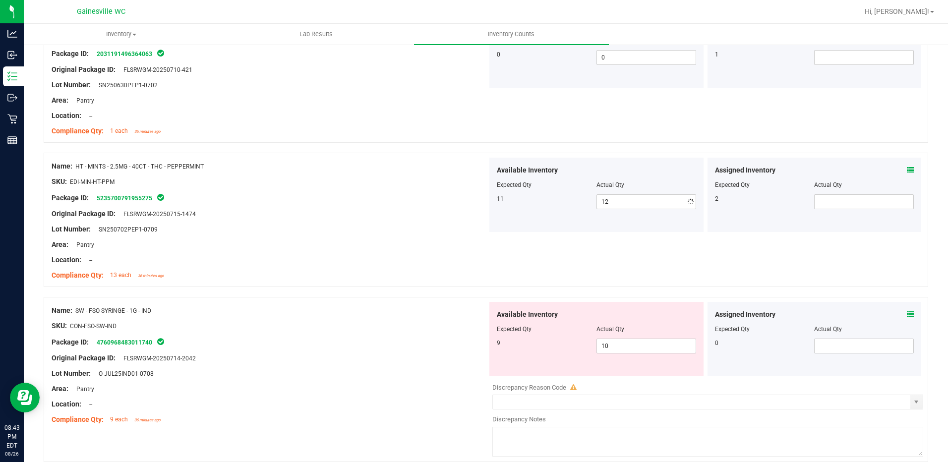
type input "11"
click at [412, 203] on div "Package ID: 5235700791955275" at bounding box center [270, 198] width 436 height 12
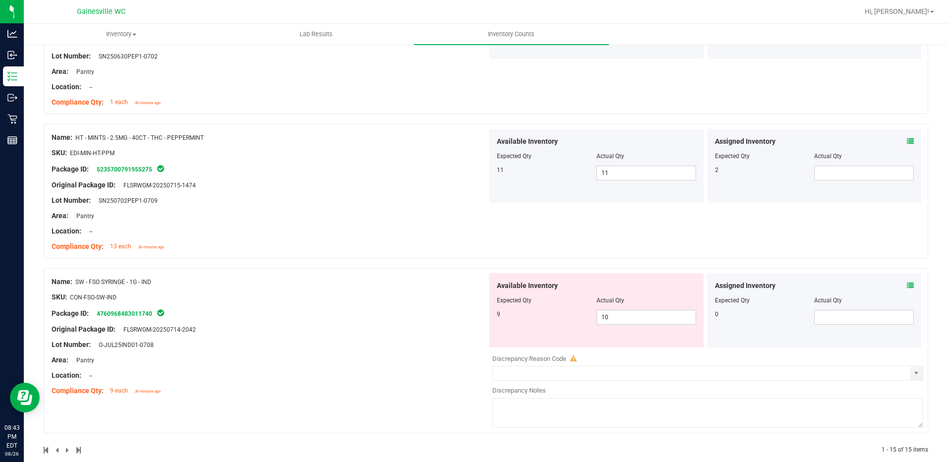
scroll to position [1927, 0]
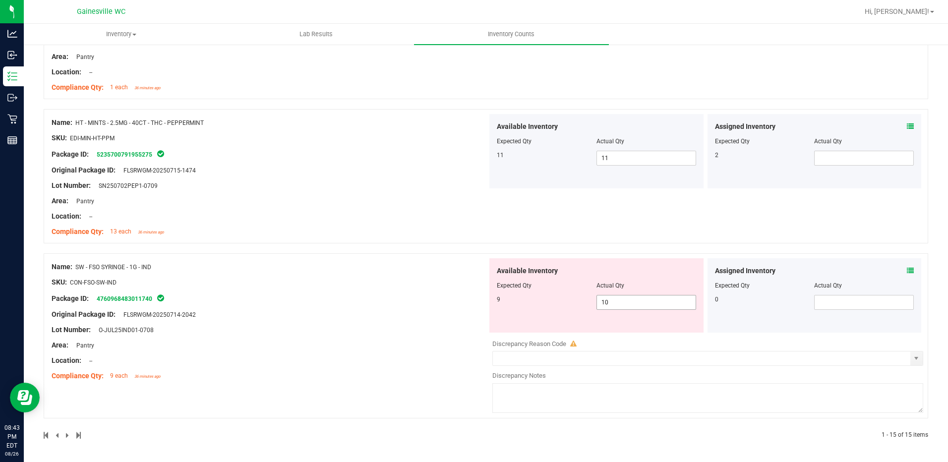
click at [627, 306] on span "10 10" at bounding box center [646, 302] width 100 height 15
click at [627, 306] on input "10" at bounding box center [646, 302] width 99 height 14
type input "9"
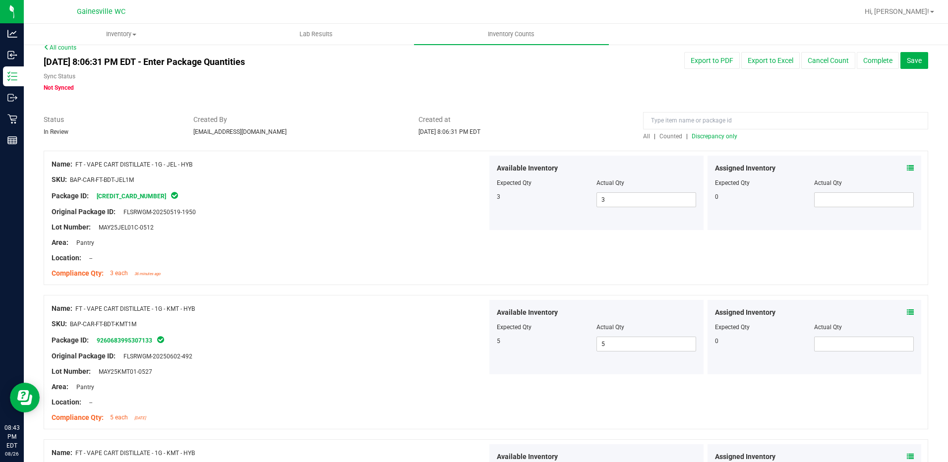
scroll to position [0, 0]
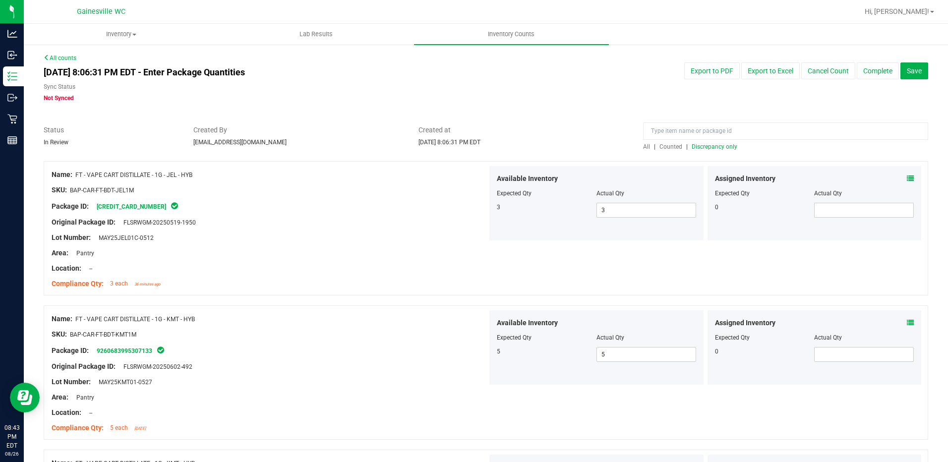
click at [721, 147] on span "Discrepancy only" at bounding box center [714, 146] width 46 height 7
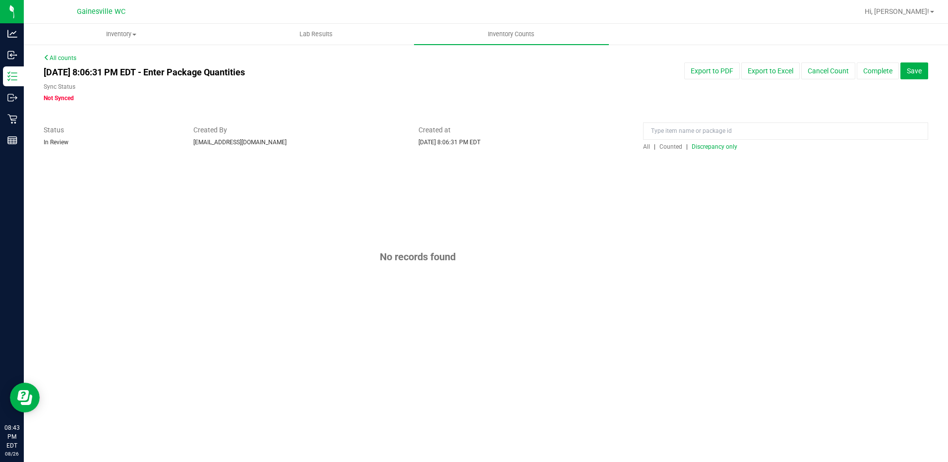
click at [718, 147] on span "Discrepancy only" at bounding box center [714, 146] width 46 height 7
click at [524, 94] on div "Sync Status Not Synced" at bounding box center [298, 92] width 509 height 20
click at [908, 68] on span "Save" at bounding box center [913, 71] width 15 height 8
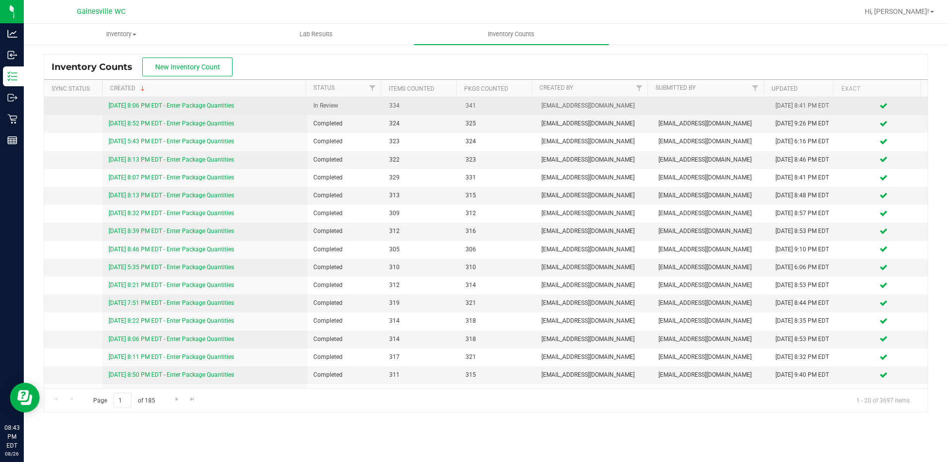
click at [220, 106] on link "[DATE] 8:06 PM EDT - Enter Package Quantities" at bounding box center [171, 105] width 125 height 7
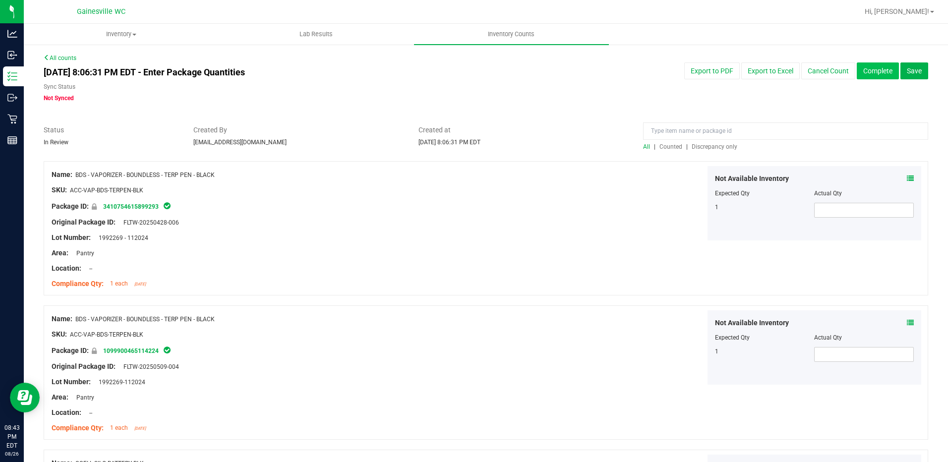
click at [856, 71] on button "Complete" at bounding box center [877, 70] width 42 height 17
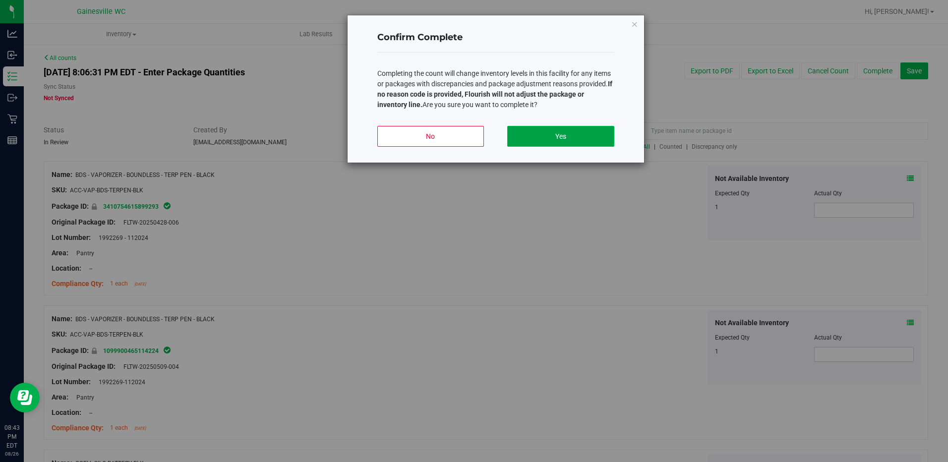
click at [571, 138] on button "Yes" at bounding box center [560, 136] width 107 height 21
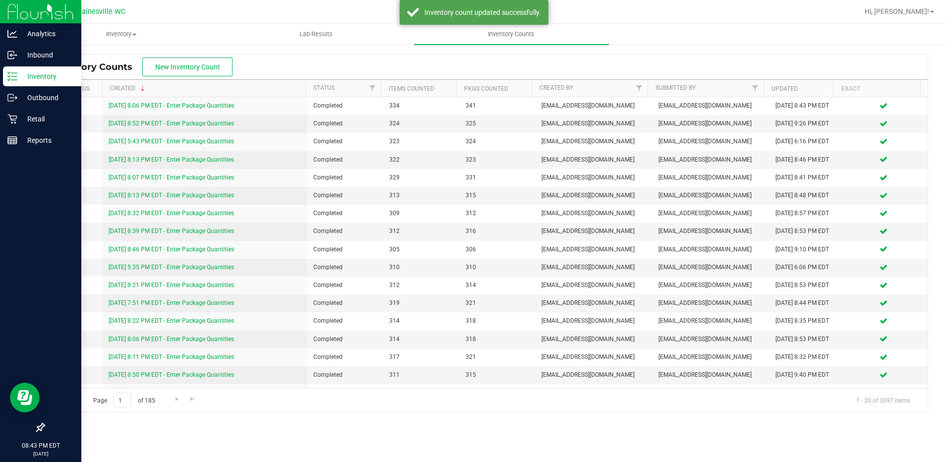
click at [31, 82] on p "Inventory" at bounding box center [46, 76] width 59 height 12
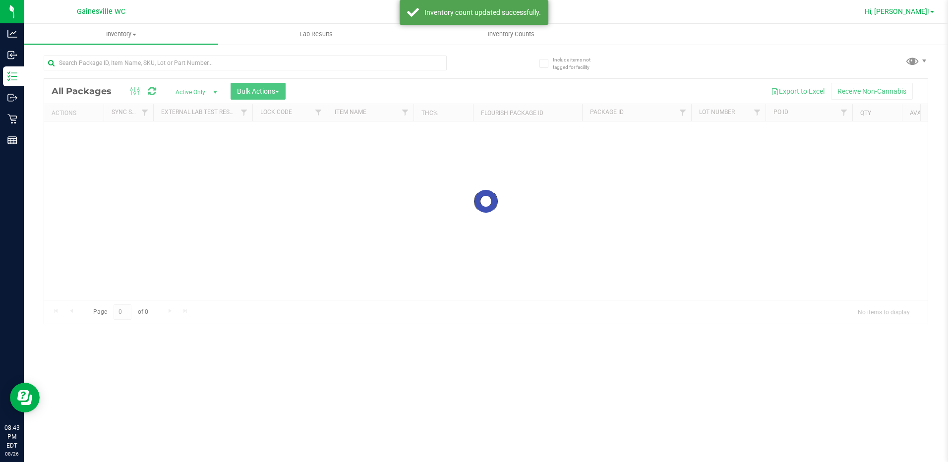
click at [923, 10] on span "Hi, [PERSON_NAME]!" at bounding box center [896, 11] width 64 height 8
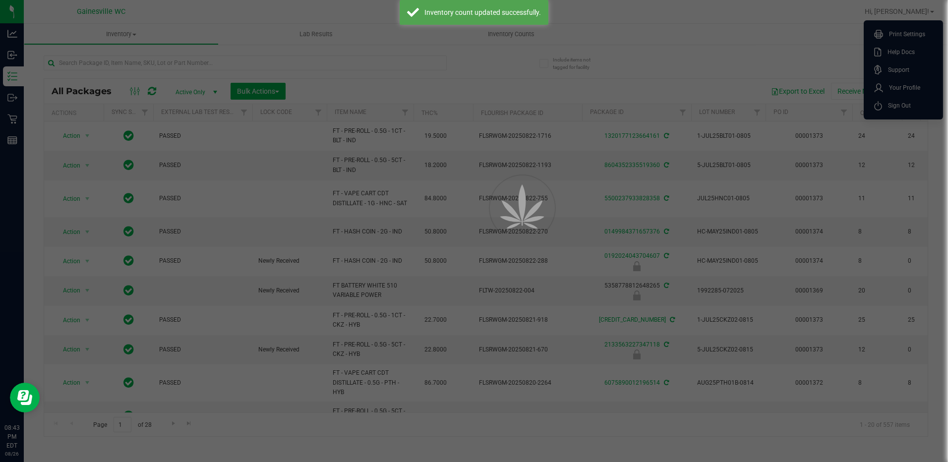
click at [884, 105] on span "Sign Out" at bounding box center [896, 106] width 29 height 10
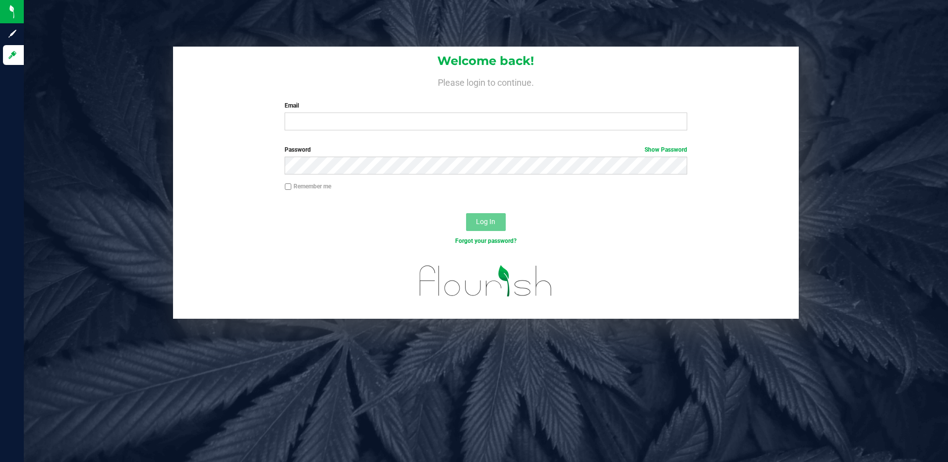
click at [355, 70] on div "Welcome back! Please login to continue. Email Required Please format your email…" at bounding box center [486, 93] width 626 height 92
click at [339, 140] on form "Welcome back! Please login to continue. Email Required Please format your email…" at bounding box center [485, 183] width 611 height 272
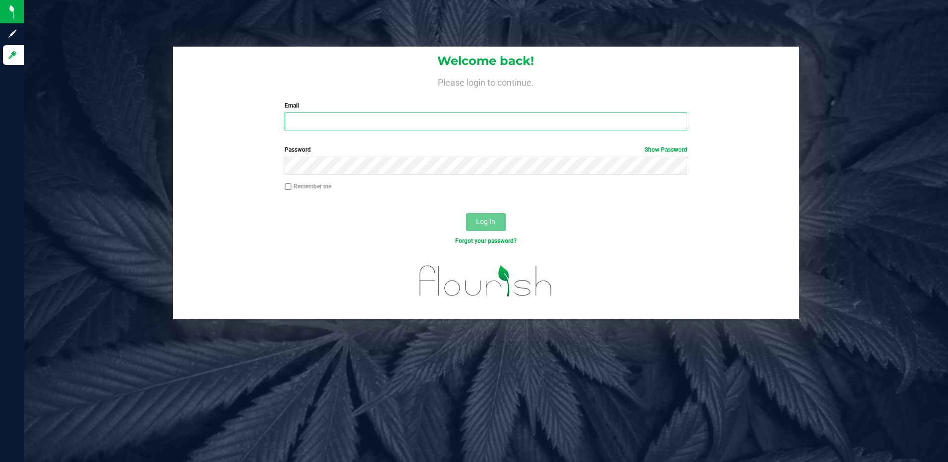
click at [351, 126] on input "Email" at bounding box center [485, 121] width 402 height 18
type input "[EMAIL_ADDRESS][DOMAIN_NAME]"
click at [466, 213] on button "Log In" at bounding box center [486, 222] width 40 height 18
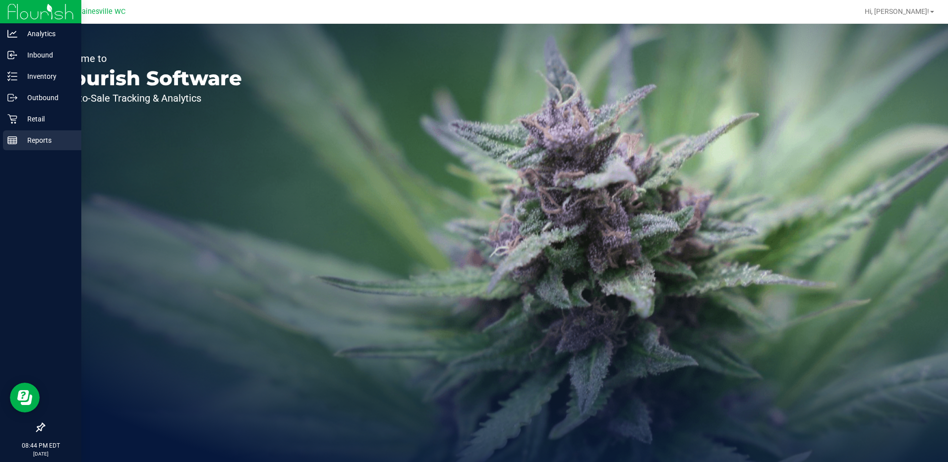
click at [26, 141] on p "Reports" at bounding box center [46, 140] width 59 height 12
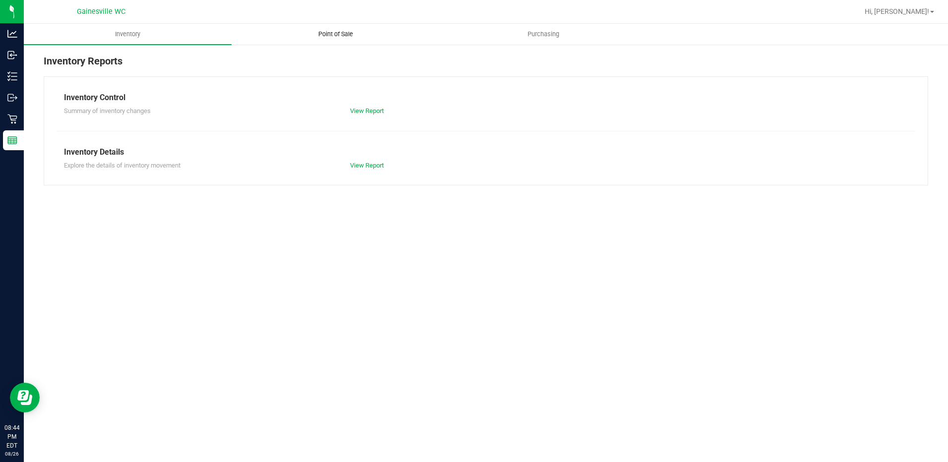
click at [341, 42] on uib-tab-heading "Point of Sale" at bounding box center [335, 34] width 207 height 20
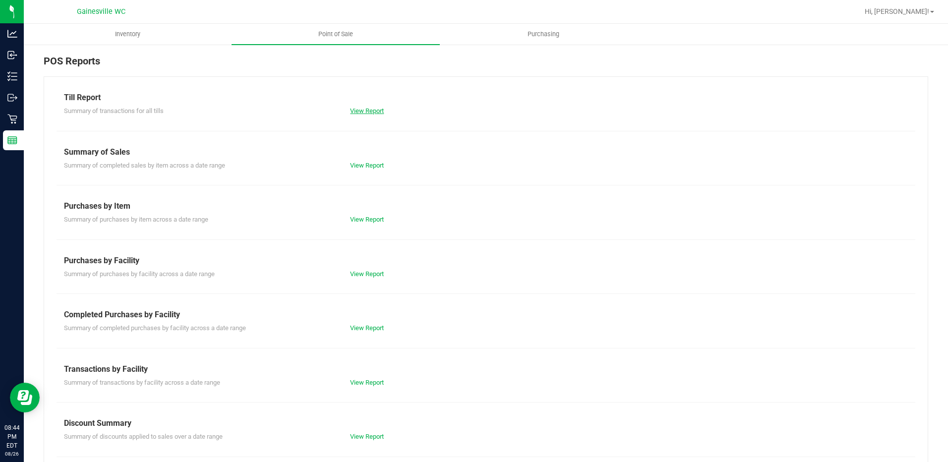
click at [362, 109] on link "View Report" at bounding box center [367, 110] width 34 height 7
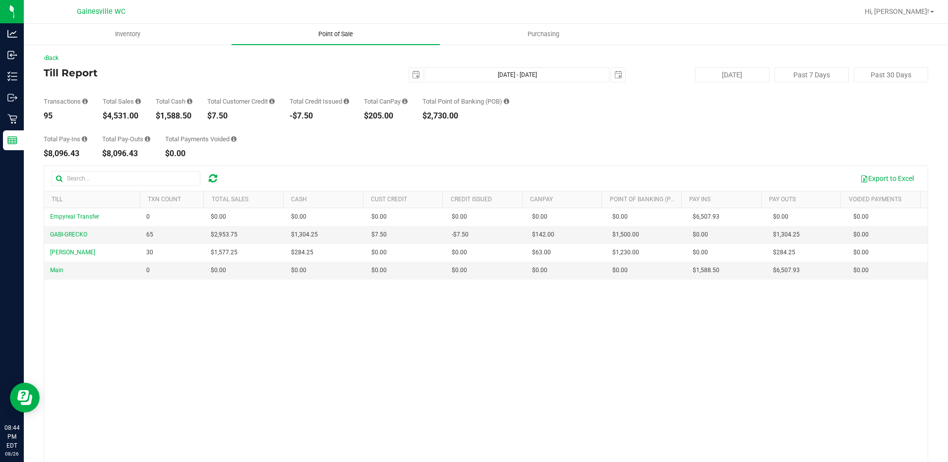
click at [319, 28] on uib-tab-heading "Point of Sale" at bounding box center [335, 34] width 208 height 21
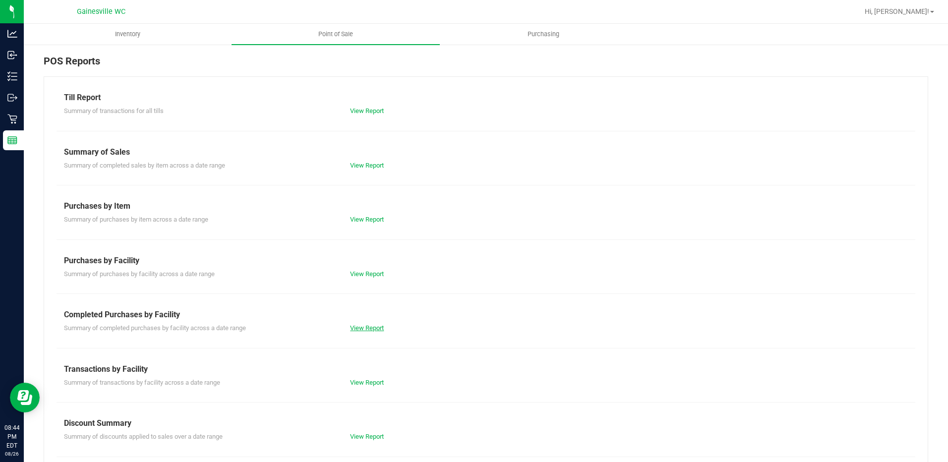
click at [366, 328] on link "View Report" at bounding box center [367, 327] width 34 height 7
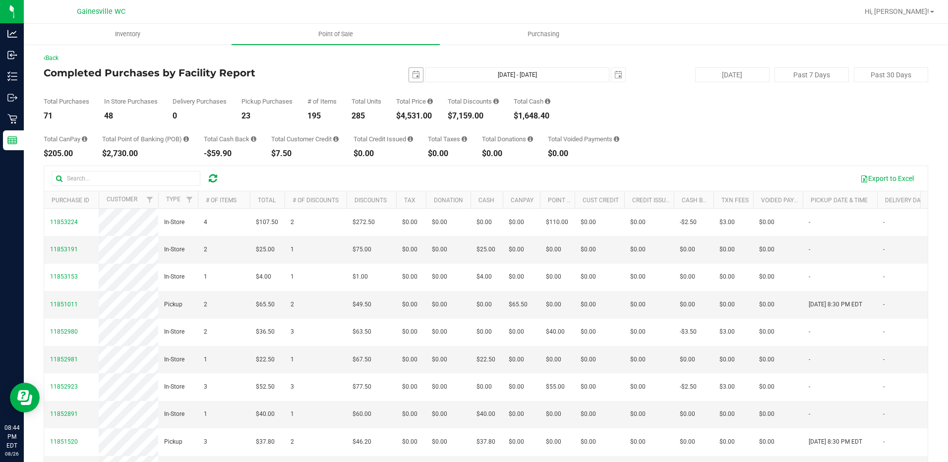
click at [409, 71] on span "select" at bounding box center [416, 75] width 14 height 14
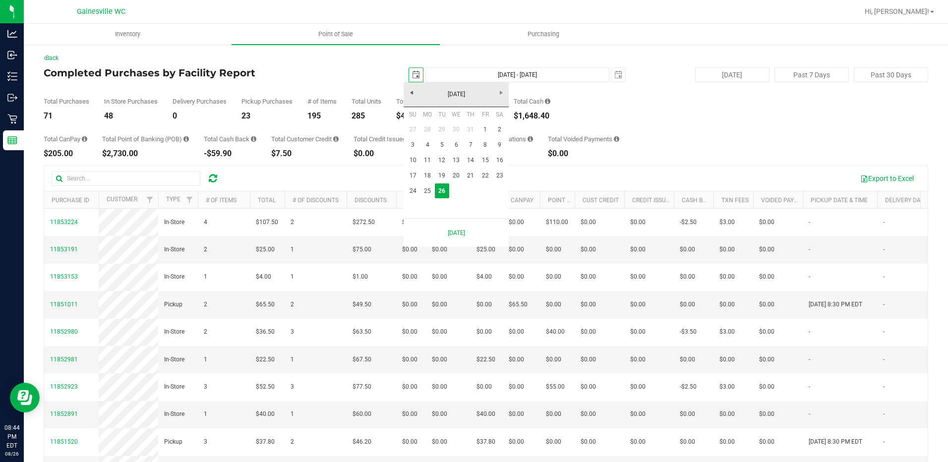
scroll to position [0, 25]
click at [416, 190] on link "24" at bounding box center [412, 190] width 14 height 15
type input "[DATE]"
type input "[DATE] - [DATE]"
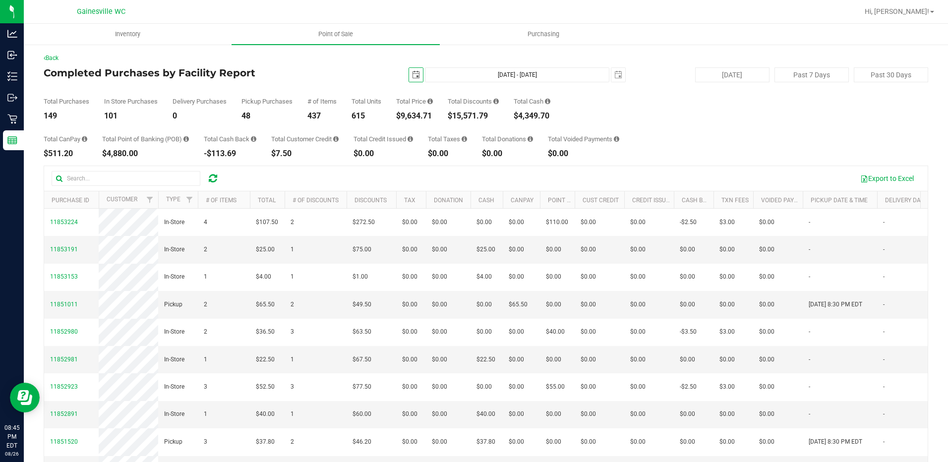
click at [406, 84] on div "Total Purchases 149 In Store Purchases 101 Delivery Purchases 0 Pickup Purchase…" at bounding box center [486, 101] width 884 height 38
click at [411, 80] on span "select" at bounding box center [416, 75] width 14 height 14
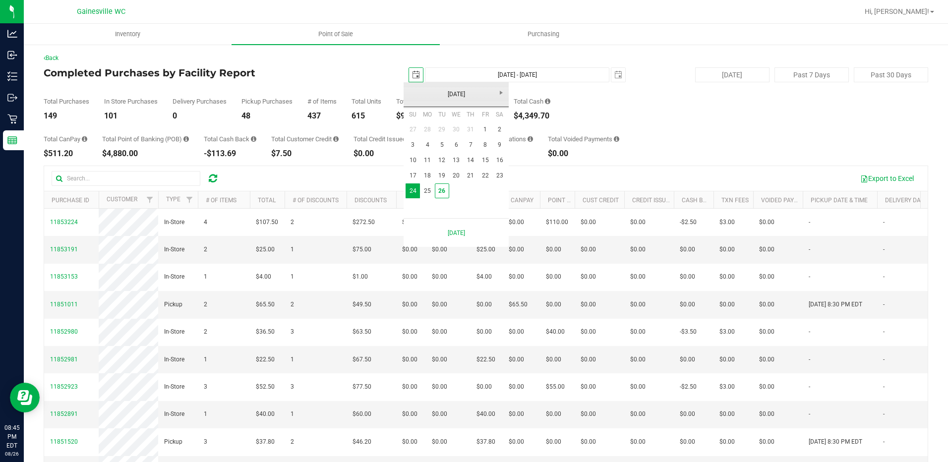
scroll to position [0, 25]
click at [480, 127] on link "1" at bounding box center [485, 129] width 14 height 15
type input "[DATE]"
type input "[DATE] - [DATE]"
